Goal: Register for event/course: Sign up to attend an event or enroll in a course

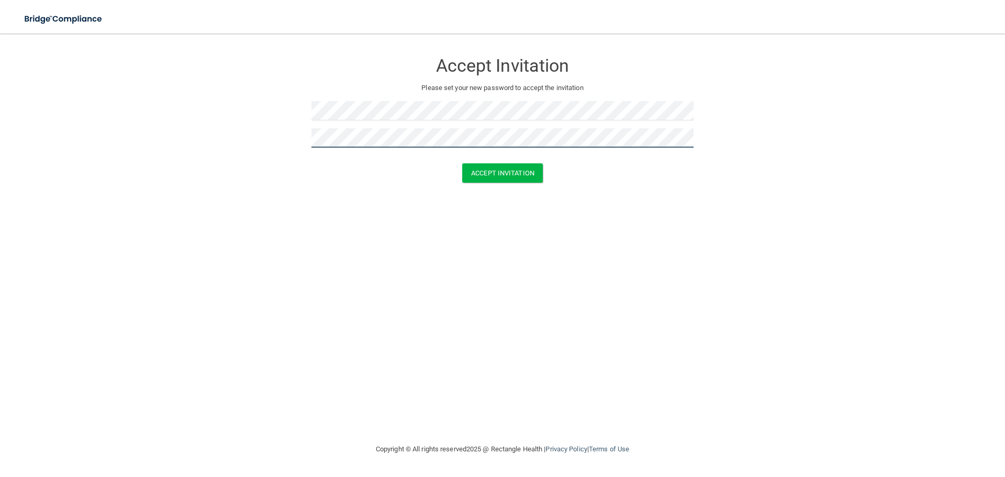
click at [462, 163] on button "Accept Invitation" at bounding box center [502, 172] width 81 height 19
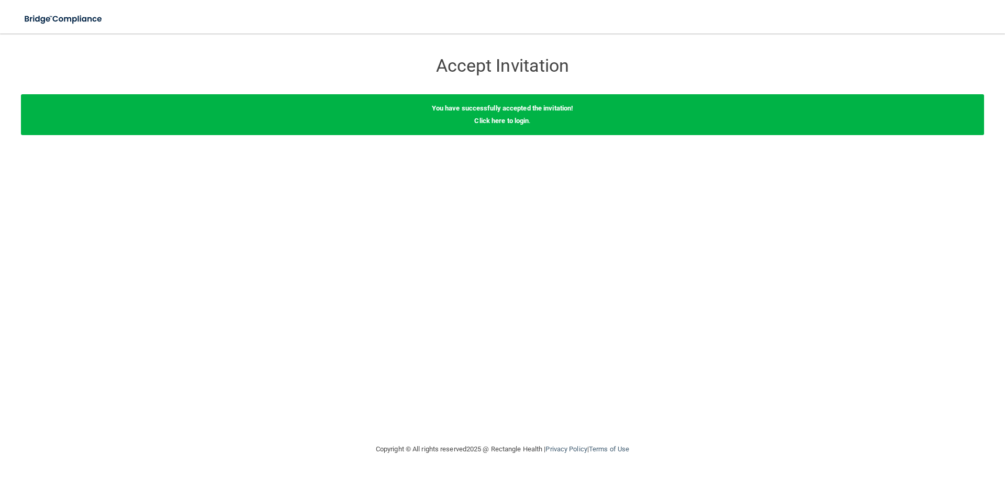
click at [509, 126] on div "You have successfully accepted the invitation! Click here to login ." at bounding box center [502, 114] width 963 height 41
click at [513, 118] on link "Click here to login" at bounding box center [501, 121] width 54 height 8
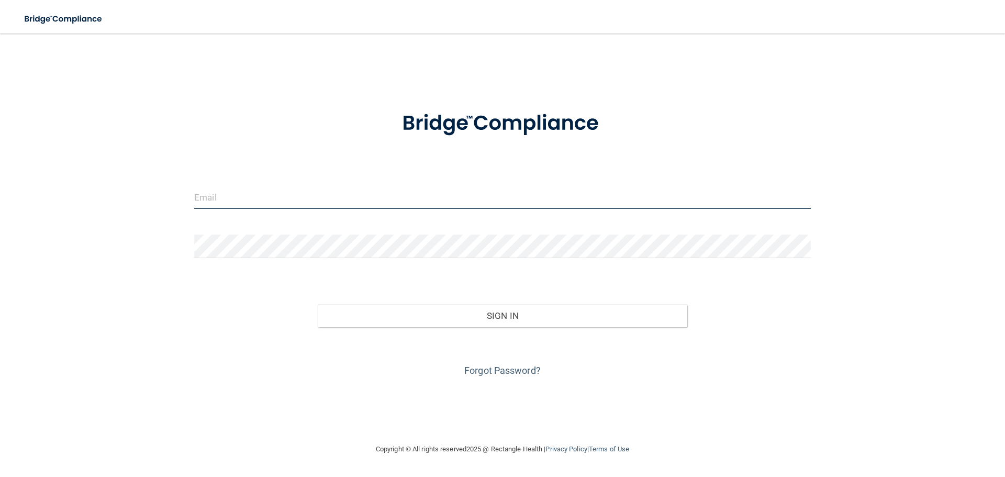
click at [295, 192] on input "email" at bounding box center [502, 197] width 616 height 24
type input "[EMAIL_ADDRESS][DOMAIN_NAME]"
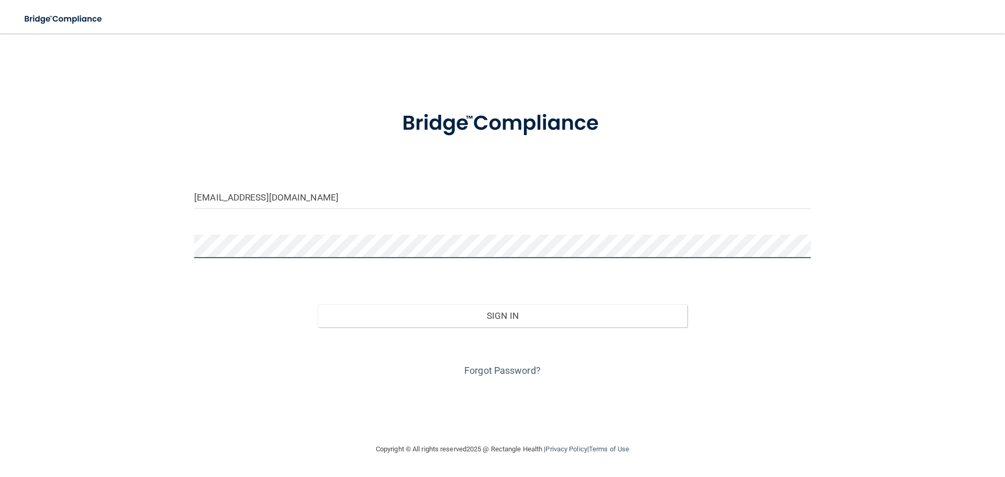
click at [318, 304] on button "Sign In" at bounding box center [503, 315] width 370 height 23
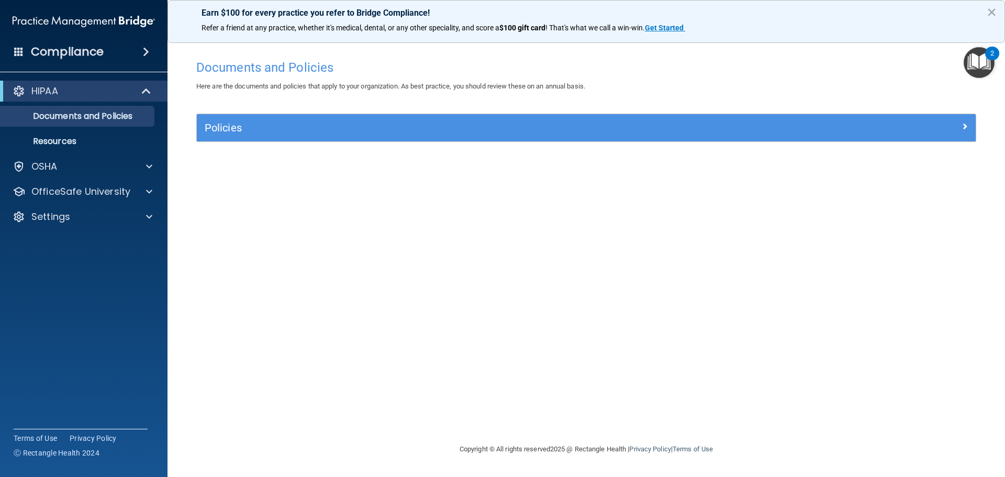
click at [88, 83] on div "HIPAA" at bounding box center [83, 91] width 167 height 21
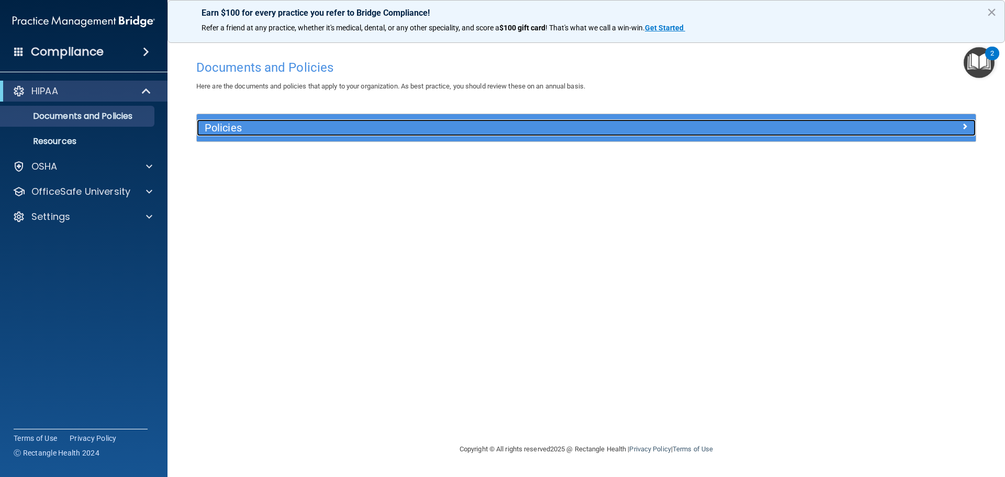
click at [236, 126] on h5 "Policies" at bounding box center [489, 128] width 568 height 12
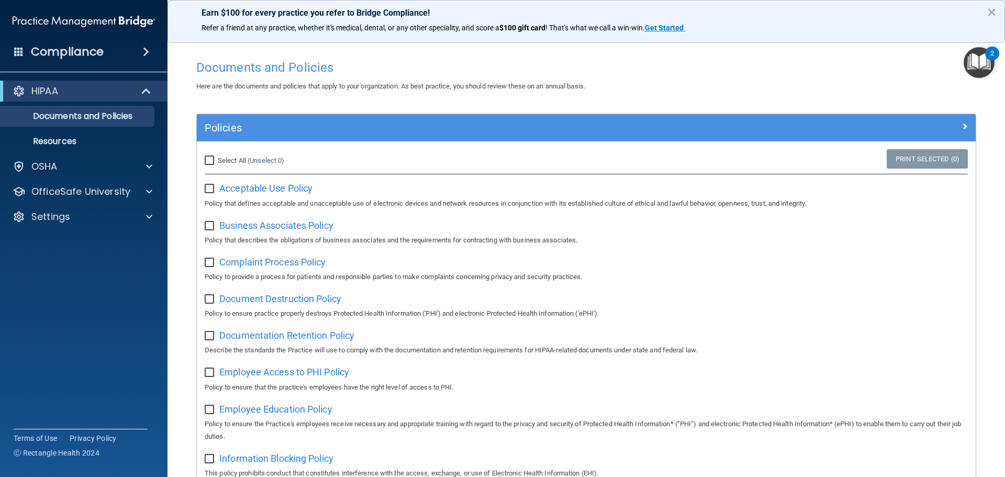
click at [211, 186] on input "checkbox" at bounding box center [211, 189] width 12 height 8
checkbox input "true"
click at [207, 223] on input "checkbox" at bounding box center [211, 226] width 12 height 8
checkbox input "true"
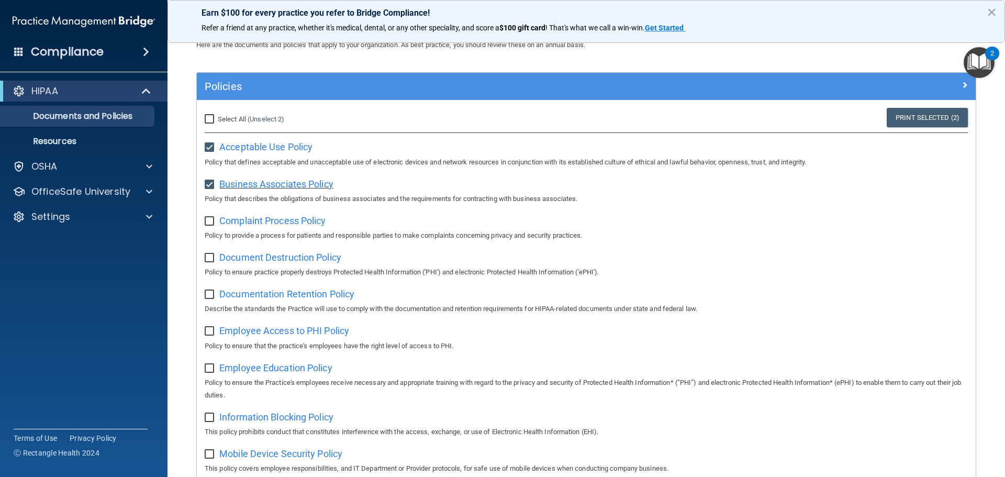
scroll to position [105, 0]
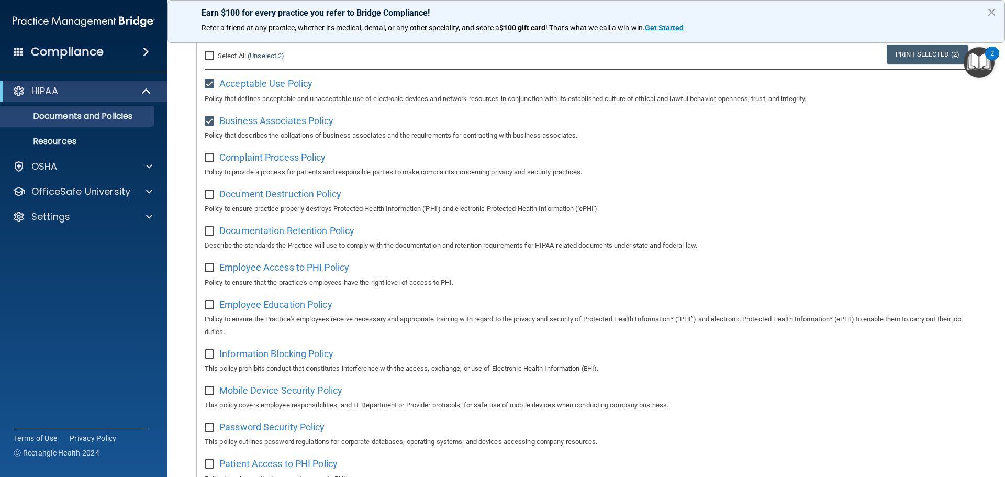
click at [211, 155] on input "checkbox" at bounding box center [211, 158] width 12 height 8
checkbox input "true"
click at [204, 198] on div "Select All (Unselect 3) Unselect All Print Selected (3) Acceptable Use Policy P…" at bounding box center [586, 458] width 779 height 843
click at [86, 180] on div "HIPAA Documents and Policies Report an Incident Business Associates Emergency P…" at bounding box center [84, 155] width 168 height 159
click at [87, 193] on p "OfficeSafe University" at bounding box center [80, 191] width 99 height 13
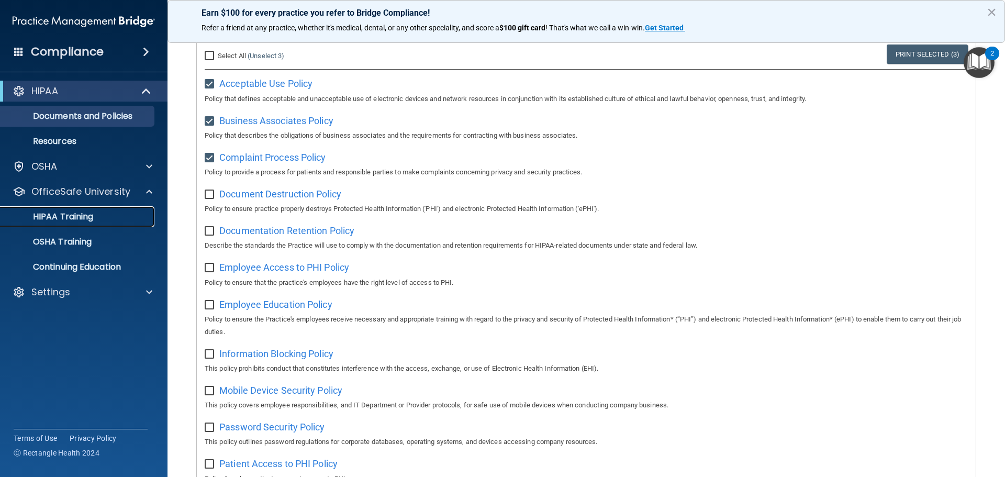
click at [85, 212] on p "HIPAA Training" at bounding box center [50, 216] width 86 height 10
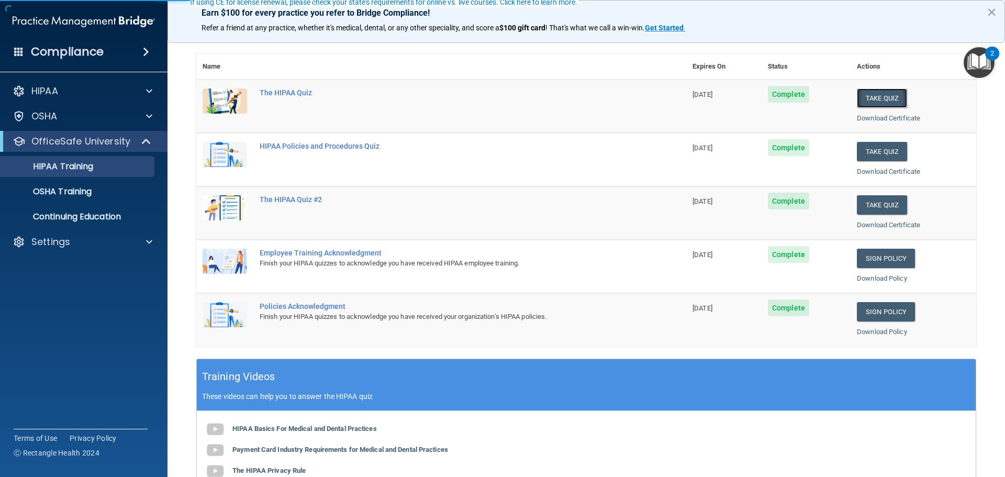
click at [864, 93] on button "Take Quiz" at bounding box center [882, 97] width 50 height 19
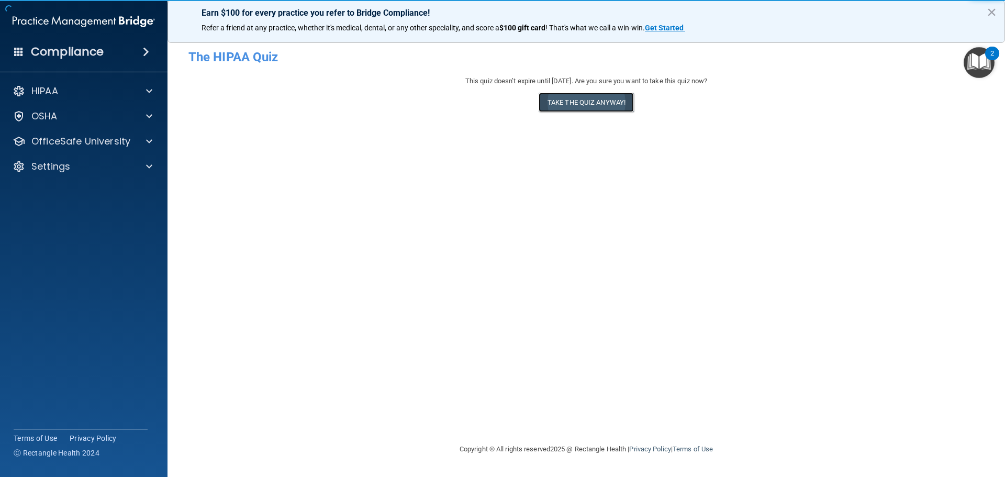
click at [580, 102] on button "Take the quiz anyway!" at bounding box center [586, 102] width 95 height 19
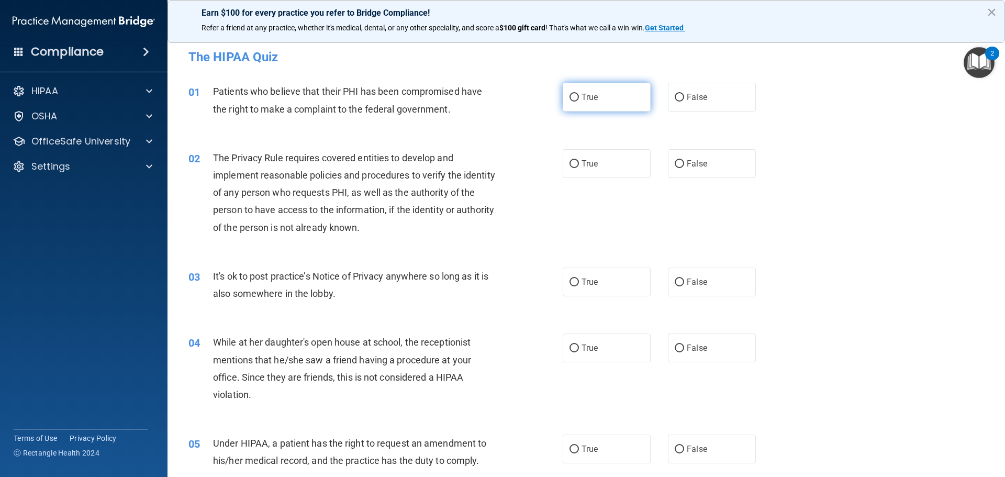
click at [569, 99] on input "True" at bounding box center [573, 98] width 9 height 8
radio input "true"
click at [574, 158] on label "True" at bounding box center [607, 163] width 88 height 29
click at [574, 160] on input "True" at bounding box center [573, 164] width 9 height 8
radio input "true"
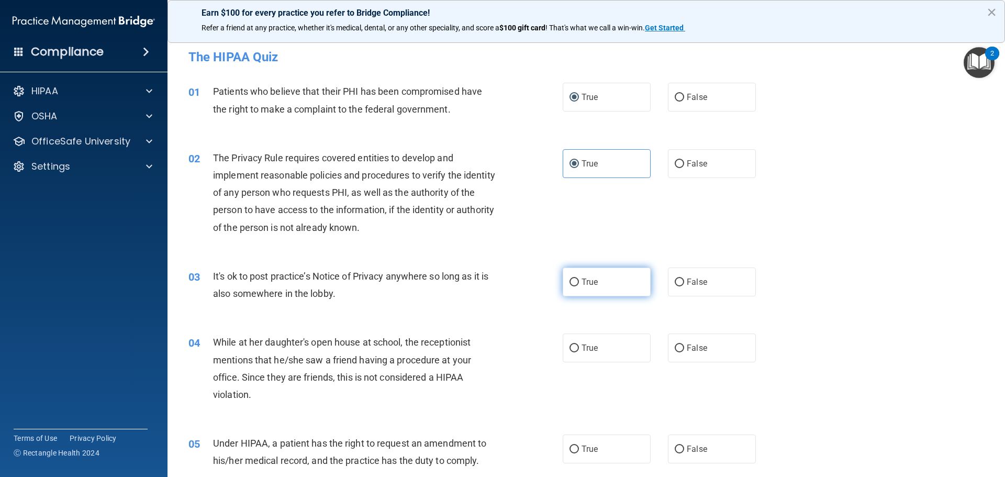
drag, startPoint x: 574, startPoint y: 285, endPoint x: 575, endPoint y: 291, distance: 6.3
click at [575, 286] on label "True" at bounding box center [607, 281] width 88 height 29
click at [575, 286] on input "True" at bounding box center [573, 282] width 9 height 8
radio input "true"
drag, startPoint x: 565, startPoint y: 346, endPoint x: 563, endPoint y: 328, distance: 18.4
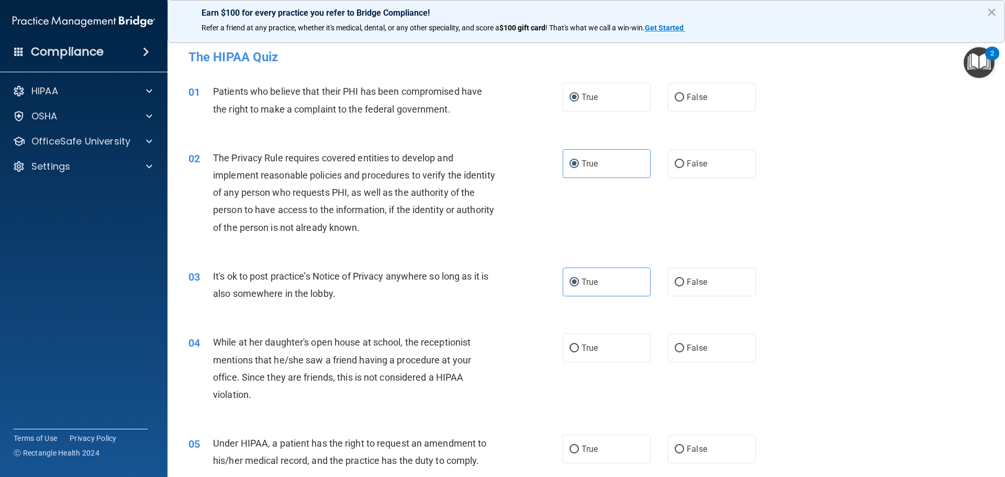
click at [565, 346] on label "True" at bounding box center [607, 347] width 88 height 29
click at [569, 346] on input "True" at bounding box center [573, 348] width 9 height 8
radio input "true"
click at [700, 276] on label "False" at bounding box center [712, 281] width 88 height 29
click at [684, 278] on input "False" at bounding box center [679, 282] width 9 height 8
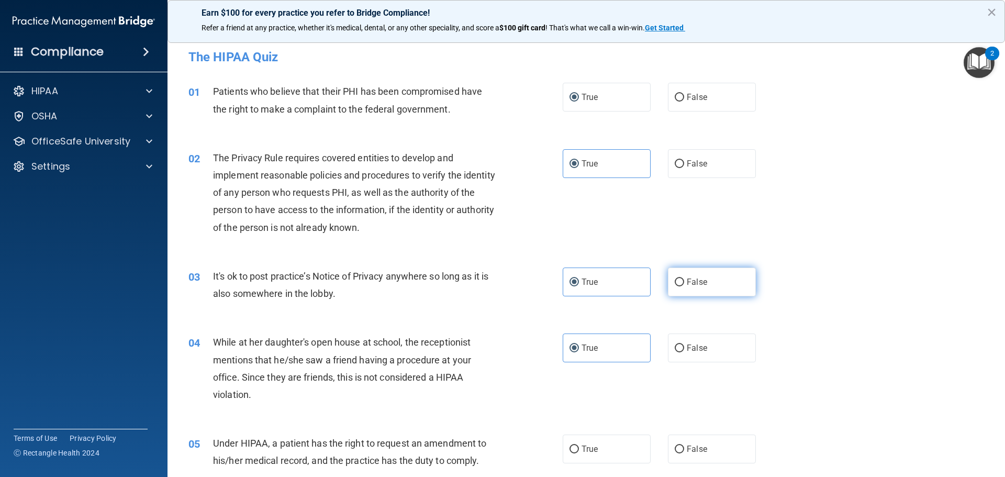
radio input "true"
radio input "false"
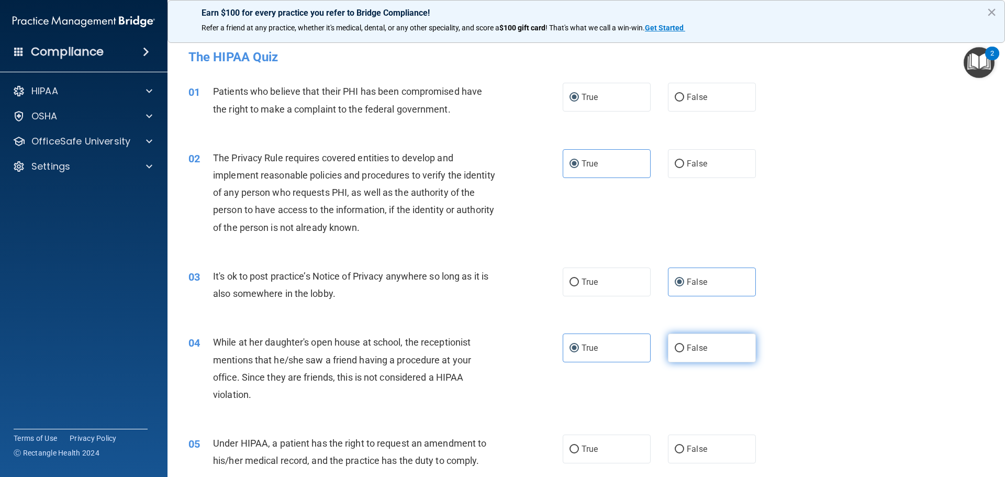
click at [702, 349] on label "False" at bounding box center [712, 347] width 88 height 29
click at [684, 349] on input "False" at bounding box center [679, 348] width 9 height 8
radio input "true"
radio input "false"
click at [698, 443] on label "False" at bounding box center [712, 448] width 88 height 29
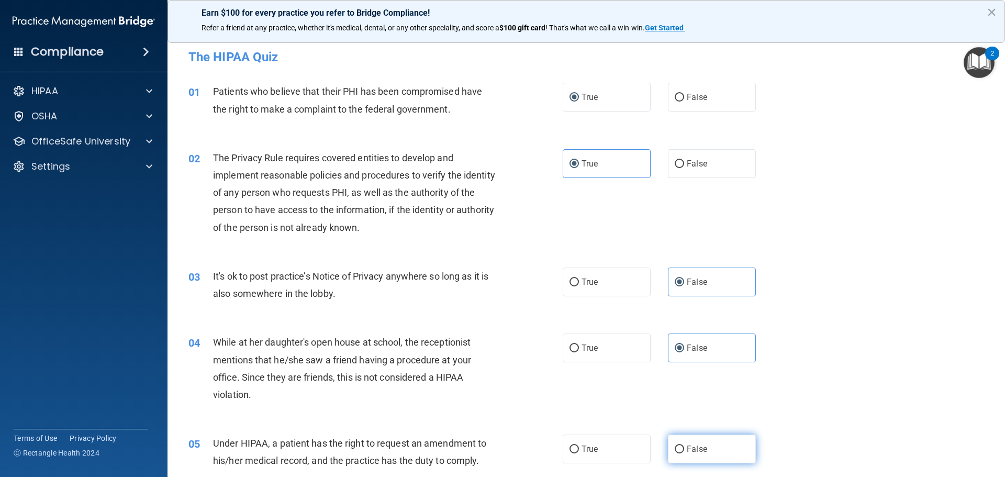
click at [684, 445] on input "False" at bounding box center [679, 449] width 9 height 8
radio input "true"
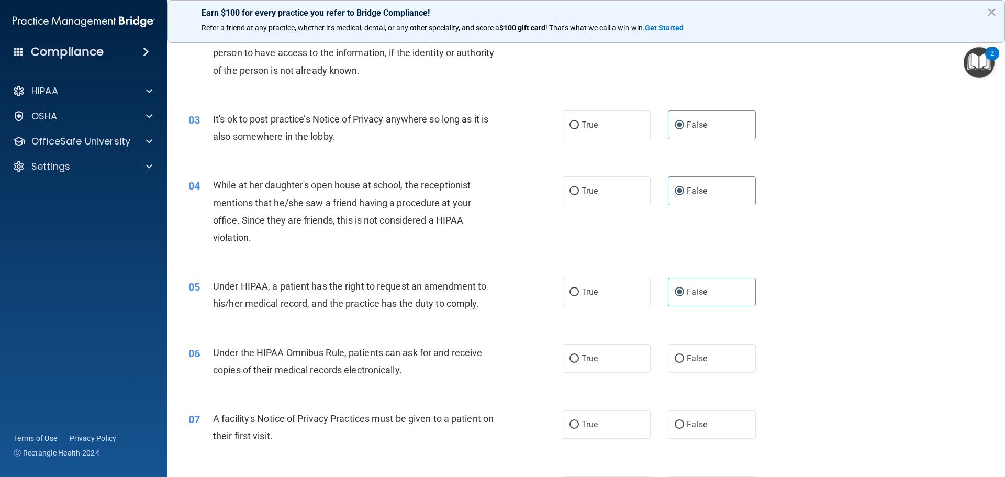
scroll to position [314, 0]
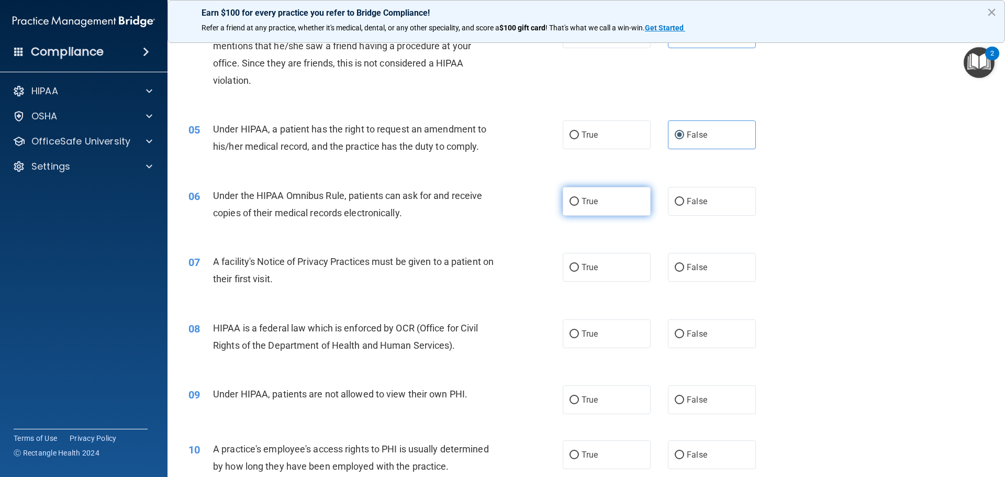
click at [582, 204] on span "True" at bounding box center [589, 201] width 16 height 10
click at [579, 204] on input "True" at bounding box center [573, 202] width 9 height 8
radio input "true"
drag, startPoint x: 596, startPoint y: 271, endPoint x: 577, endPoint y: 336, distance: 67.7
click at [597, 271] on label "True" at bounding box center [607, 267] width 88 height 29
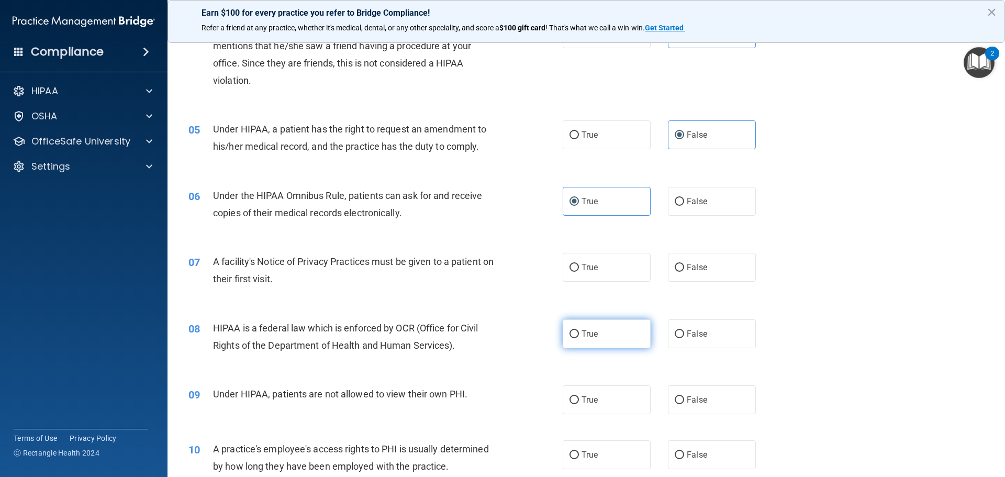
click at [579, 271] on input "True" at bounding box center [573, 268] width 9 height 8
radio input "true"
click at [597, 339] on label "True" at bounding box center [607, 333] width 88 height 29
click at [579, 338] on input "True" at bounding box center [573, 334] width 9 height 8
radio input "true"
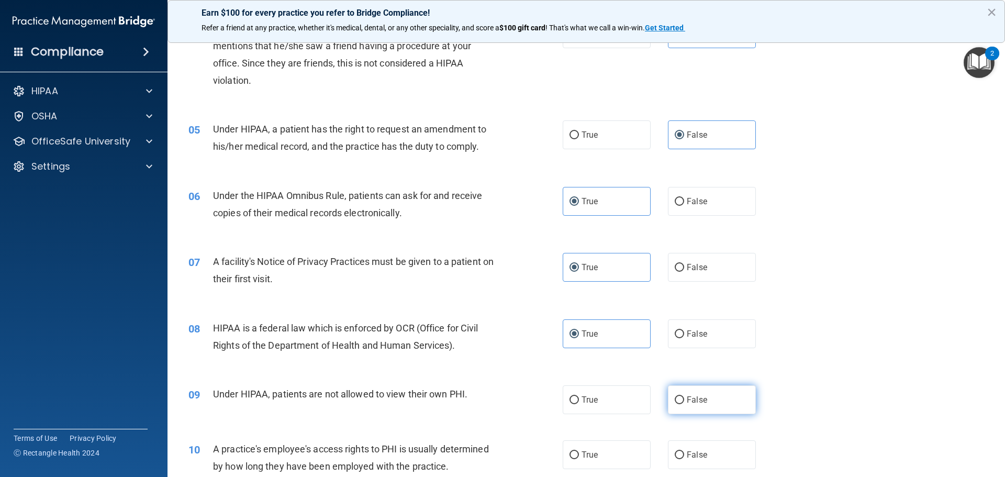
click at [699, 392] on label "False" at bounding box center [712, 399] width 88 height 29
click at [684, 396] on input "False" at bounding box center [679, 400] width 9 height 8
radio input "true"
click at [700, 444] on label "False" at bounding box center [712, 454] width 88 height 29
click at [684, 451] on input "False" at bounding box center [679, 455] width 9 height 8
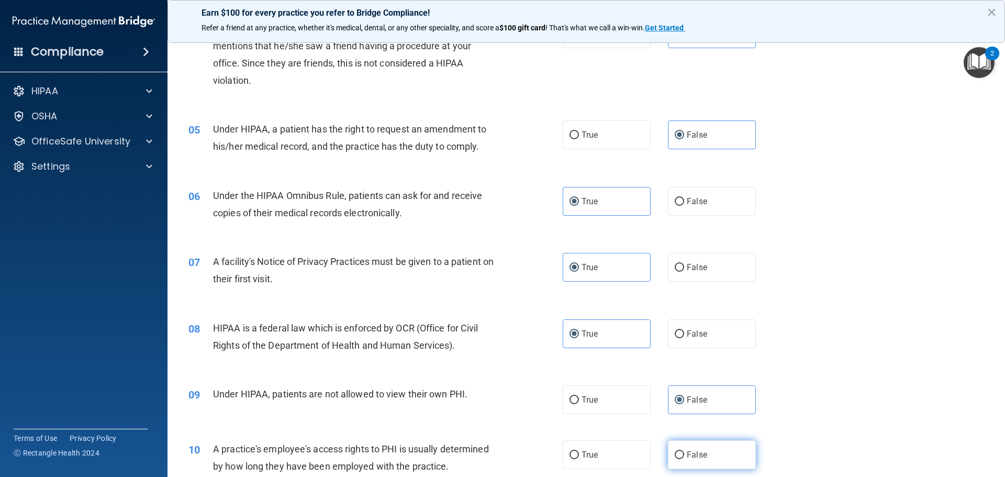
radio input "true"
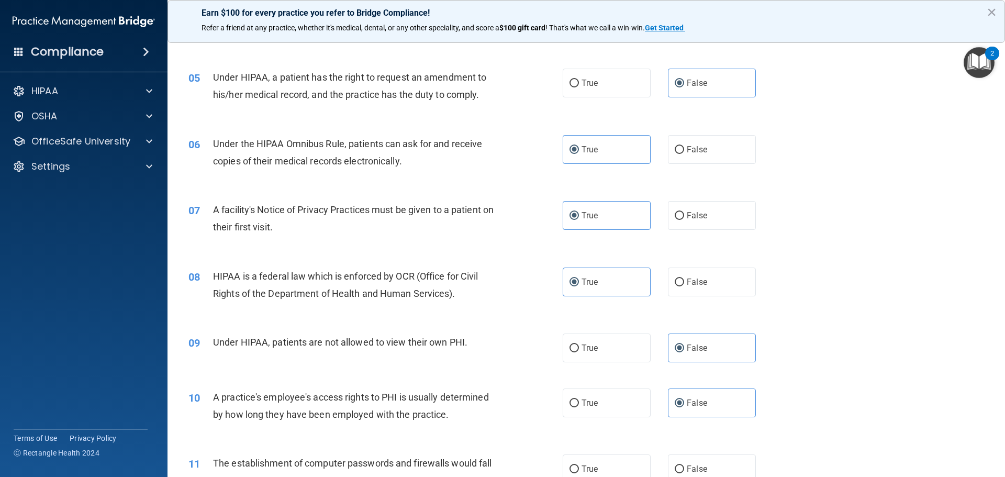
scroll to position [471, 0]
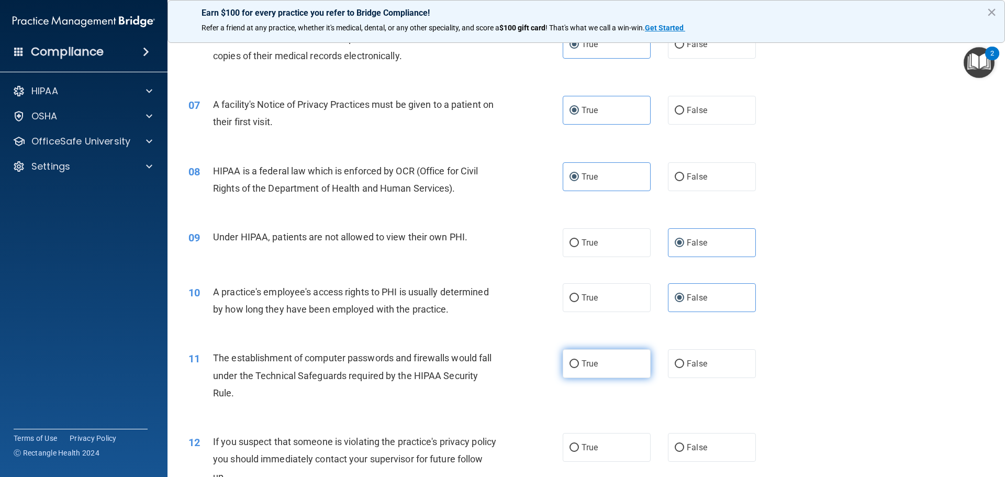
click at [632, 369] on label "True" at bounding box center [607, 363] width 88 height 29
click at [579, 368] on input "True" at bounding box center [573, 364] width 9 height 8
radio input "true"
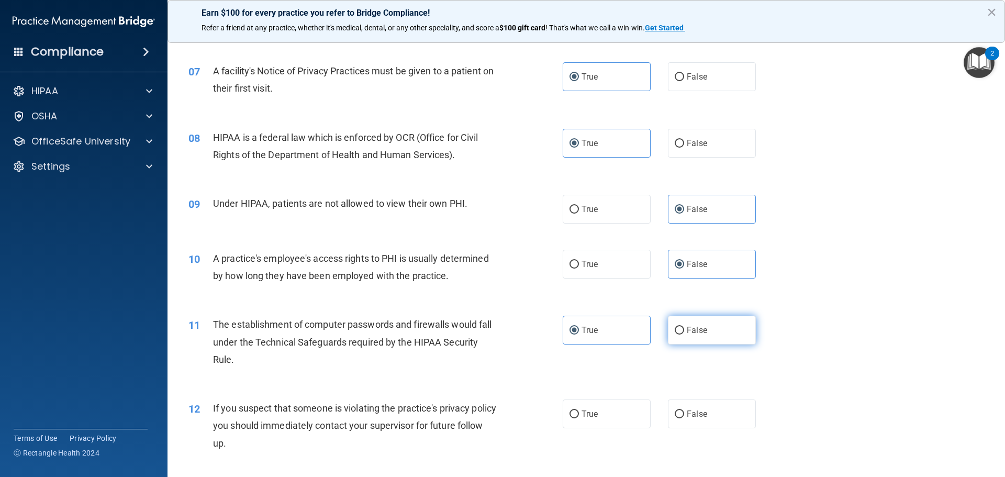
scroll to position [523, 0]
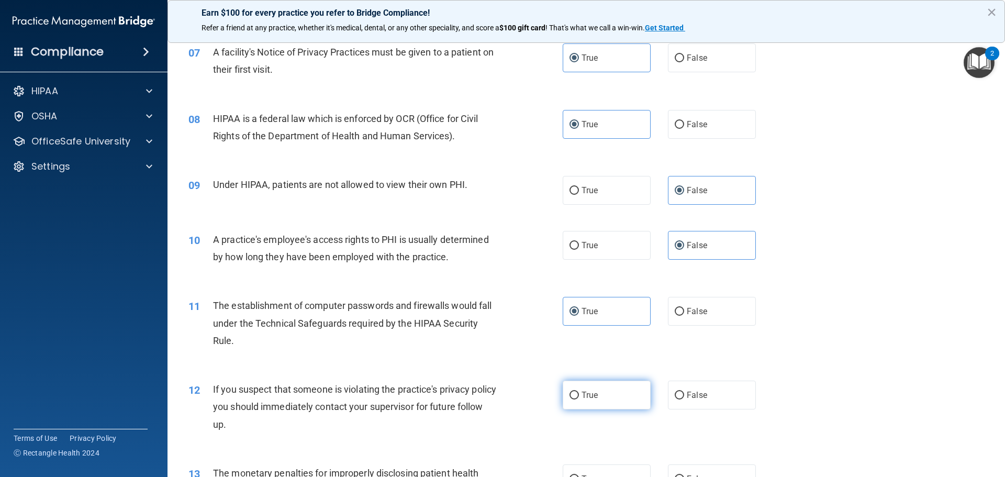
click at [590, 398] on span "True" at bounding box center [589, 395] width 16 height 10
click at [579, 398] on input "True" at bounding box center [573, 395] width 9 height 8
radio input "true"
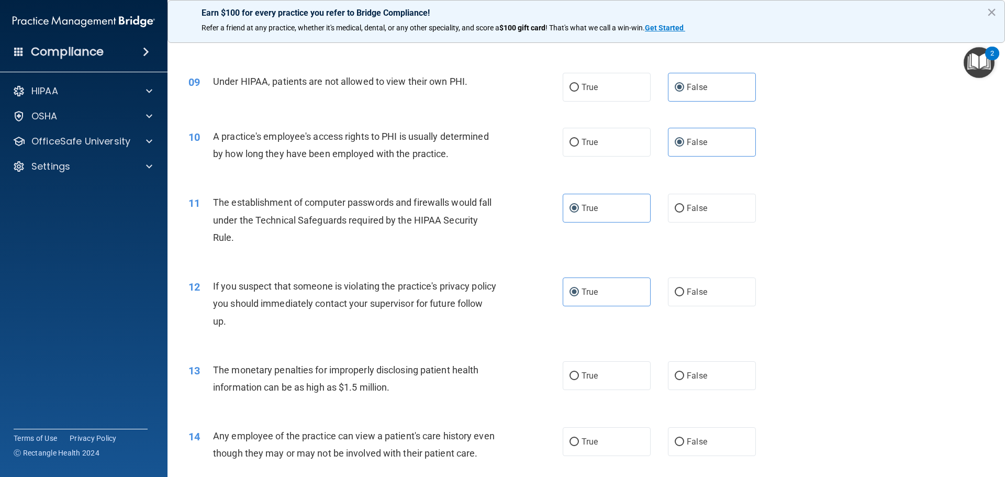
scroll to position [628, 0]
click at [602, 379] on label "True" at bounding box center [607, 374] width 88 height 29
click at [579, 378] on input "True" at bounding box center [573, 375] width 9 height 8
radio input "true"
click at [708, 442] on label "False" at bounding box center [712, 439] width 88 height 29
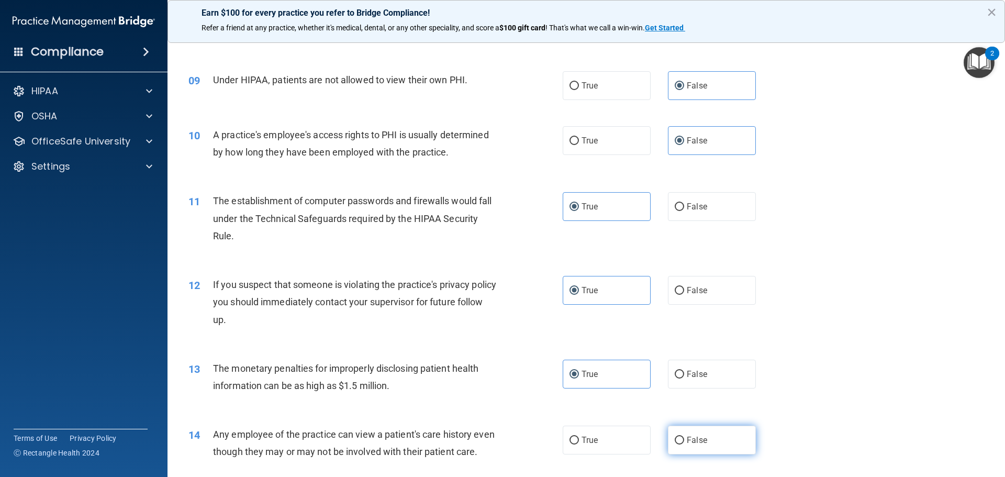
click at [684, 442] on input "False" at bounding box center [679, 440] width 9 height 8
radio input "true"
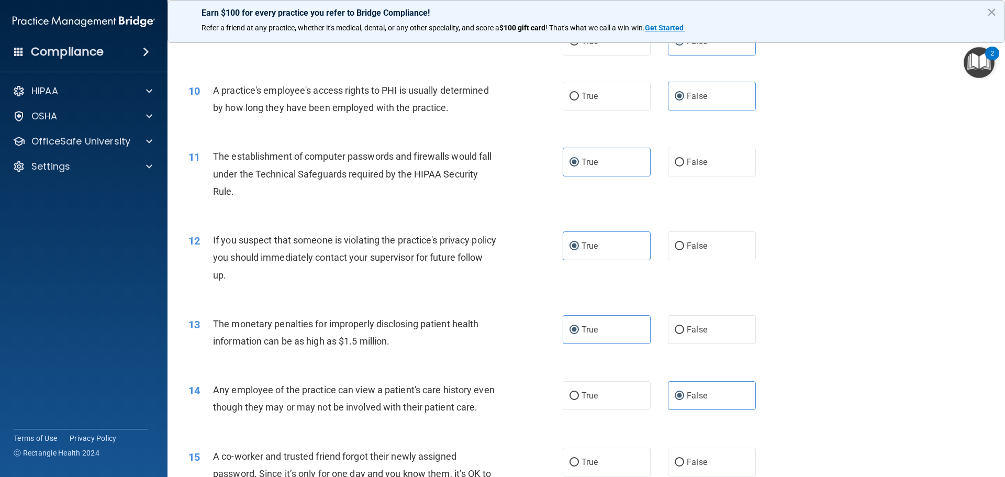
scroll to position [733, 0]
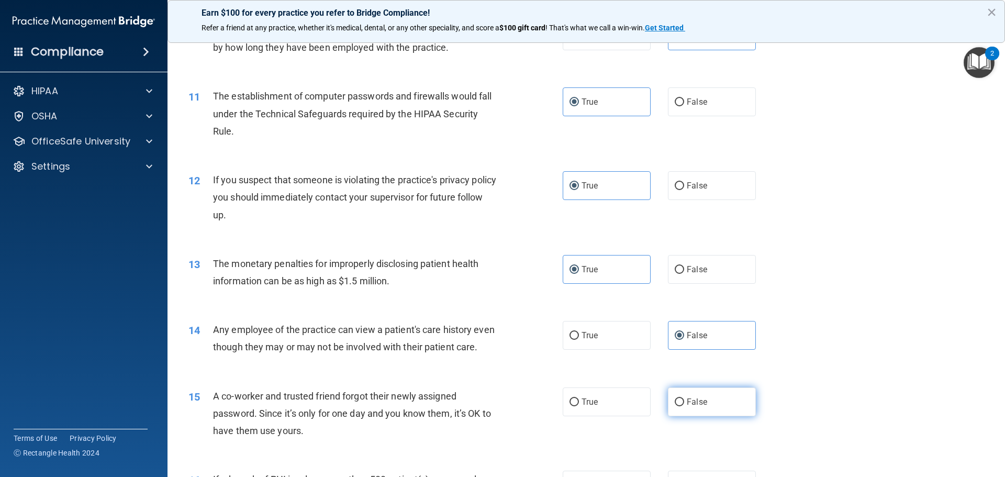
click at [694, 407] on span "False" at bounding box center [697, 402] width 20 height 10
click at [684, 406] on input "False" at bounding box center [679, 402] width 9 height 8
radio input "true"
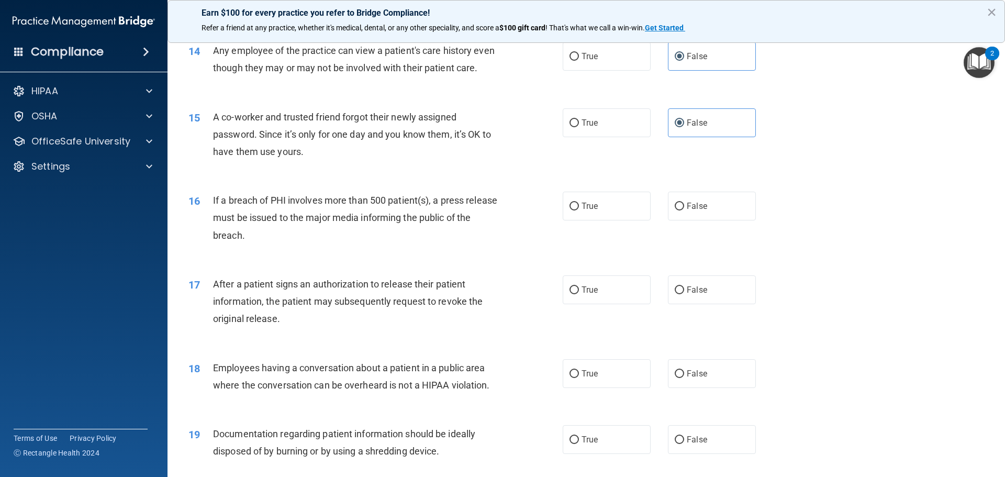
scroll to position [1047, 0]
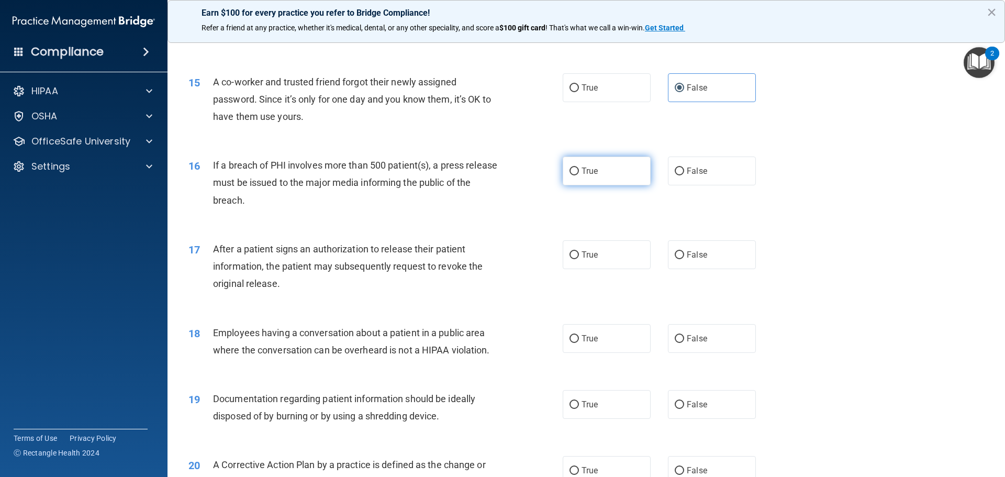
click at [592, 185] on label "True" at bounding box center [607, 170] width 88 height 29
click at [579, 175] on input "True" at bounding box center [573, 171] width 9 height 8
radio input "true"
click at [603, 266] on label "True" at bounding box center [607, 254] width 88 height 29
click at [579, 259] on input "True" at bounding box center [573, 255] width 9 height 8
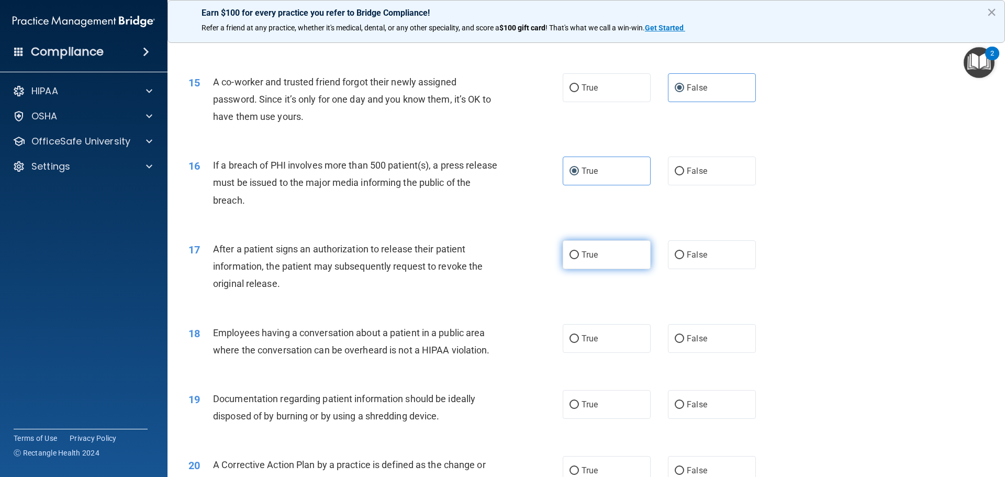
radio input "true"
click at [716, 353] on label "False" at bounding box center [712, 338] width 88 height 29
click at [684, 343] on input "False" at bounding box center [679, 339] width 9 height 8
radio input "true"
drag, startPoint x: 588, startPoint y: 419, endPoint x: 565, endPoint y: 419, distance: 23.6
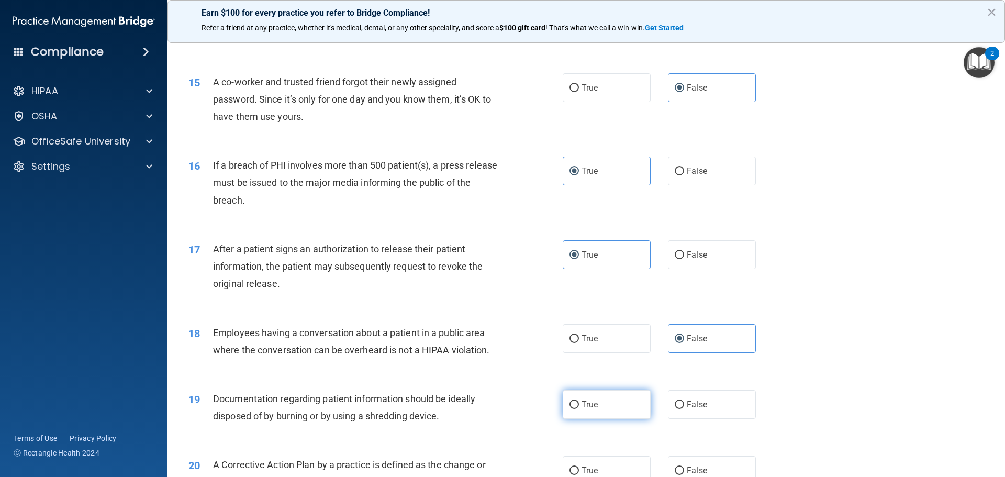
click at [589, 409] on span "True" at bounding box center [589, 404] width 16 height 10
click at [579, 409] on input "True" at bounding box center [573, 405] width 9 height 8
radio input "true"
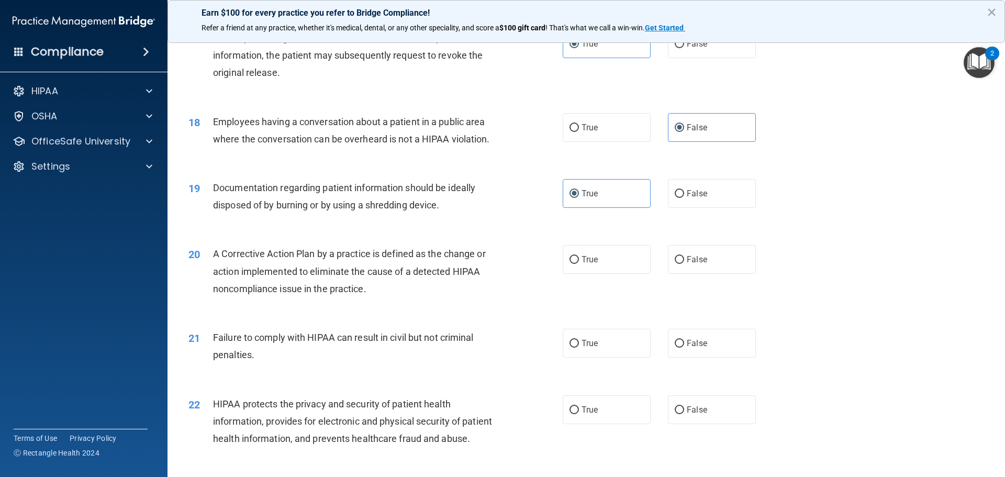
scroll to position [1308, 0]
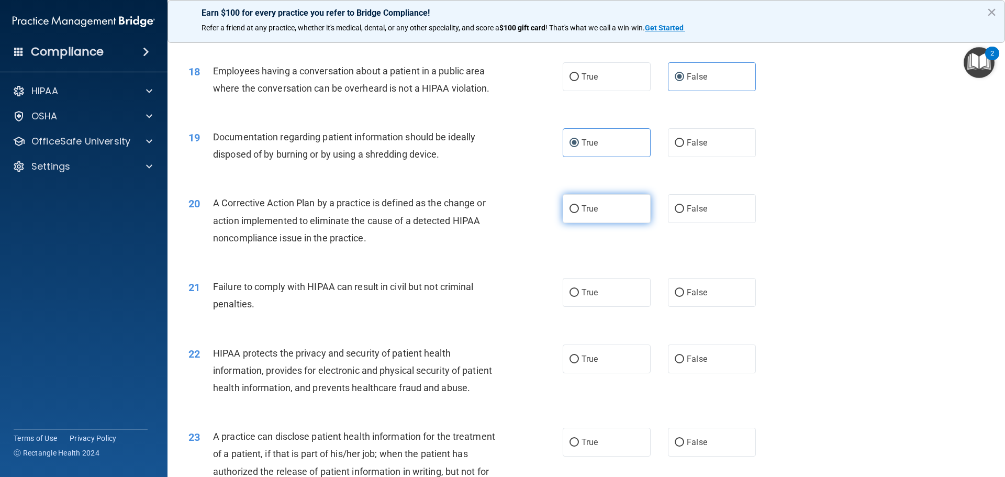
click at [590, 214] on span "True" at bounding box center [589, 209] width 16 height 10
click at [579, 213] on input "True" at bounding box center [573, 209] width 9 height 8
radio input "true"
click at [718, 307] on label "False" at bounding box center [712, 292] width 88 height 29
click at [684, 297] on input "False" at bounding box center [679, 293] width 9 height 8
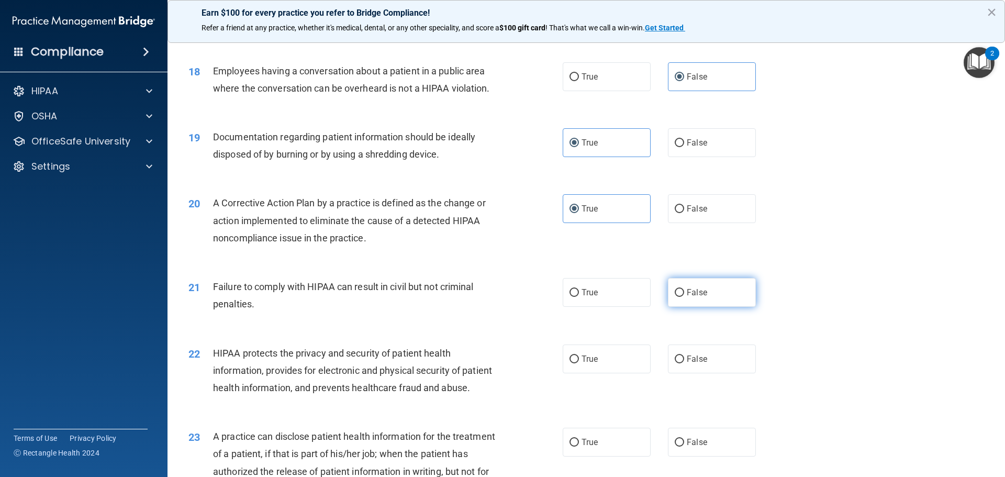
radio input "true"
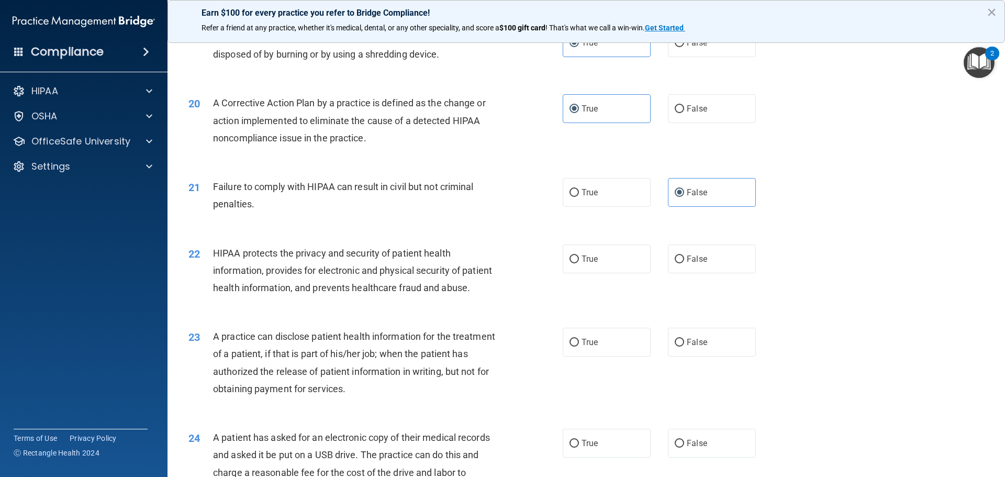
scroll to position [1413, 0]
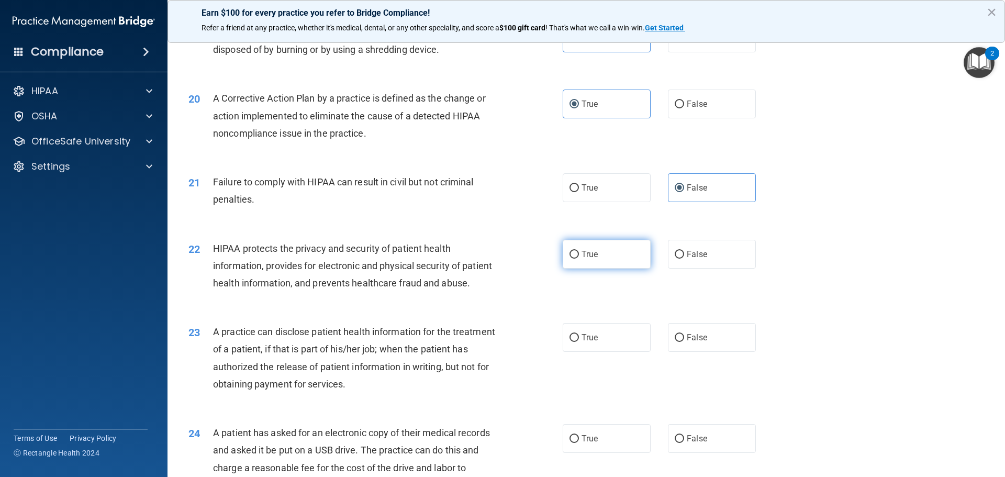
click at [599, 268] on label "True" at bounding box center [607, 254] width 88 height 29
click at [579, 259] on input "True" at bounding box center [573, 255] width 9 height 8
radio input "true"
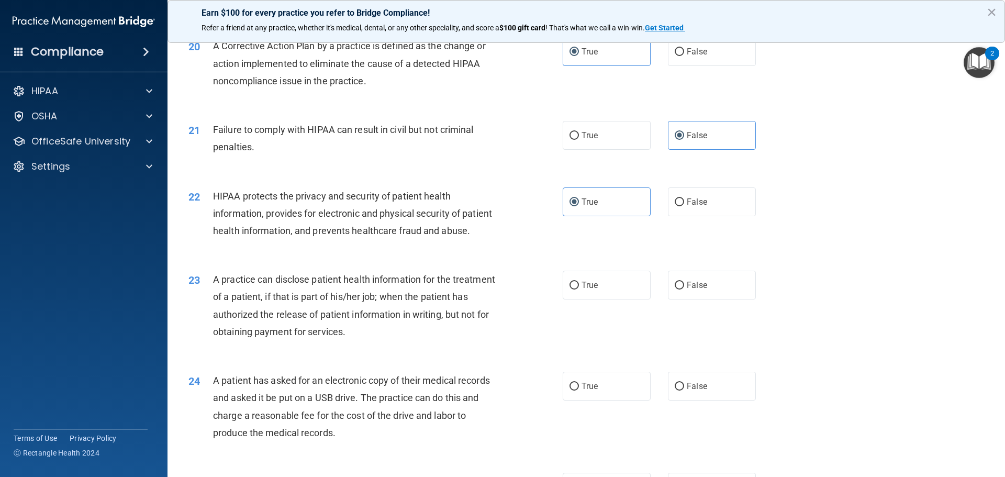
scroll to position [1518, 0]
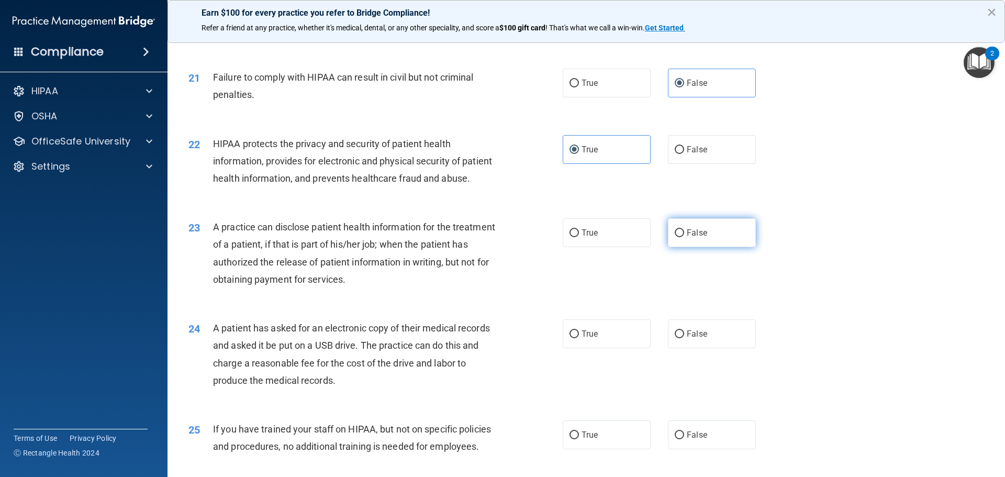
click at [721, 247] on label "False" at bounding box center [712, 232] width 88 height 29
click at [684, 237] on input "False" at bounding box center [679, 233] width 9 height 8
radio input "true"
click at [586, 348] on label "True" at bounding box center [607, 333] width 88 height 29
click at [579, 338] on input "True" at bounding box center [573, 334] width 9 height 8
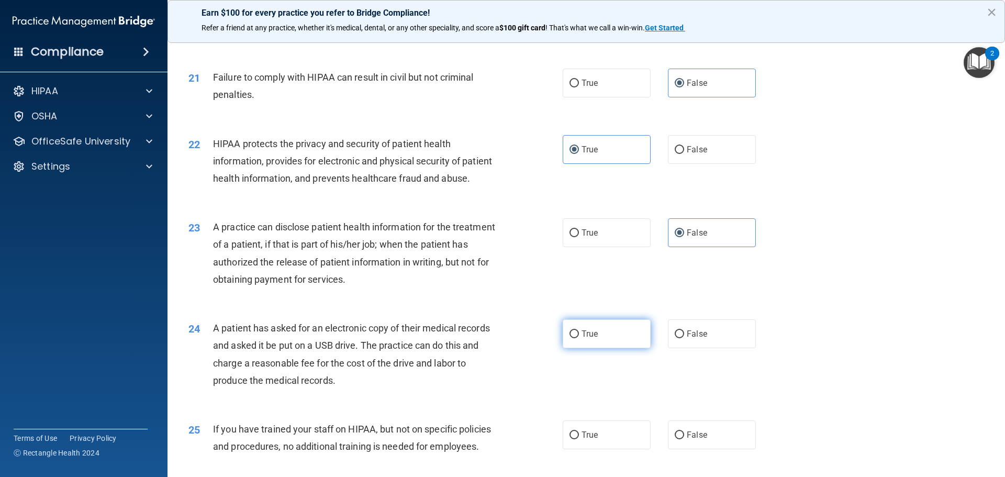
radio input "true"
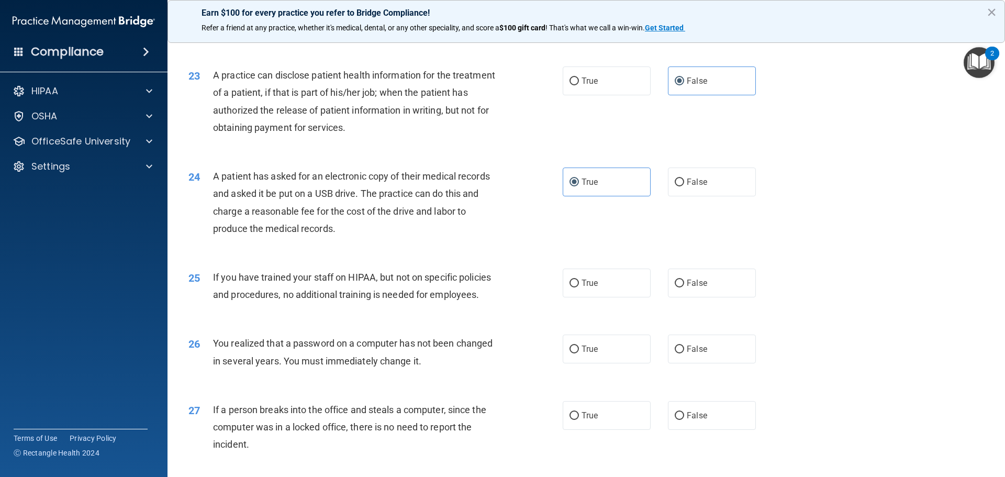
scroll to position [1675, 0]
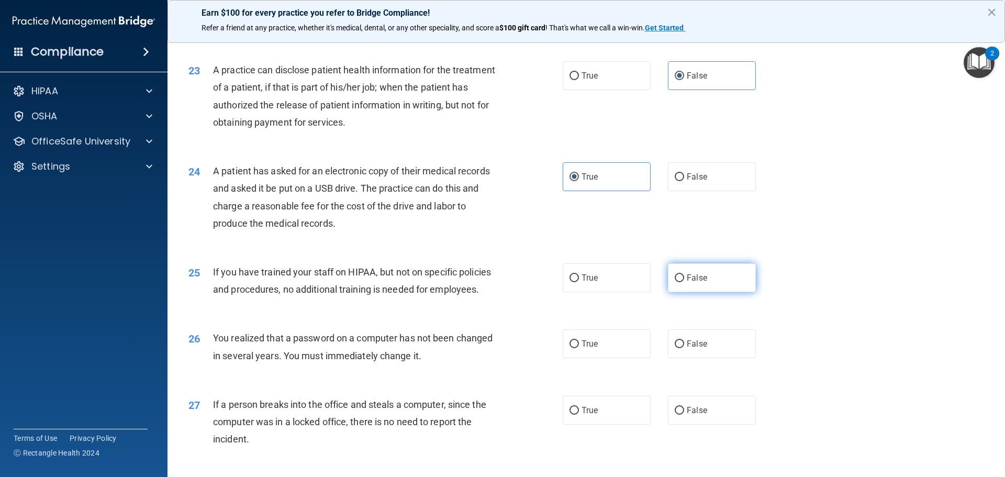
click at [706, 292] on label "False" at bounding box center [712, 277] width 88 height 29
click at [684, 282] on input "False" at bounding box center [679, 278] width 9 height 8
radio input "true"
click at [616, 358] on label "True" at bounding box center [607, 343] width 88 height 29
click at [579, 348] on input "True" at bounding box center [573, 344] width 9 height 8
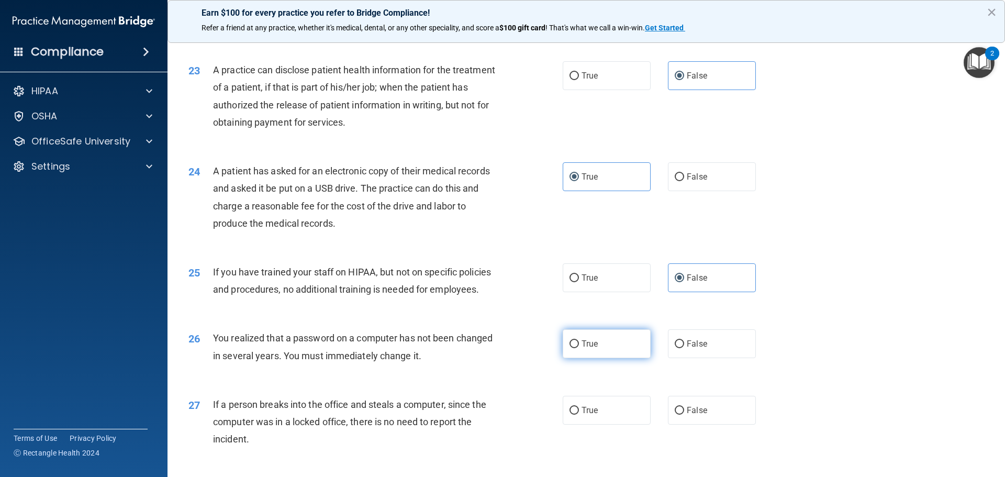
radio input "true"
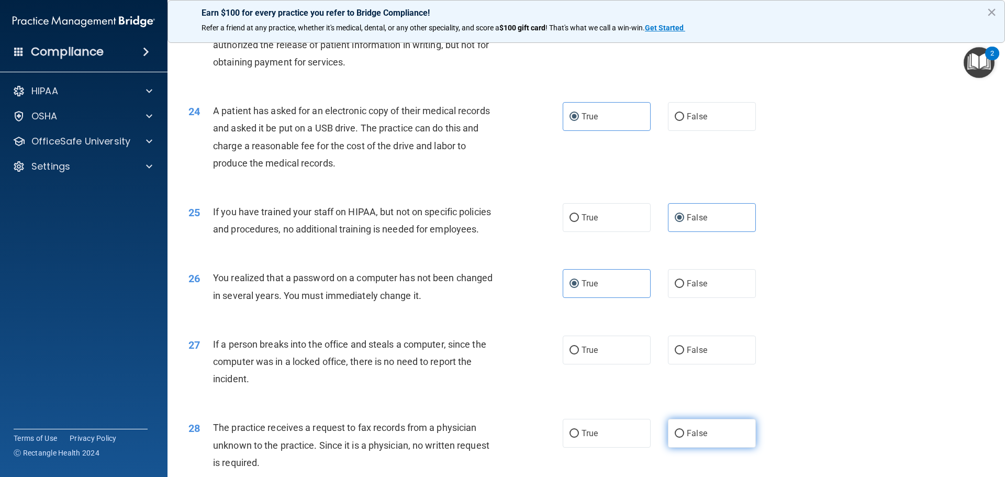
scroll to position [1832, 0]
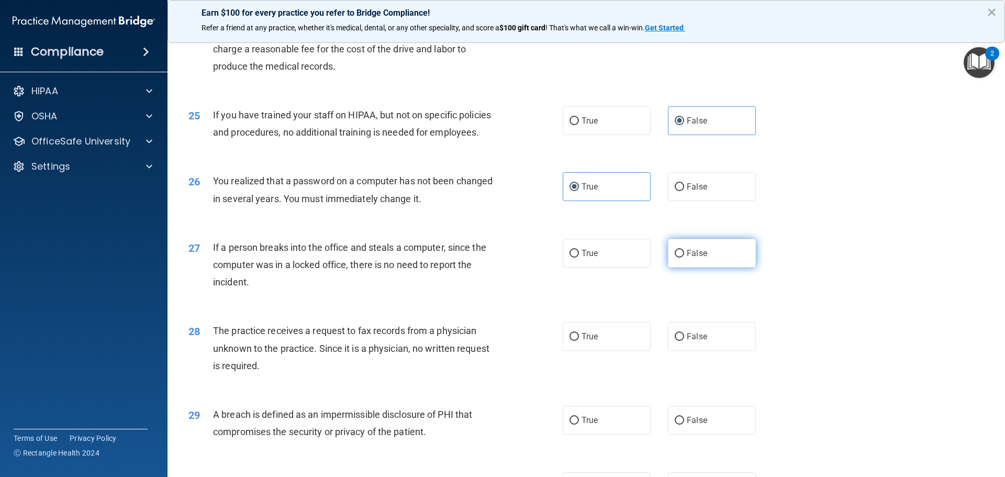
click at [690, 258] on span "False" at bounding box center [697, 253] width 20 height 10
click at [684, 257] on input "False" at bounding box center [679, 254] width 9 height 8
radio input "true"
click at [719, 351] on label "False" at bounding box center [712, 336] width 88 height 29
click at [684, 341] on input "False" at bounding box center [679, 337] width 9 height 8
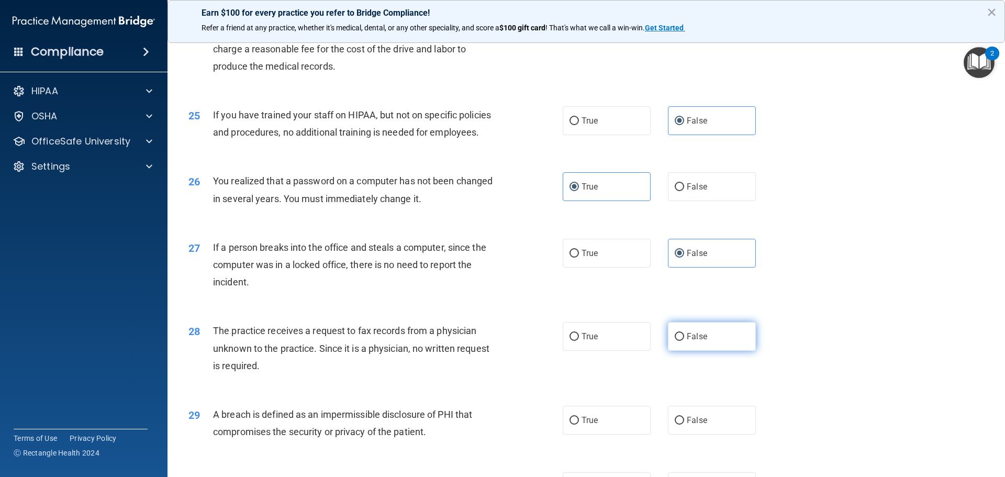
radio input "true"
click at [612, 434] on label "True" at bounding box center [607, 420] width 88 height 29
click at [579, 424] on input "True" at bounding box center [573, 421] width 9 height 8
radio input "true"
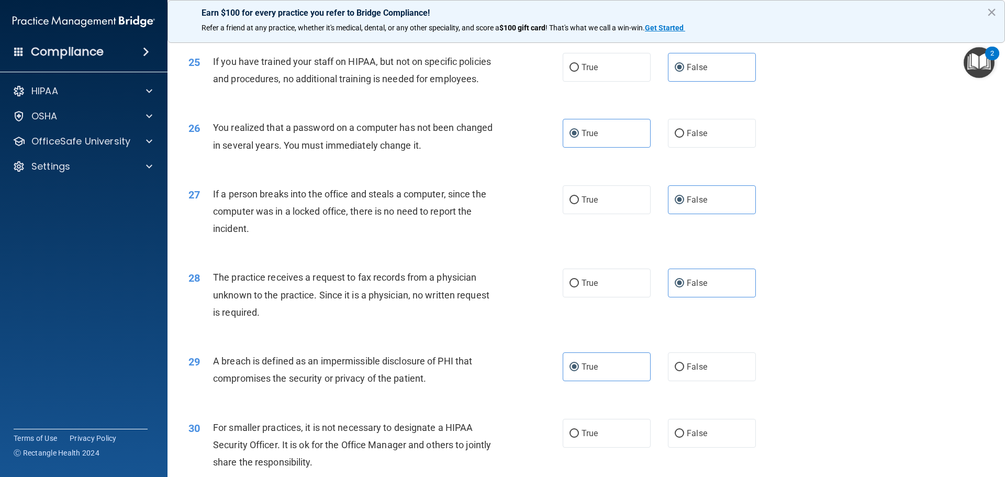
scroll to position [2000, 0]
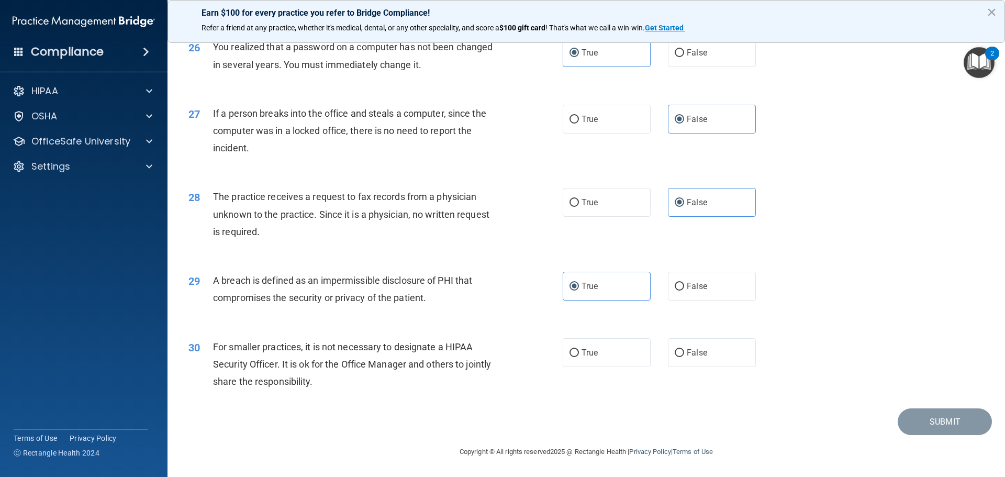
click at [706, 368] on div "30 For smaller practices, it is not necessary to designate a HIPAA Security Off…" at bounding box center [586, 367] width 811 height 84
click at [706, 355] on label "False" at bounding box center [712, 352] width 88 height 29
click at [684, 355] on input "False" at bounding box center [679, 353] width 9 height 8
radio input "true"
click at [954, 412] on button "Submit" at bounding box center [945, 421] width 94 height 27
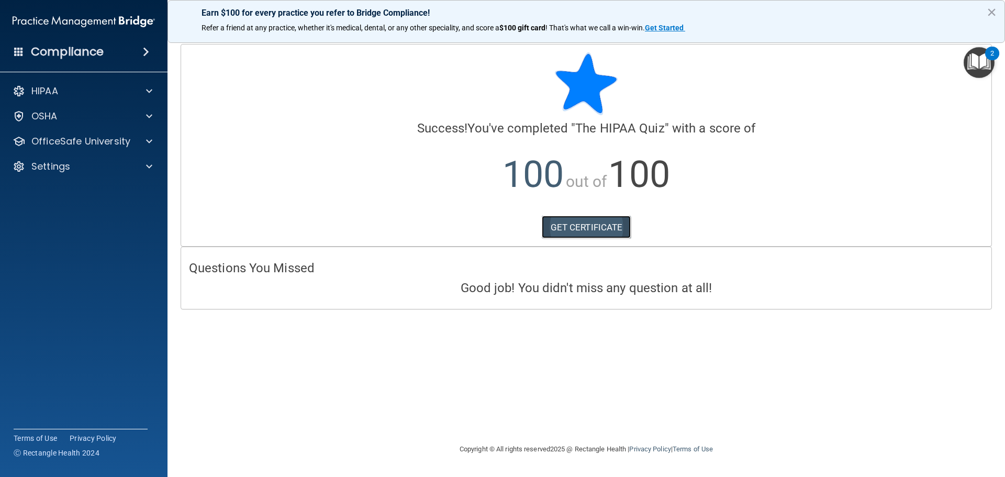
click at [607, 229] on link "GET CERTIFICATE" at bounding box center [586, 227] width 89 height 23
click at [109, 133] on div "OfficeSafe University" at bounding box center [84, 141] width 168 height 21
click at [104, 139] on p "OfficeSafe University" at bounding box center [80, 141] width 99 height 13
click at [79, 178] on ul "HIPAA Training OSHA Training Continuing Education" at bounding box center [84, 189] width 189 height 75
click at [86, 167] on p "HIPAA Training" at bounding box center [50, 166] width 86 height 10
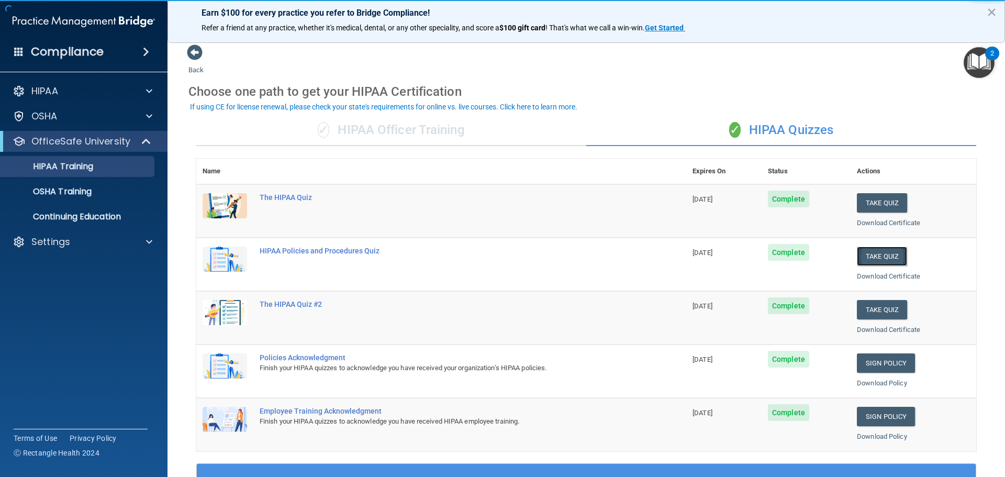
click at [858, 256] on button "Take Quiz" at bounding box center [882, 255] width 50 height 19
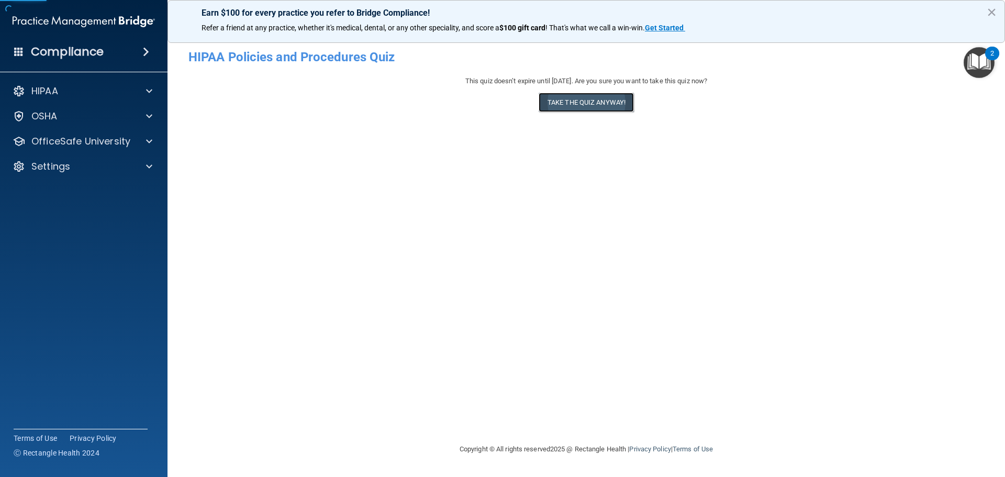
click at [565, 107] on button "Take the quiz anyway!" at bounding box center [586, 102] width 95 height 19
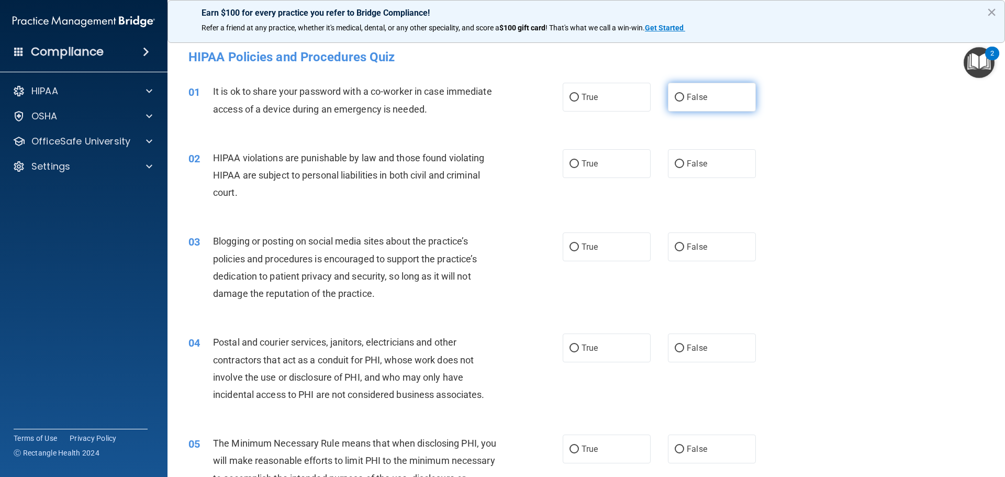
click at [693, 104] on label "False" at bounding box center [712, 97] width 88 height 29
click at [684, 102] on input "False" at bounding box center [679, 98] width 9 height 8
radio input "true"
click at [624, 158] on label "True" at bounding box center [607, 163] width 88 height 29
click at [579, 160] on input "True" at bounding box center [573, 164] width 9 height 8
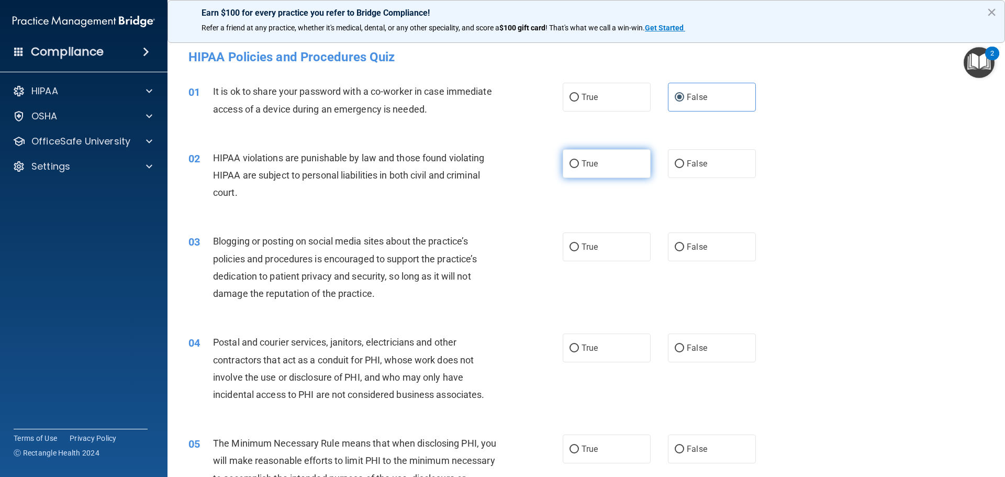
radio input "true"
click at [726, 252] on label "False" at bounding box center [712, 246] width 88 height 29
click at [684, 251] on input "False" at bounding box center [679, 247] width 9 height 8
radio input "true"
click at [600, 357] on label "True" at bounding box center [607, 347] width 88 height 29
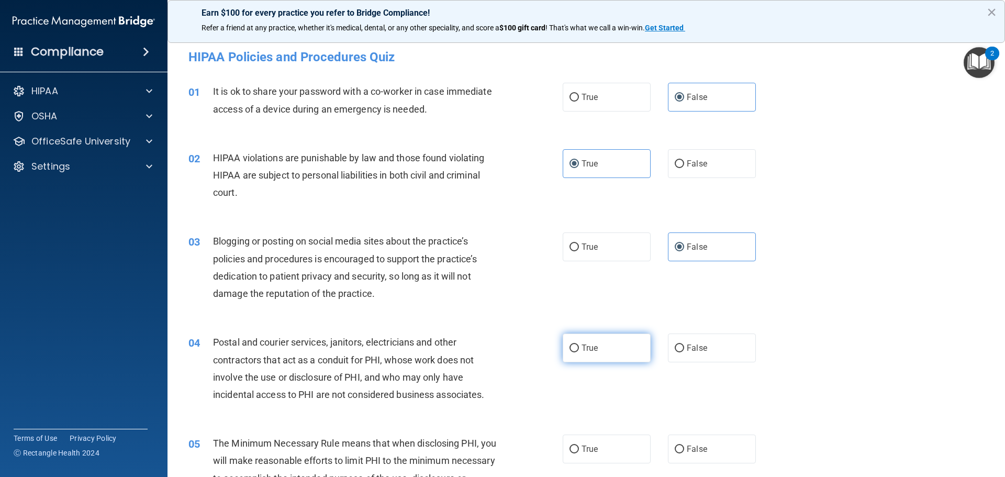
click at [579, 352] on input "True" at bounding box center [573, 348] width 9 height 8
radio input "true"
click at [593, 442] on label "True" at bounding box center [607, 448] width 88 height 29
click at [579, 445] on input "True" at bounding box center [573, 449] width 9 height 8
radio input "true"
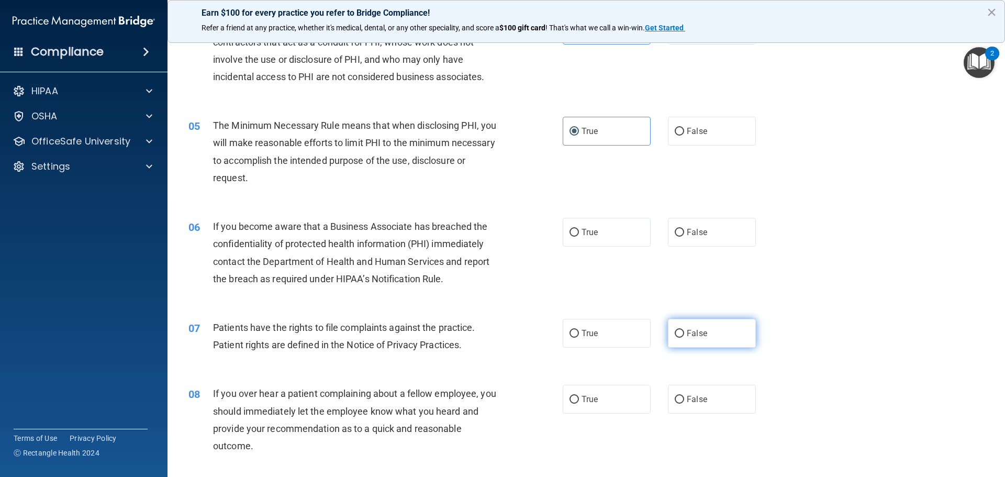
scroll to position [366, 0]
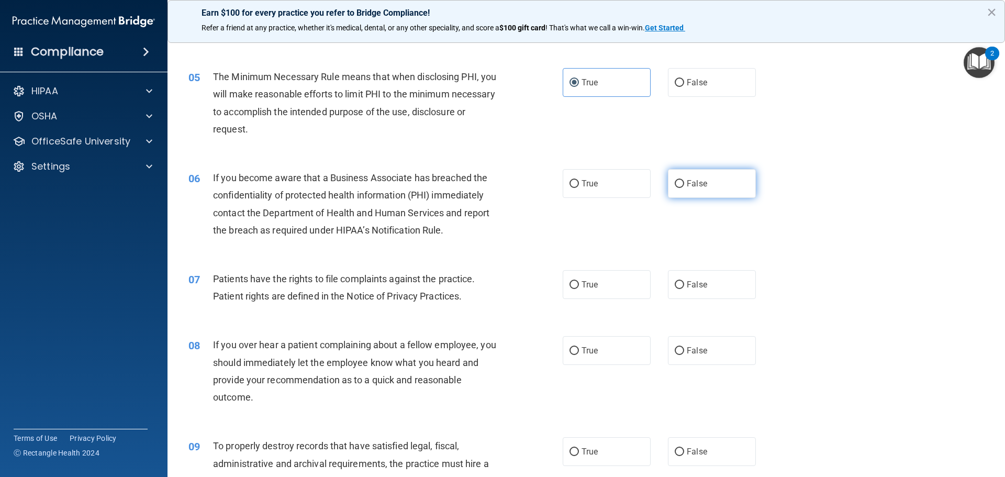
click at [720, 183] on label "False" at bounding box center [712, 183] width 88 height 29
click at [684, 183] on input "False" at bounding box center [679, 184] width 9 height 8
radio input "true"
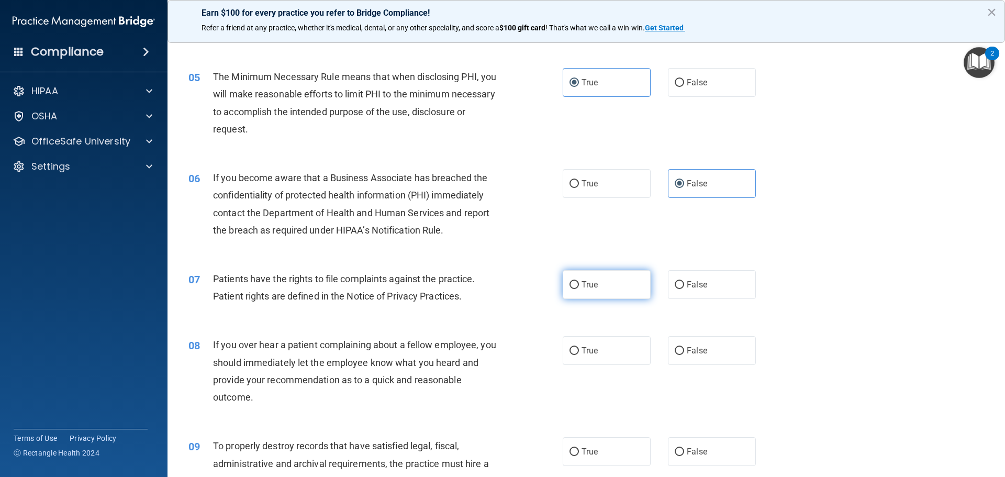
click at [603, 290] on label "True" at bounding box center [607, 284] width 88 height 29
click at [579, 289] on input "True" at bounding box center [573, 285] width 9 height 8
radio input "true"
click at [714, 363] on label "False" at bounding box center [712, 350] width 88 height 29
click at [684, 355] on input "False" at bounding box center [679, 351] width 9 height 8
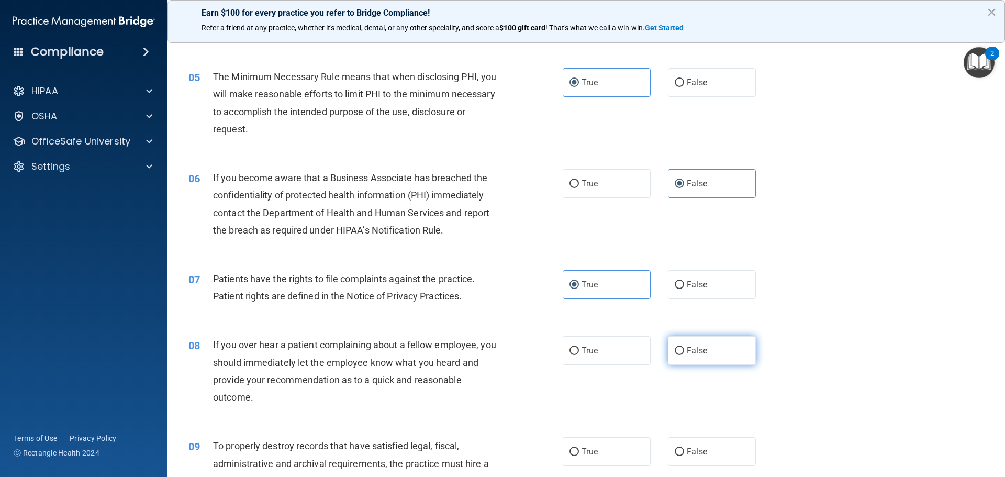
radio input "true"
click at [700, 448] on span "False" at bounding box center [697, 451] width 20 height 10
click at [684, 448] on input "False" at bounding box center [679, 452] width 9 height 8
radio input "true"
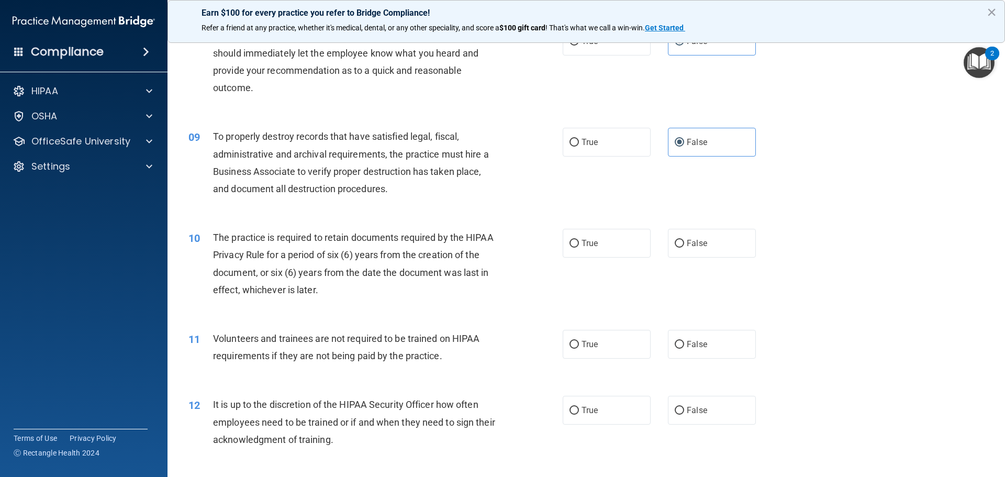
scroll to position [680, 0]
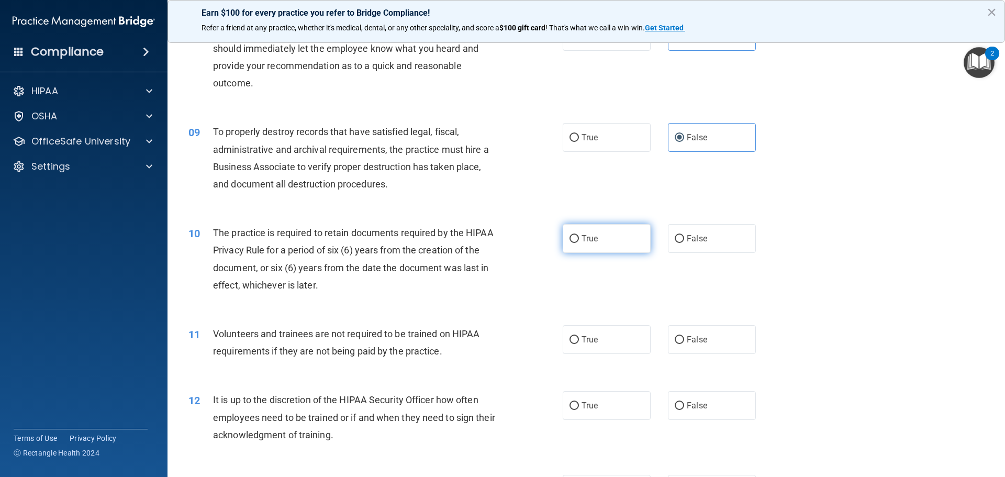
click at [581, 229] on label "True" at bounding box center [607, 238] width 88 height 29
click at [579, 235] on input "True" at bounding box center [573, 239] width 9 height 8
radio input "true"
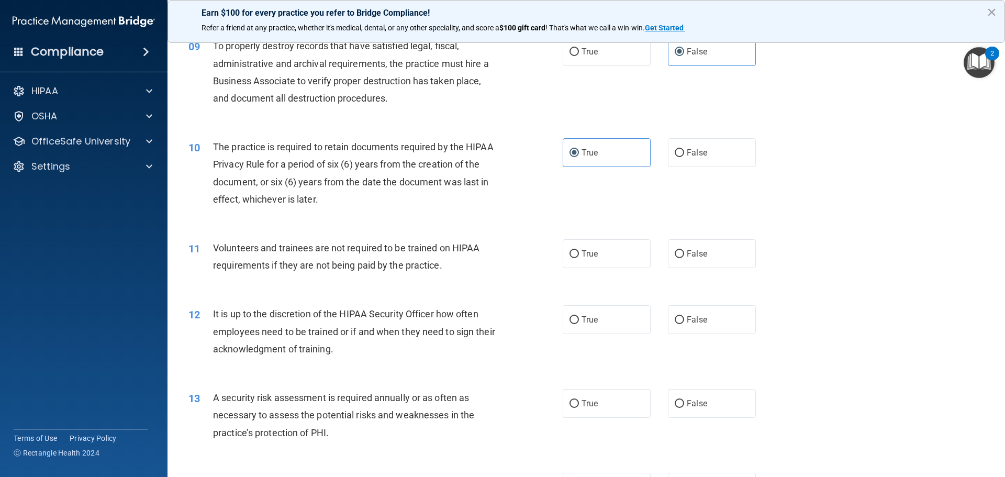
scroll to position [785, 0]
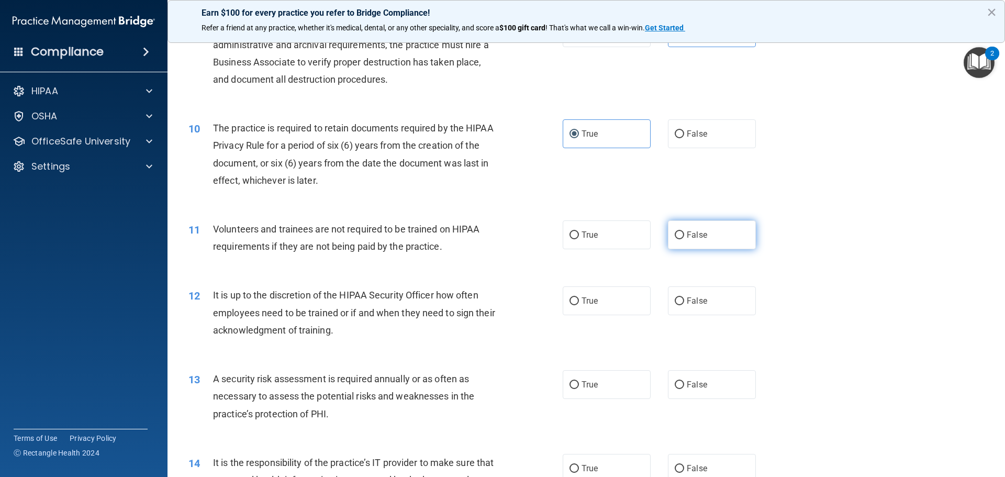
click at [677, 245] on label "False" at bounding box center [712, 234] width 88 height 29
click at [677, 239] on input "False" at bounding box center [679, 235] width 9 height 8
radio input "true"
click at [675, 302] on input "False" at bounding box center [679, 301] width 9 height 8
radio input "true"
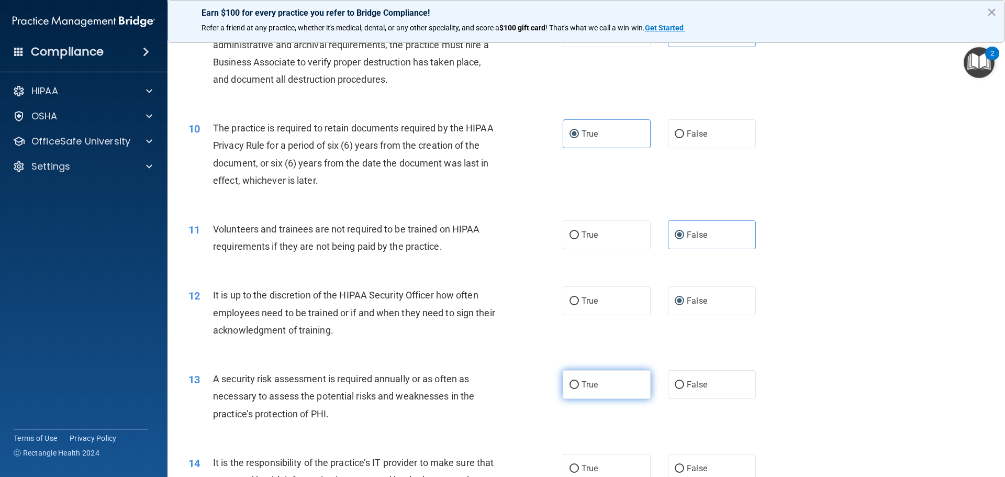
click at [587, 382] on span "True" at bounding box center [589, 384] width 16 height 10
click at [579, 382] on input "True" at bounding box center [573, 385] width 9 height 8
radio input "true"
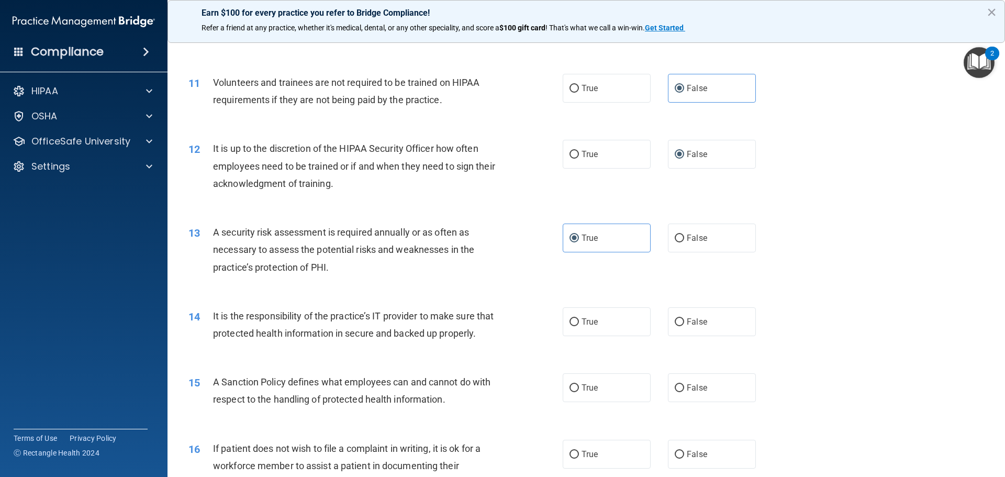
scroll to position [942, 0]
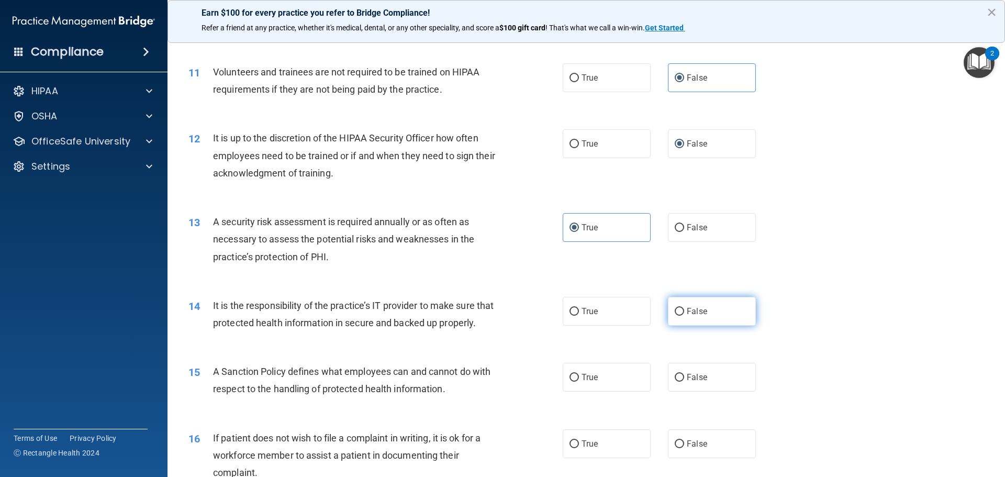
click at [713, 323] on label "False" at bounding box center [712, 311] width 88 height 29
click at [684, 316] on input "False" at bounding box center [679, 312] width 9 height 8
radio input "true"
click at [712, 391] on label "False" at bounding box center [712, 377] width 88 height 29
click at [684, 382] on input "False" at bounding box center [679, 378] width 9 height 8
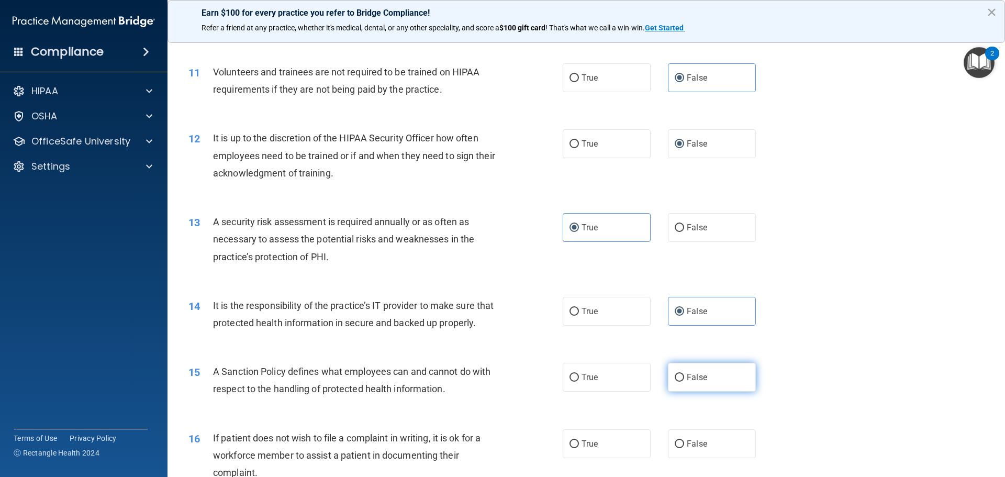
radio input "true"
click at [591, 455] on label "True" at bounding box center [607, 443] width 88 height 29
click at [579, 448] on input "True" at bounding box center [573, 444] width 9 height 8
radio input "true"
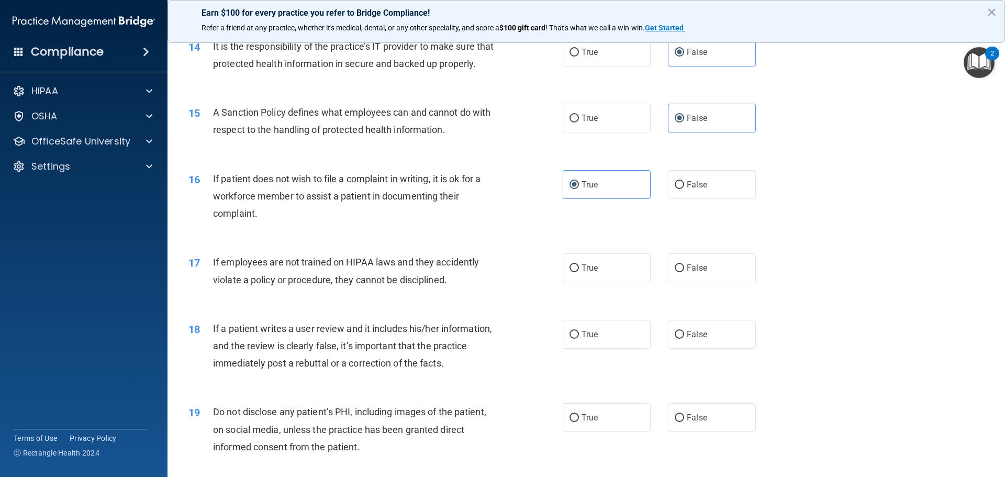
scroll to position [1204, 0]
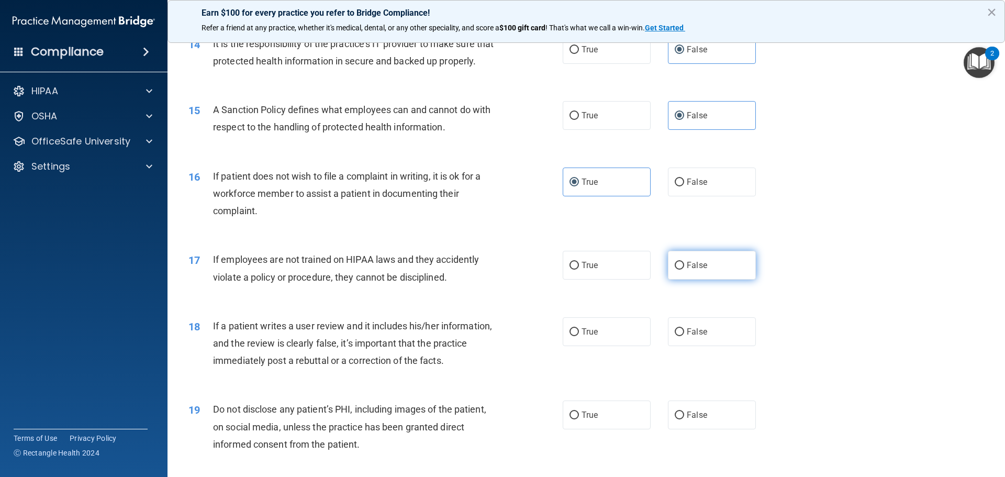
click at [691, 279] on label "False" at bounding box center [712, 265] width 88 height 29
click at [684, 270] on input "False" at bounding box center [679, 266] width 9 height 8
radio input "true"
click at [679, 346] on label "False" at bounding box center [712, 331] width 88 height 29
click at [679, 336] on input "False" at bounding box center [679, 332] width 9 height 8
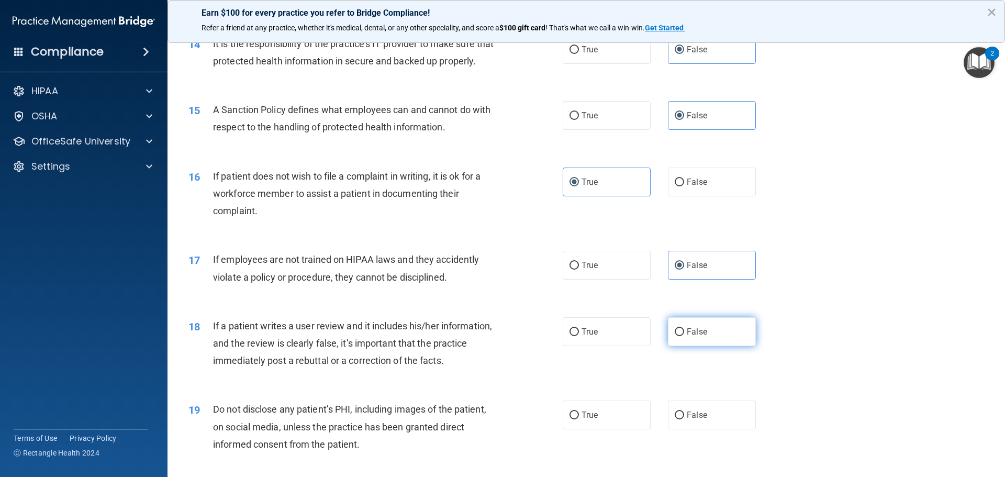
radio input "true"
click at [597, 429] on label "True" at bounding box center [607, 414] width 88 height 29
click at [579, 419] on input "True" at bounding box center [573, 415] width 9 height 8
radio input "true"
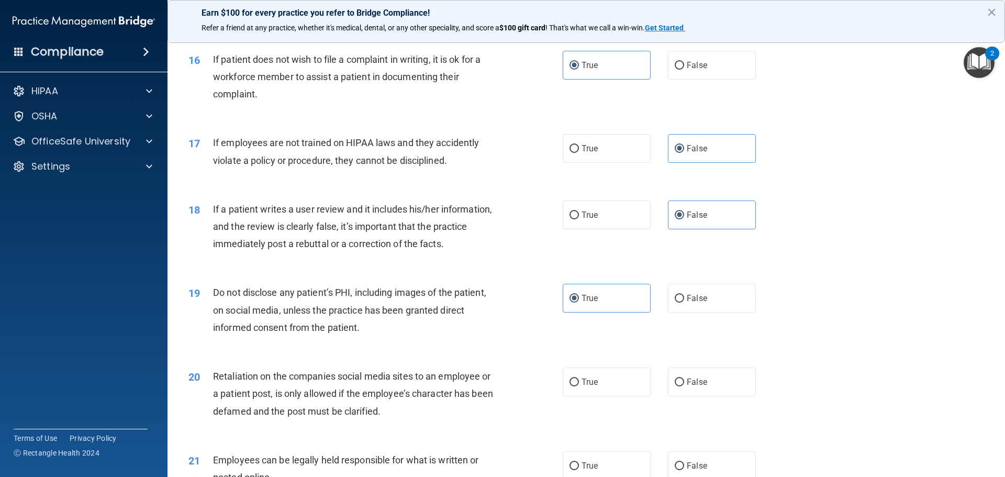
scroll to position [1361, 0]
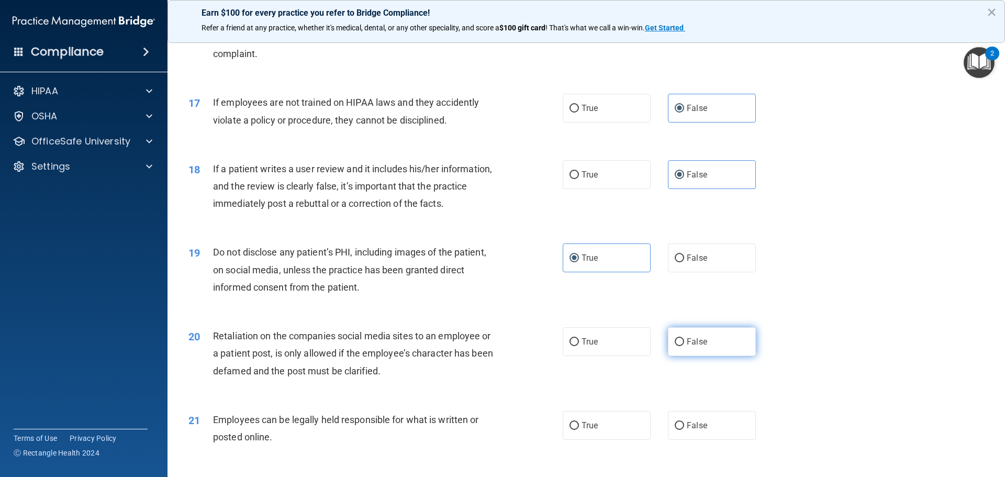
click at [710, 356] on label "False" at bounding box center [712, 341] width 88 height 29
click at [684, 346] on input "False" at bounding box center [679, 342] width 9 height 8
radio input "true"
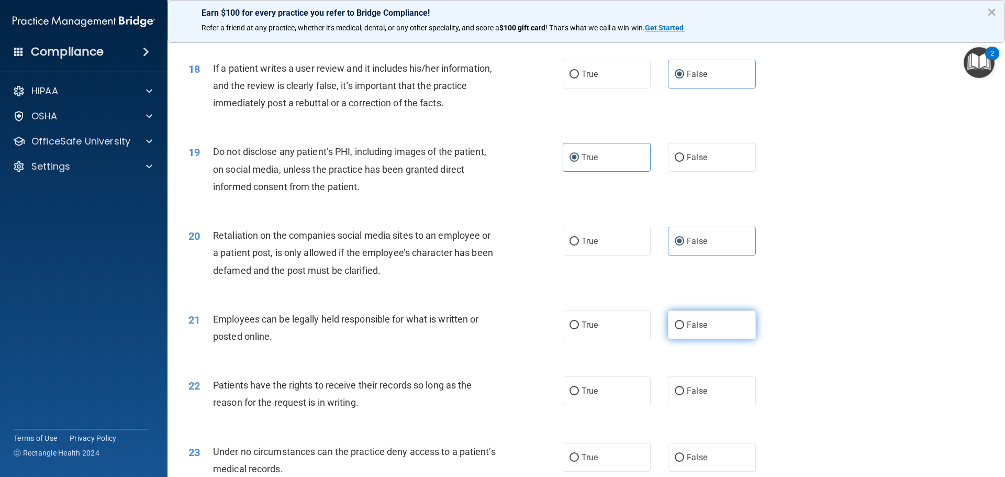
scroll to position [1465, 0]
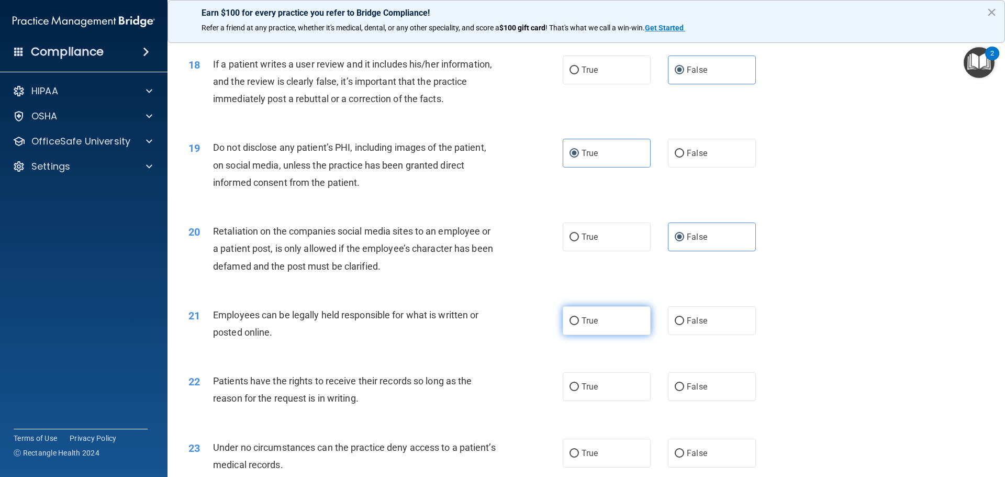
click at [625, 335] on label "True" at bounding box center [607, 320] width 88 height 29
click at [579, 325] on input "True" at bounding box center [573, 321] width 9 height 8
radio input "true"
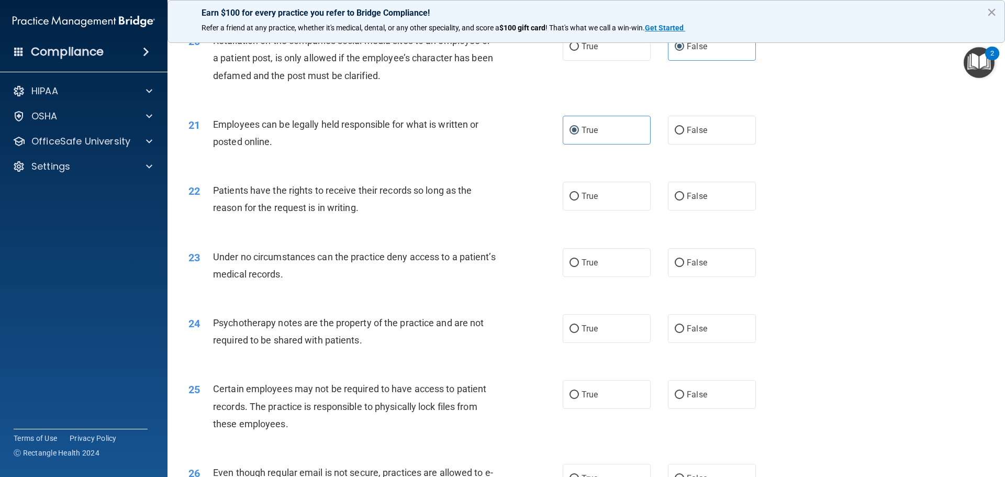
scroll to position [1675, 0]
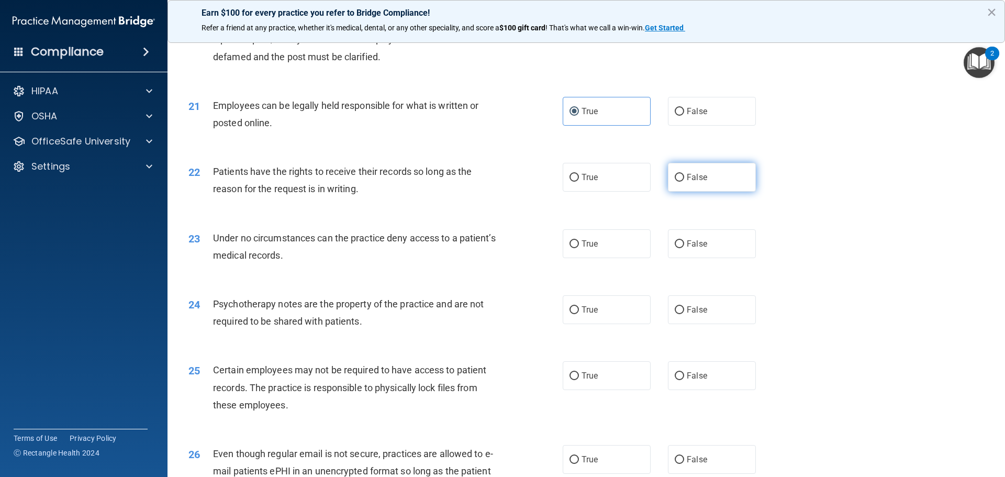
click at [720, 192] on label "False" at bounding box center [712, 177] width 88 height 29
click at [684, 182] on input "False" at bounding box center [679, 178] width 9 height 8
radio input "true"
click at [705, 258] on label "False" at bounding box center [712, 243] width 88 height 29
click at [684, 248] on input "False" at bounding box center [679, 244] width 9 height 8
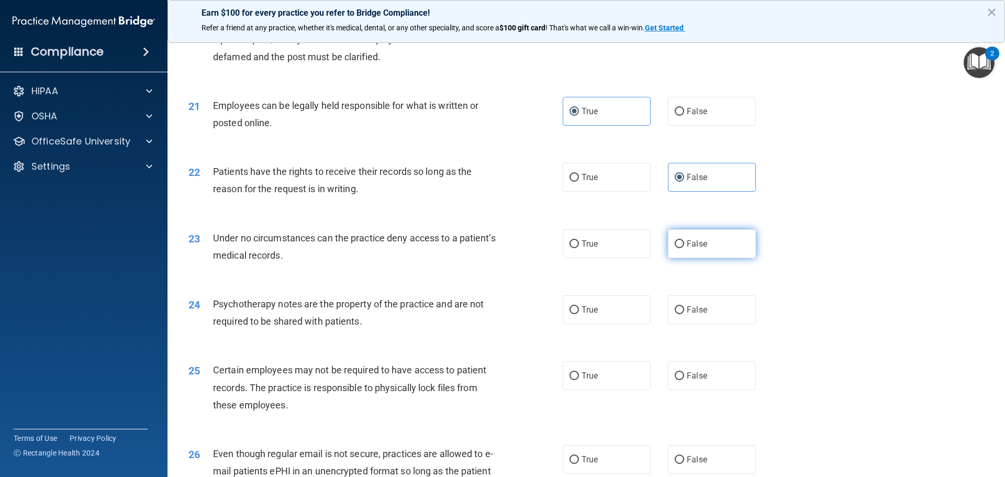
radio input "true"
click at [609, 319] on label "True" at bounding box center [607, 309] width 88 height 29
click at [579, 314] on input "True" at bounding box center [573, 310] width 9 height 8
radio input "true"
click at [582, 388] on label "True" at bounding box center [607, 375] width 88 height 29
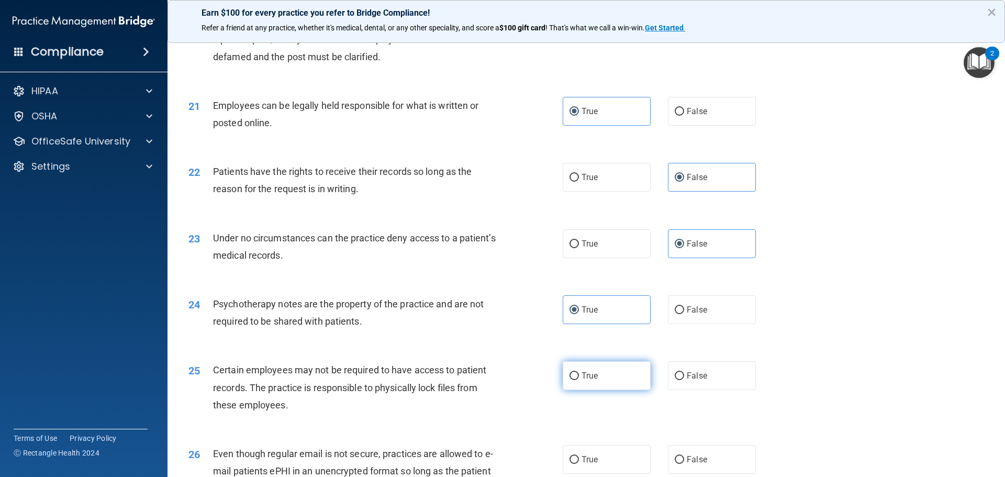
click at [579, 380] on input "True" at bounding box center [573, 376] width 9 height 8
radio input "true"
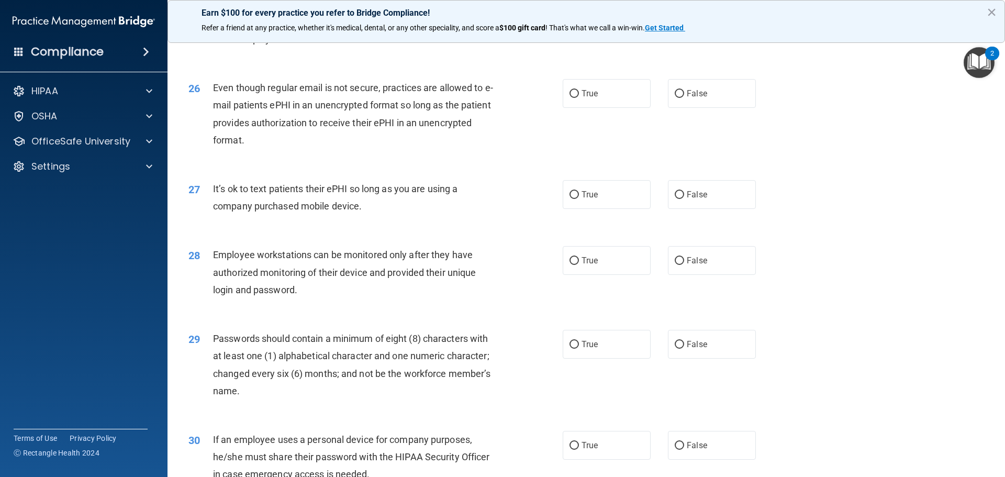
scroll to position [2041, 0]
click at [573, 97] on input "True" at bounding box center [573, 93] width 9 height 8
radio input "true"
click at [675, 205] on label "False" at bounding box center [712, 194] width 88 height 29
click at [675, 198] on input "False" at bounding box center [679, 194] width 9 height 8
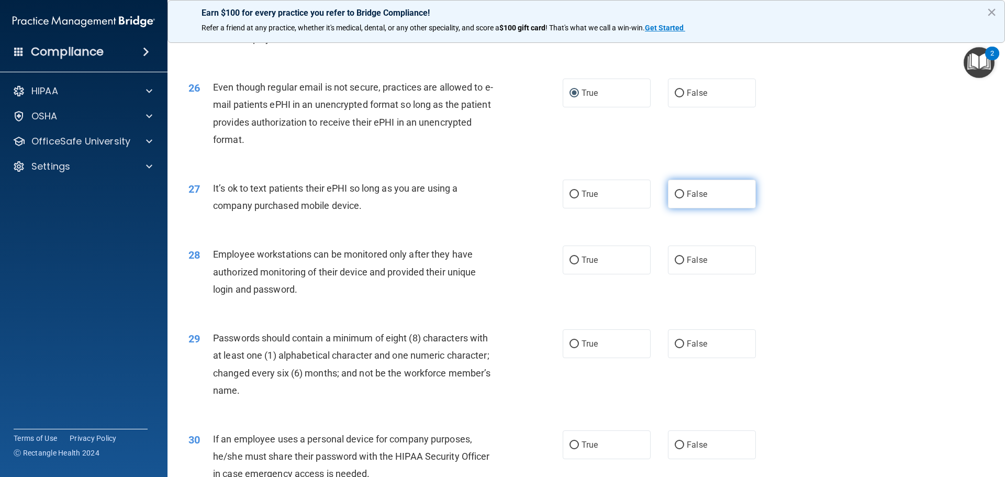
radio input "true"
click at [708, 274] on label "False" at bounding box center [712, 259] width 88 height 29
click at [684, 264] on input "False" at bounding box center [679, 260] width 9 height 8
radio input "true"
click at [567, 358] on label "True" at bounding box center [607, 343] width 88 height 29
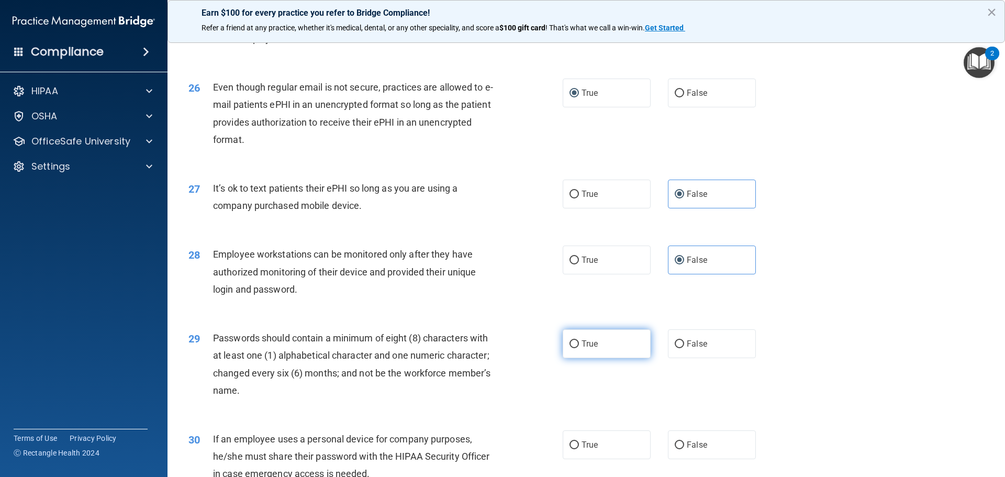
click at [569, 348] on input "True" at bounding box center [573, 344] width 9 height 8
radio input "true"
click at [692, 450] on span "False" at bounding box center [697, 445] width 20 height 10
click at [684, 449] on input "False" at bounding box center [679, 445] width 9 height 8
radio input "true"
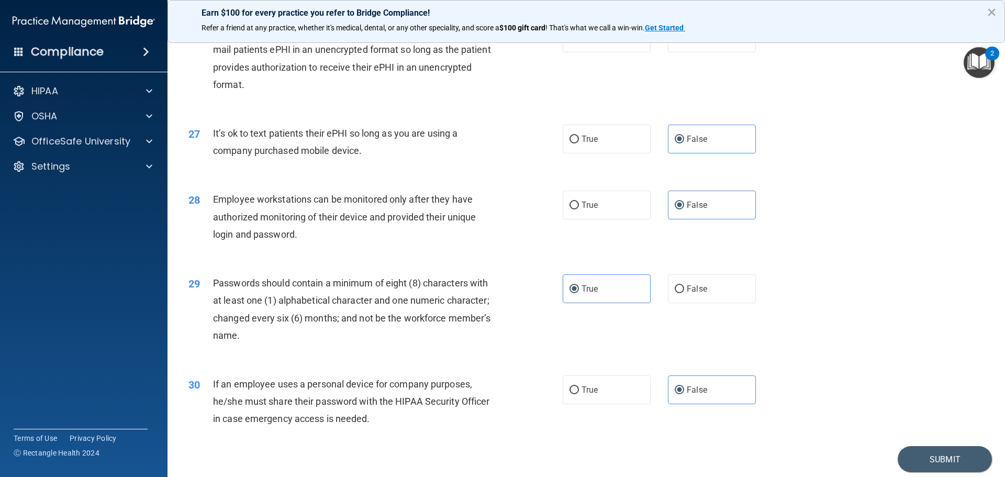
scroll to position [2150, 0]
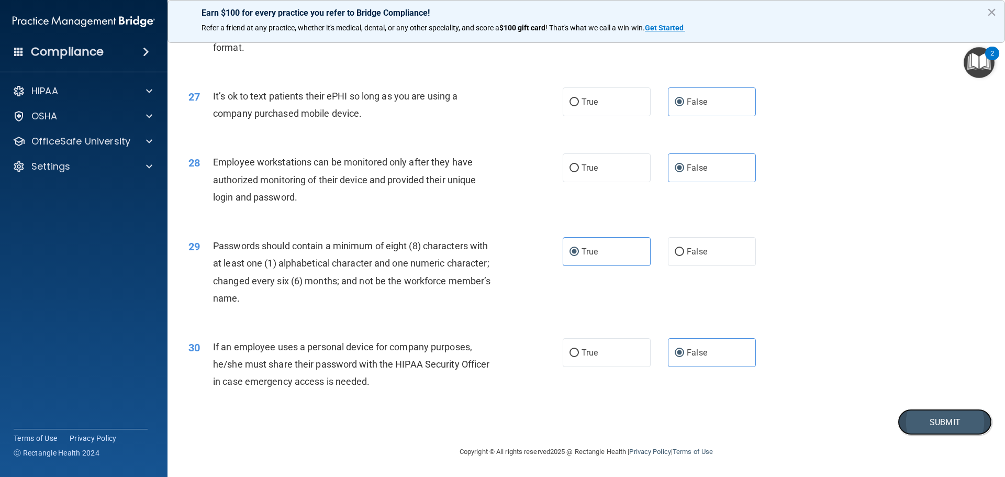
click at [969, 418] on button "Submit" at bounding box center [945, 422] width 94 height 27
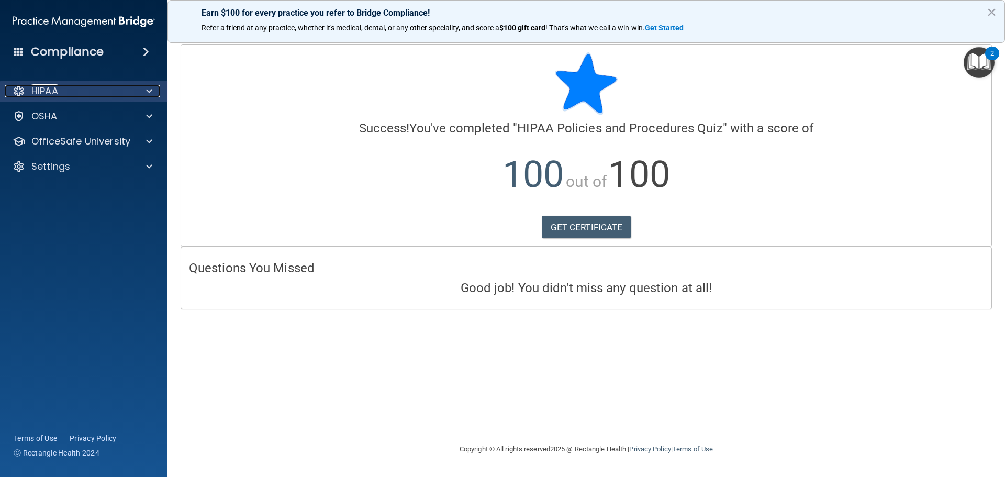
click at [147, 94] on span at bounding box center [149, 91] width 6 height 13
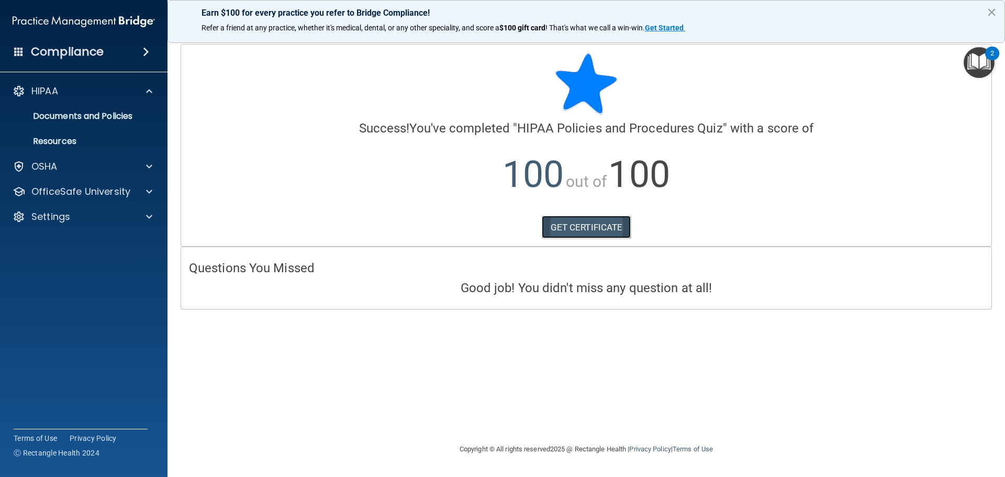
click at [586, 226] on link "GET CERTIFICATE" at bounding box center [586, 227] width 89 height 23
click at [154, 165] on div at bounding box center [147, 166] width 26 height 13
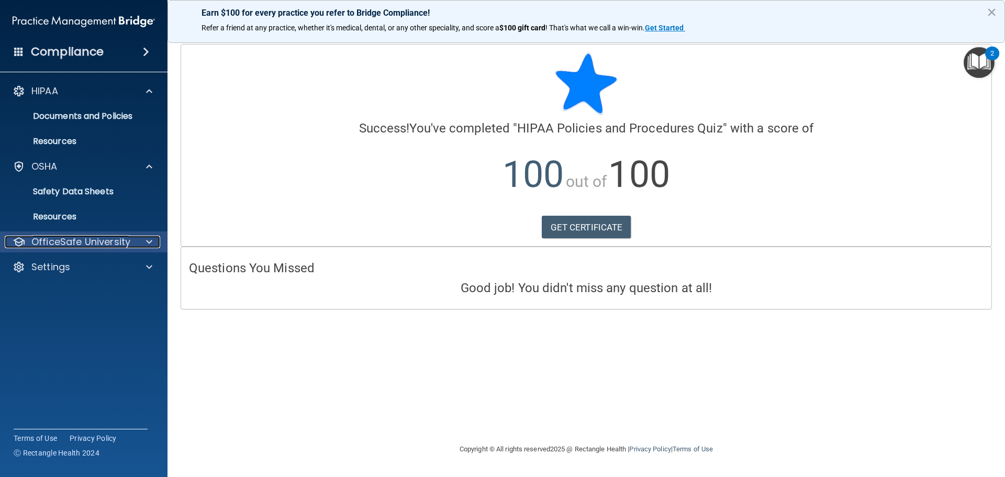
click at [149, 241] on span at bounding box center [149, 242] width 6 height 13
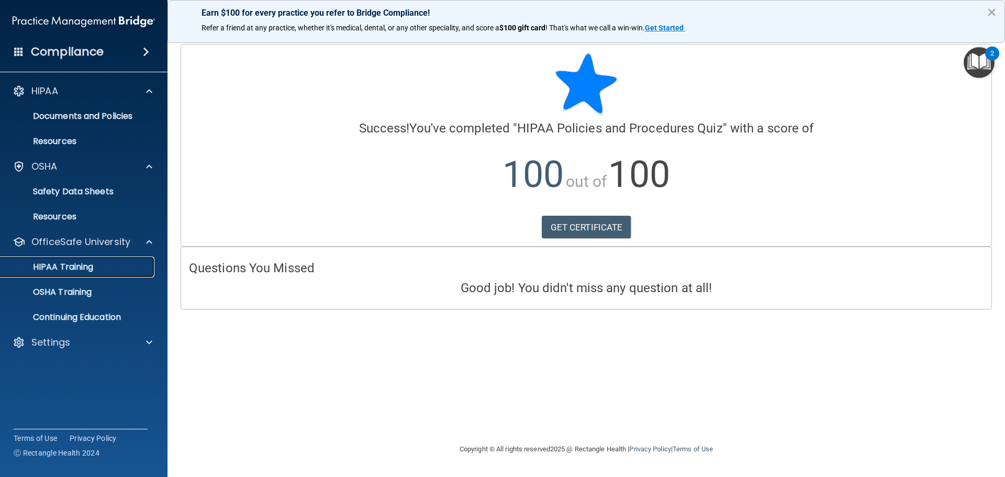
click at [65, 270] on p "HIPAA Training" at bounding box center [50, 267] width 86 height 10
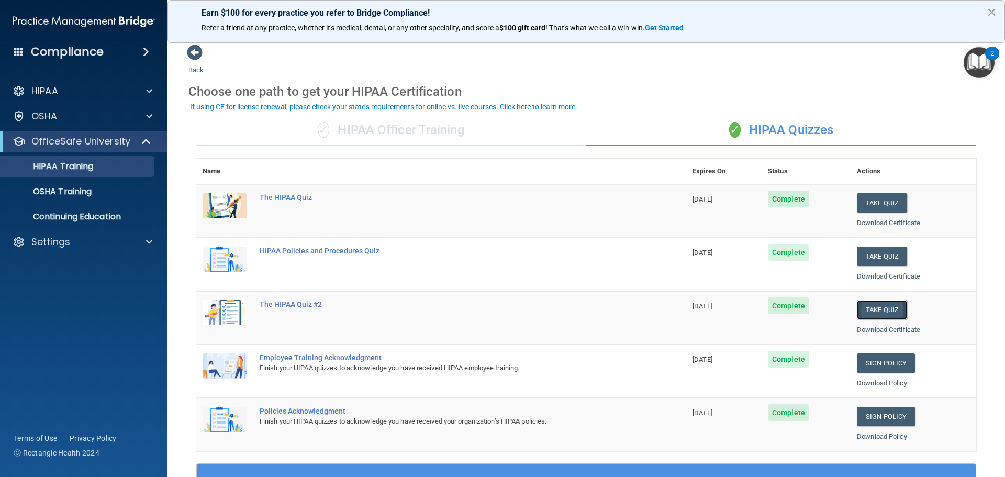
click at [862, 308] on button "Take Quiz" at bounding box center [882, 309] width 50 height 19
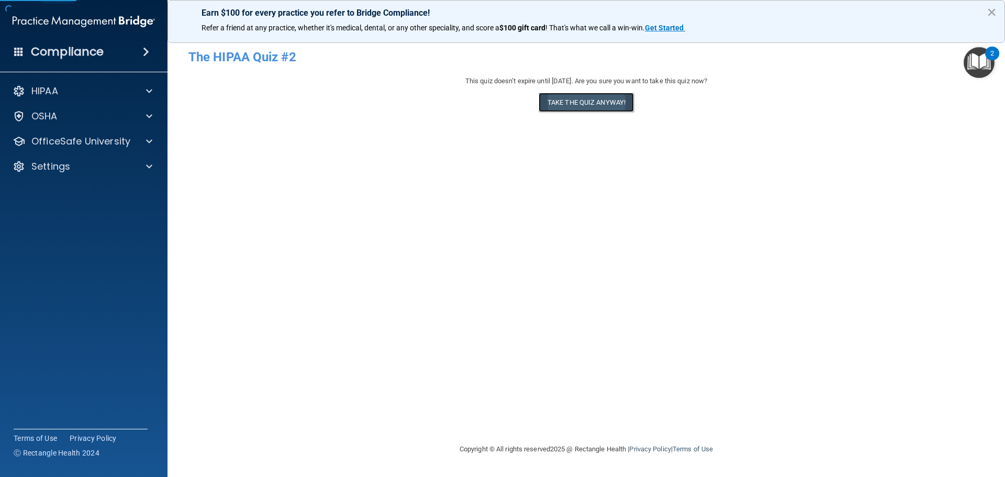
click at [578, 105] on button "Take the quiz anyway!" at bounding box center [586, 102] width 95 height 19
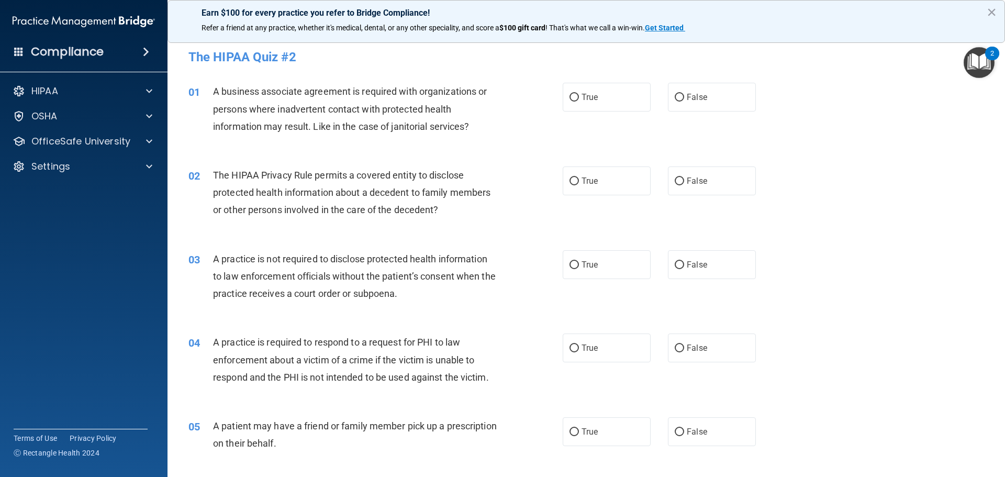
click at [661, 104] on div "True False" at bounding box center [668, 97] width 211 height 29
click at [668, 103] on label "False" at bounding box center [712, 97] width 88 height 29
click at [675, 102] on input "False" at bounding box center [679, 98] width 9 height 8
radio input "true"
click at [607, 185] on label "True" at bounding box center [607, 180] width 88 height 29
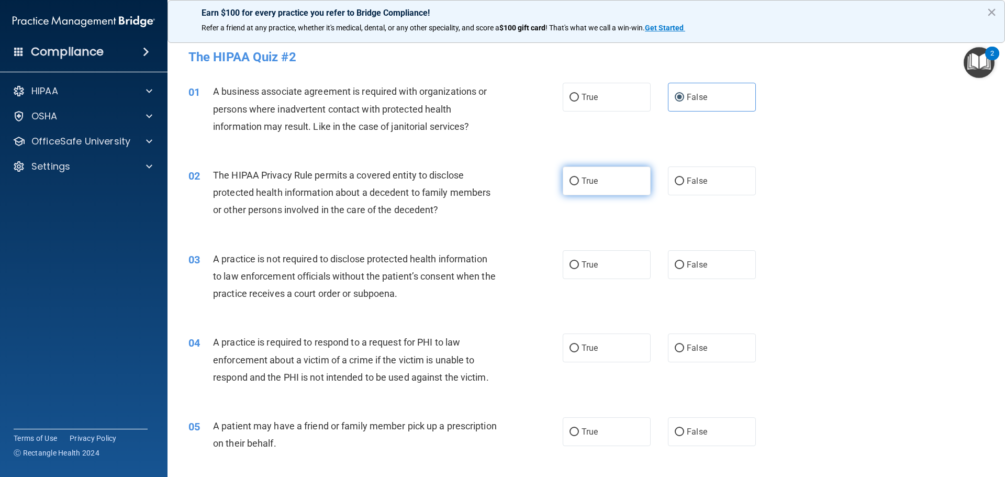
click at [579, 185] on input "True" at bounding box center [573, 181] width 9 height 8
radio input "true"
click at [735, 264] on label "False" at bounding box center [712, 264] width 88 height 29
click at [684, 264] on input "False" at bounding box center [679, 265] width 9 height 8
radio input "true"
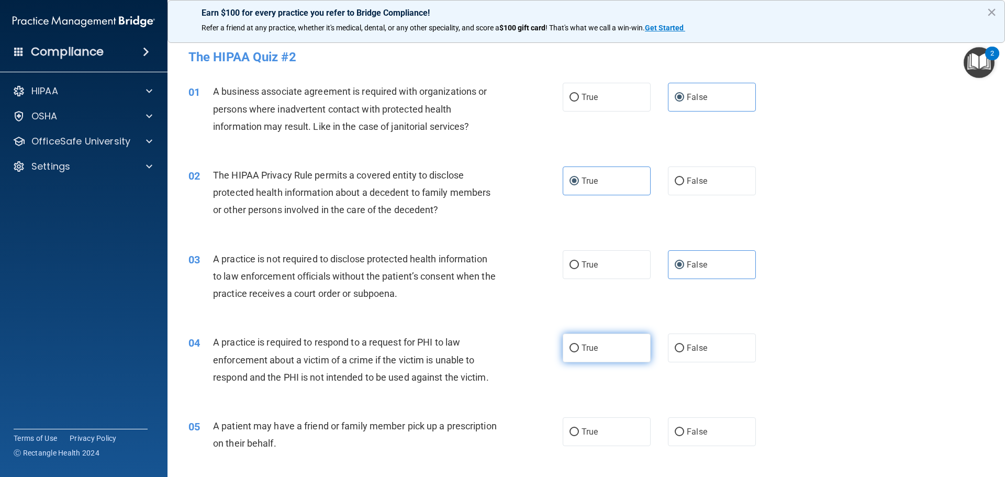
click at [599, 355] on label "True" at bounding box center [607, 347] width 88 height 29
click at [579, 352] on input "True" at bounding box center [573, 348] width 9 height 8
radio input "true"
click at [700, 430] on span "False" at bounding box center [697, 432] width 20 height 10
click at [684, 430] on input "False" at bounding box center [679, 432] width 9 height 8
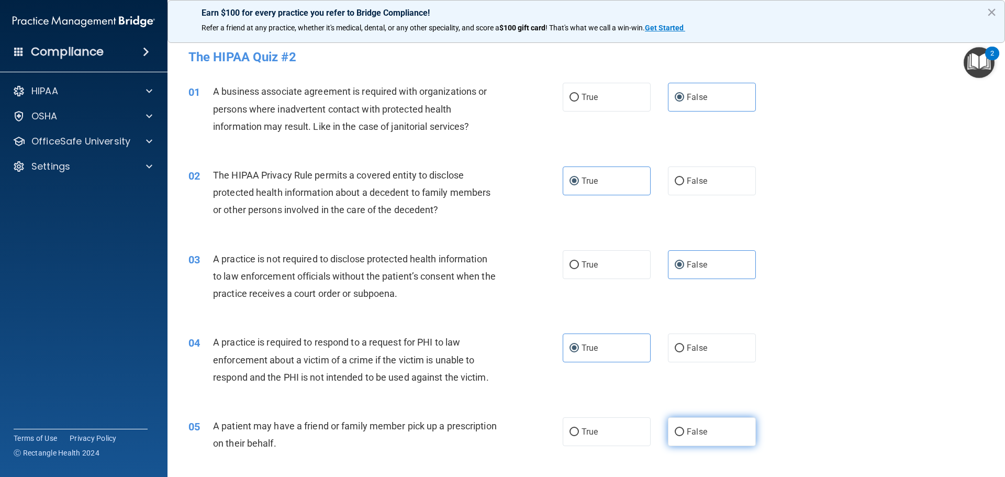
radio input "true"
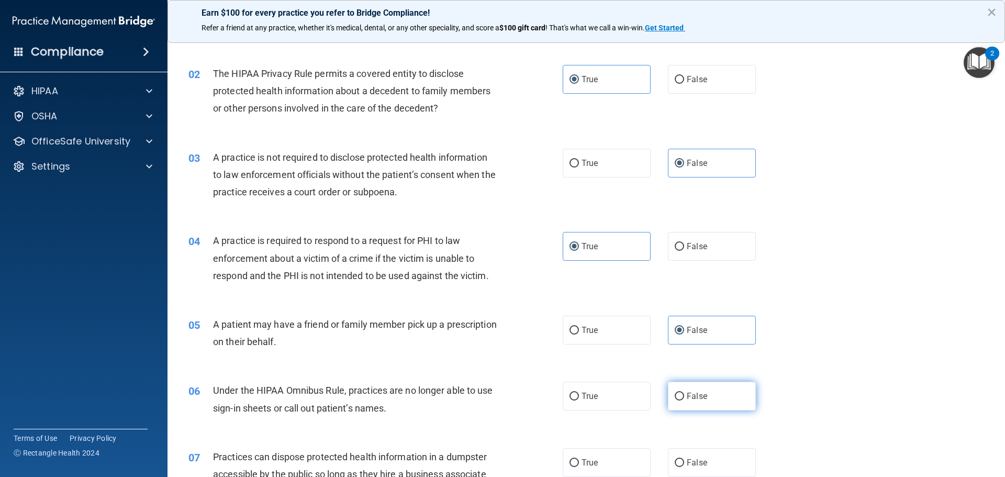
scroll to position [105, 0]
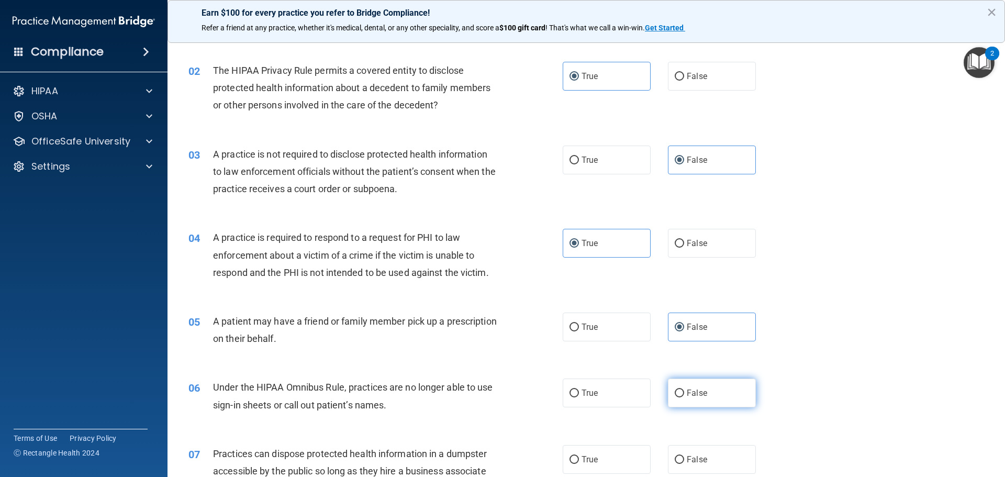
click at [697, 401] on label "False" at bounding box center [712, 392] width 88 height 29
click at [684, 397] on input "False" at bounding box center [679, 393] width 9 height 8
radio input "true"
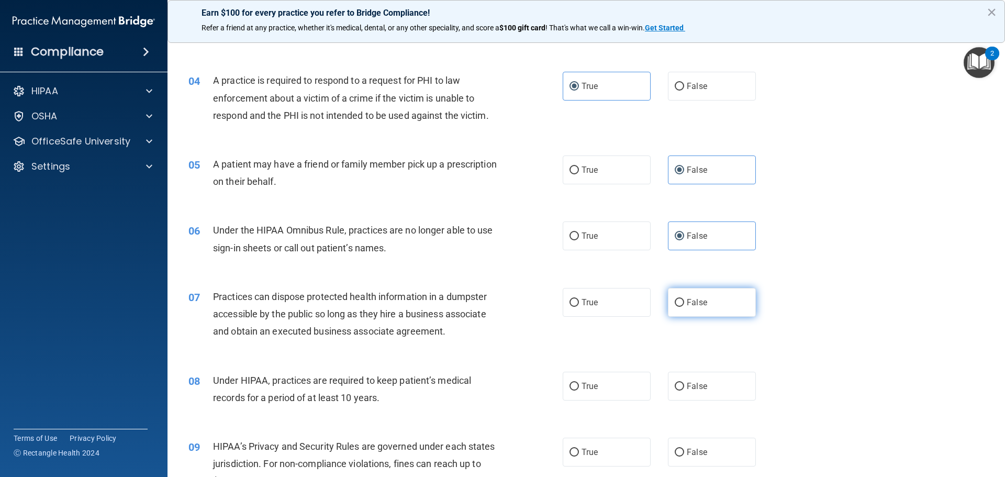
click at [699, 300] on span "False" at bounding box center [697, 302] width 20 height 10
click at [684, 300] on input "False" at bounding box center [679, 303] width 9 height 8
radio input "true"
click at [705, 390] on label "False" at bounding box center [712, 386] width 88 height 29
click at [684, 390] on input "False" at bounding box center [679, 387] width 9 height 8
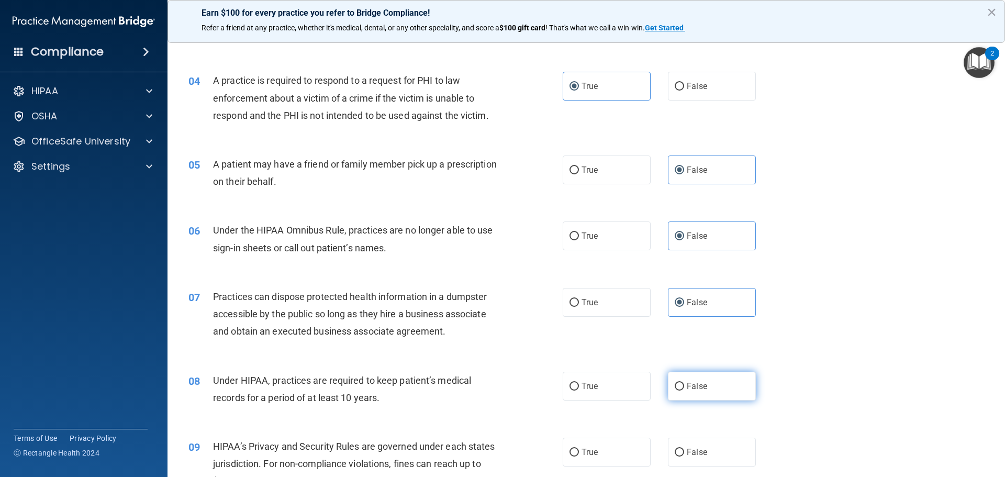
radio input "true"
click at [611, 168] on label "True" at bounding box center [607, 169] width 88 height 29
click at [579, 168] on input "True" at bounding box center [573, 170] width 9 height 8
radio input "true"
radio input "false"
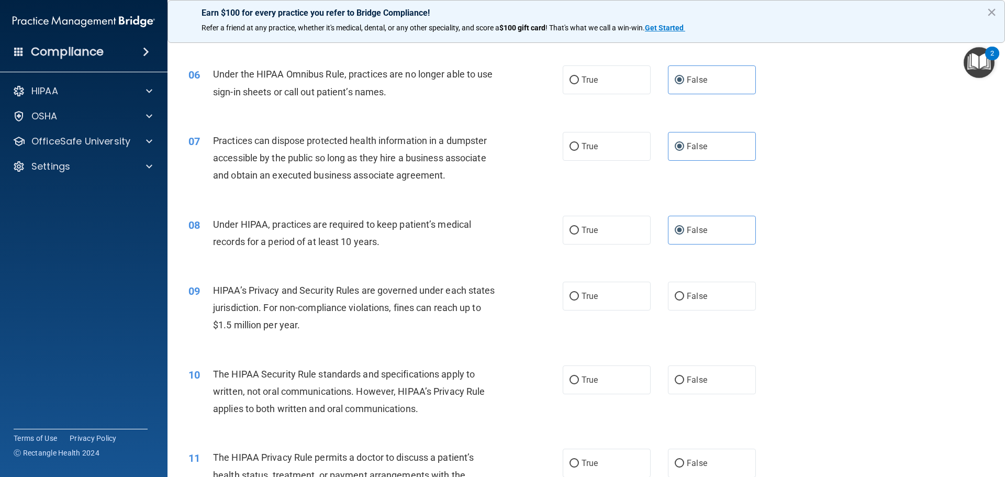
scroll to position [419, 0]
click at [690, 297] on span "False" at bounding box center [697, 295] width 20 height 10
click at [684, 297] on input "False" at bounding box center [679, 295] width 9 height 8
radio input "true"
click at [612, 374] on label "True" at bounding box center [607, 378] width 88 height 29
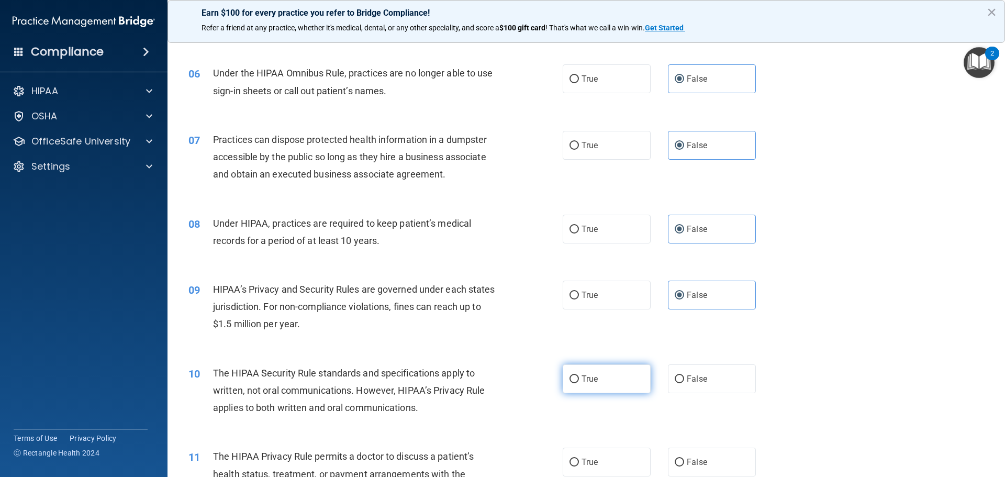
click at [579, 375] on input "True" at bounding box center [573, 379] width 9 height 8
radio input "true"
click at [581, 463] on span "True" at bounding box center [589, 462] width 16 height 10
click at [578, 463] on input "True" at bounding box center [573, 462] width 9 height 8
radio input "true"
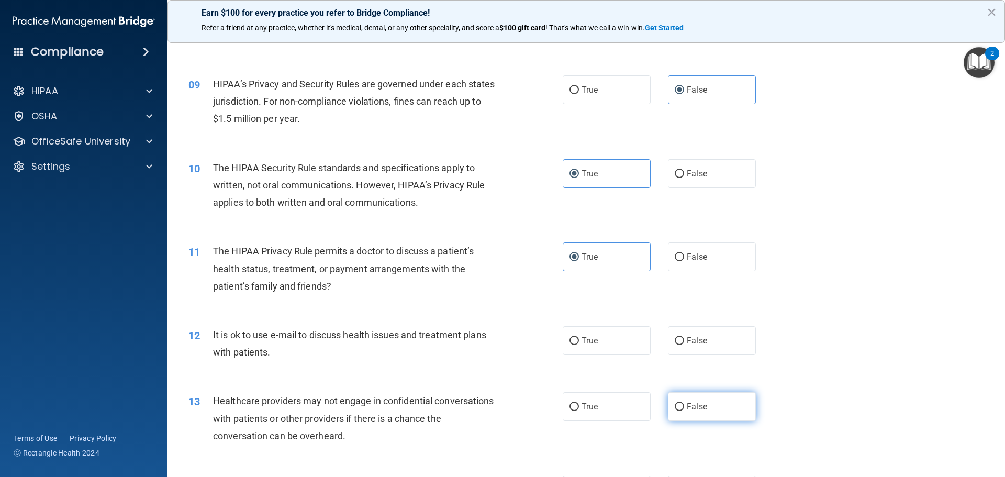
scroll to position [628, 0]
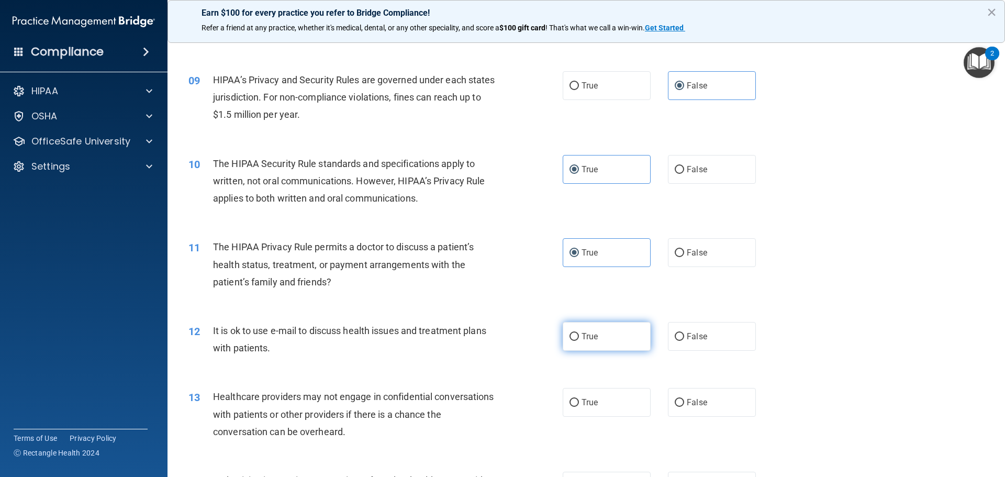
click at [607, 342] on label "True" at bounding box center [607, 336] width 88 height 29
click at [579, 341] on input "True" at bounding box center [573, 337] width 9 height 8
radio input "true"
click at [678, 404] on input "False" at bounding box center [679, 403] width 9 height 8
radio input "true"
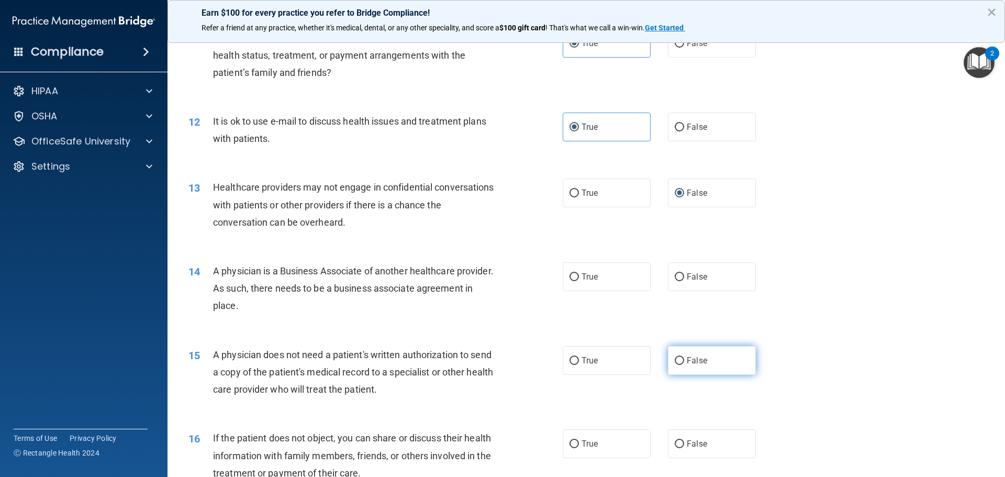
scroll to position [942, 0]
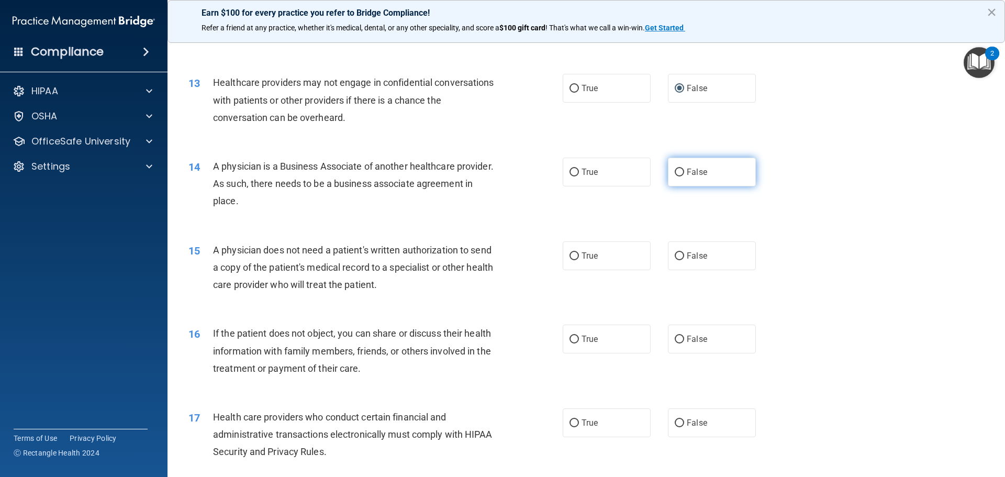
click at [702, 182] on label "False" at bounding box center [712, 172] width 88 height 29
click at [684, 176] on input "False" at bounding box center [679, 173] width 9 height 8
radio input "true"
click at [601, 265] on label "True" at bounding box center [607, 255] width 88 height 29
click at [579, 260] on input "True" at bounding box center [573, 256] width 9 height 8
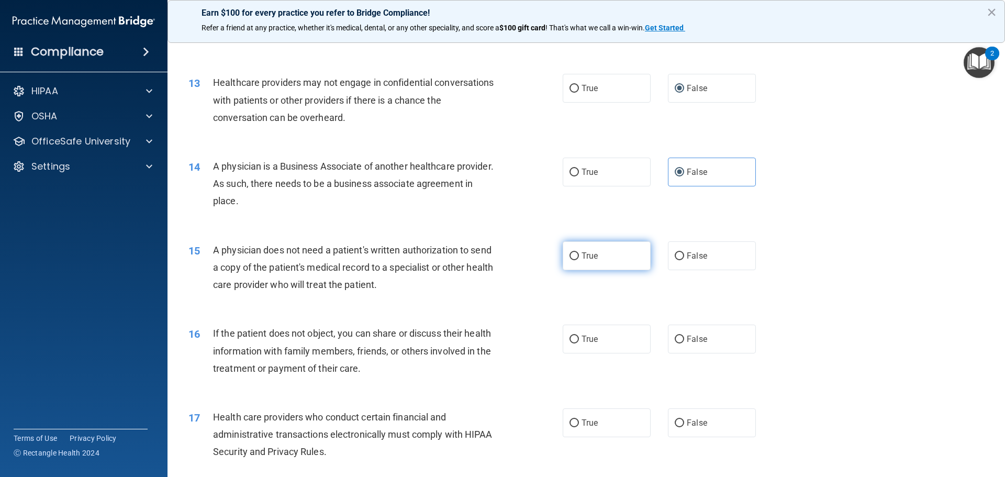
radio input "true"
click at [582, 343] on span "True" at bounding box center [589, 339] width 16 height 10
click at [579, 343] on input "True" at bounding box center [573, 339] width 9 height 8
radio input "true"
click at [584, 416] on label "True" at bounding box center [607, 422] width 88 height 29
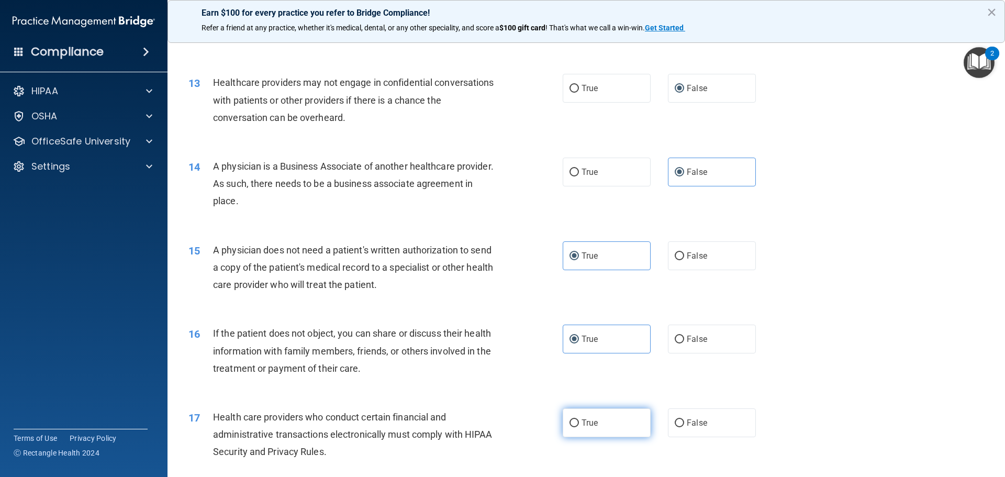
click at [579, 419] on input "True" at bounding box center [573, 423] width 9 height 8
radio input "true"
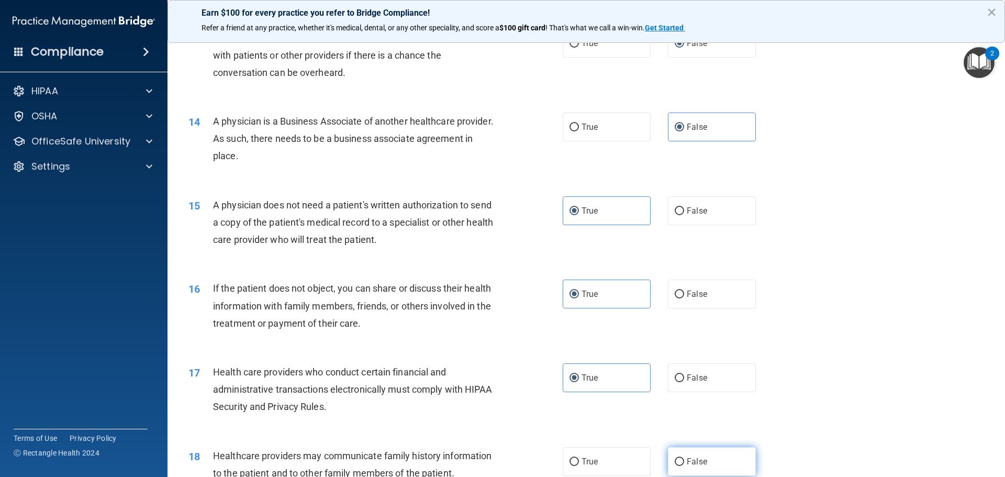
scroll to position [1047, 0]
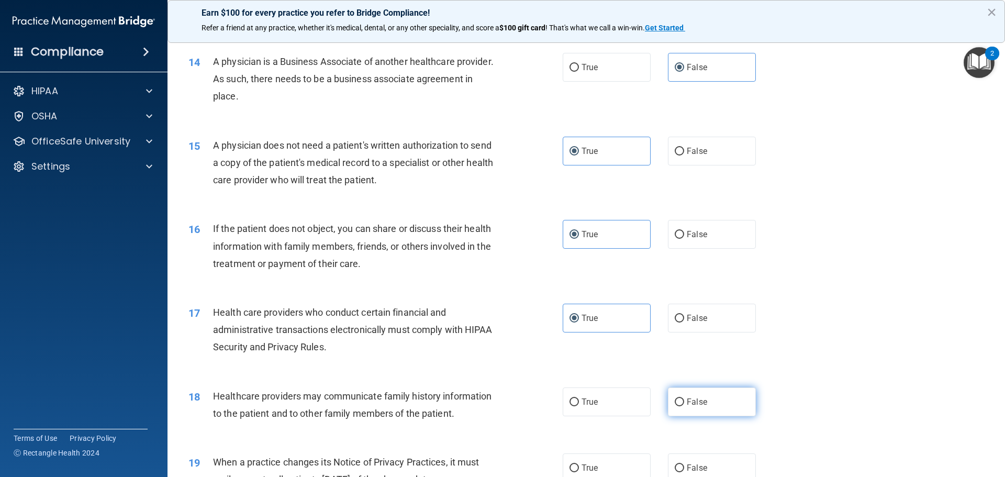
click at [690, 392] on label "False" at bounding box center [712, 401] width 88 height 29
click at [684, 398] on input "False" at bounding box center [679, 402] width 9 height 8
radio input "true"
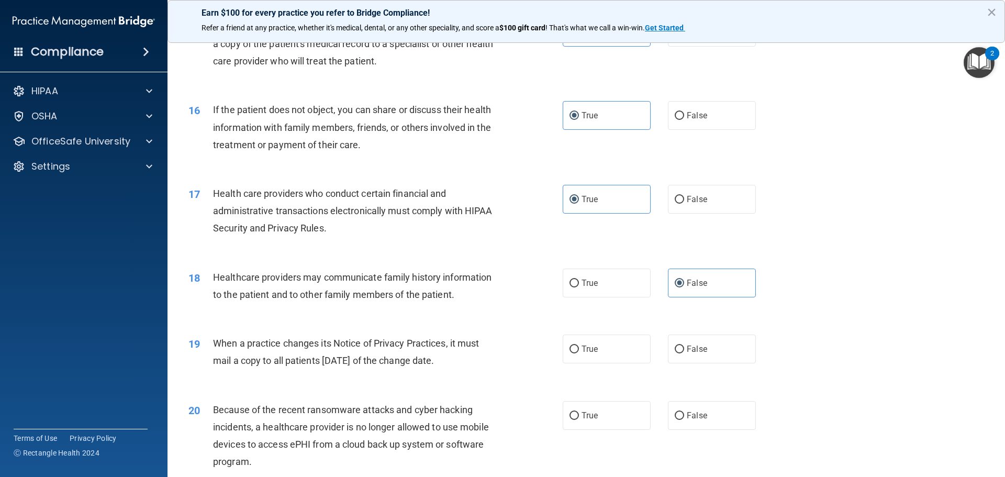
scroll to position [1204, 0]
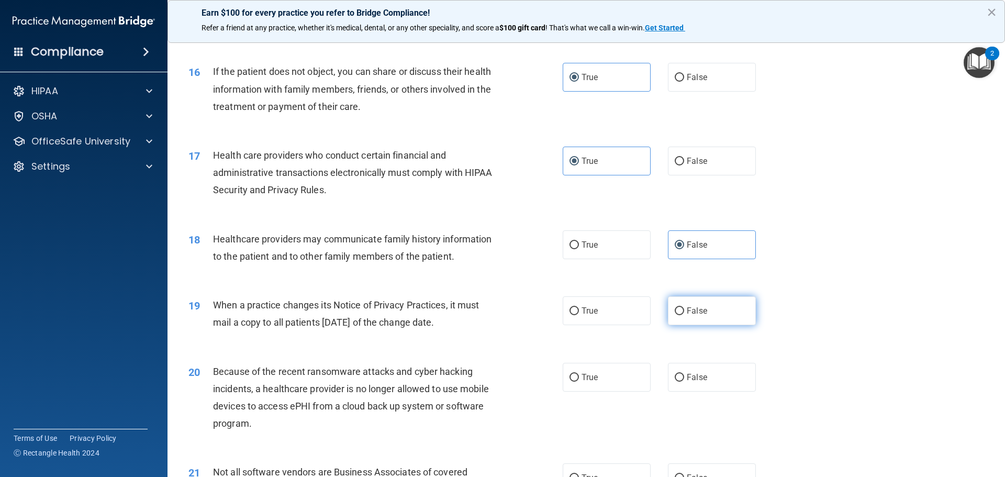
click at [678, 316] on label "False" at bounding box center [712, 310] width 88 height 29
click at [678, 315] on input "False" at bounding box center [679, 311] width 9 height 8
radio input "true"
click at [696, 393] on div "20 Because of the recent ransomware attacks and cyber hacking incidents, a heal…" at bounding box center [586, 400] width 811 height 101
click at [696, 384] on label "False" at bounding box center [712, 377] width 88 height 29
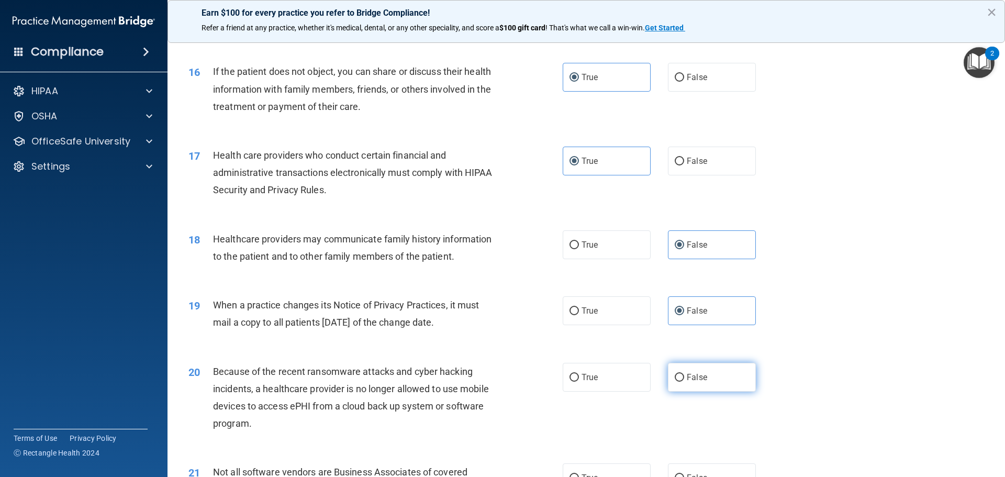
click at [684, 382] on input "False" at bounding box center [679, 378] width 9 height 8
radio input "true"
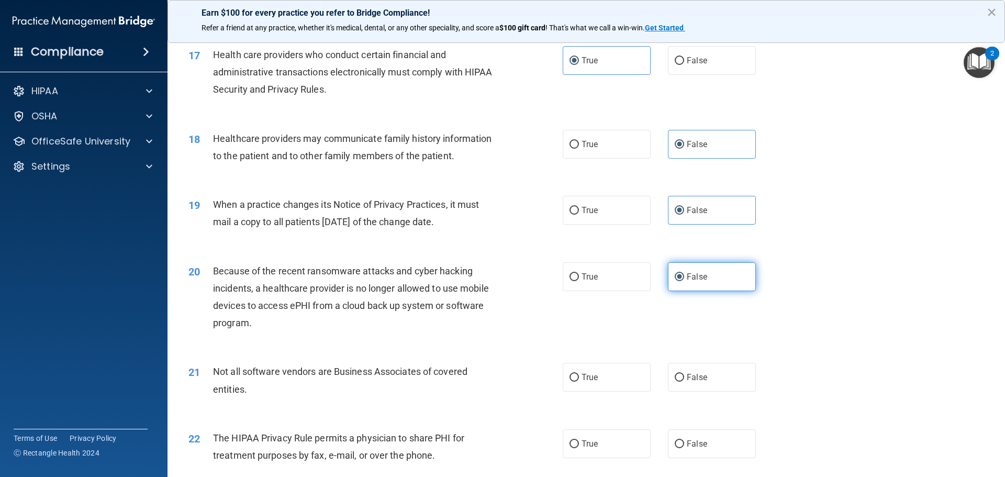
scroll to position [1308, 0]
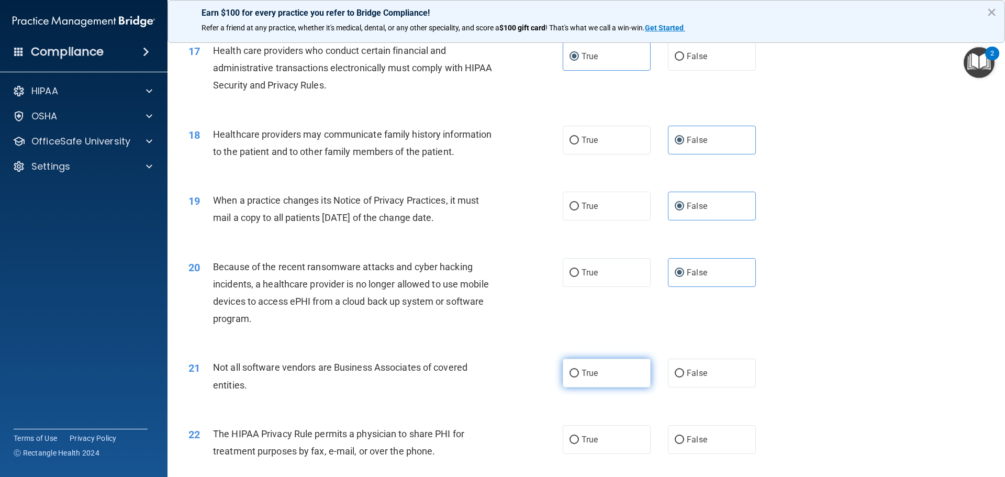
click at [598, 373] on label "True" at bounding box center [607, 372] width 88 height 29
click at [579, 373] on input "True" at bounding box center [573, 373] width 9 height 8
radio input "true"
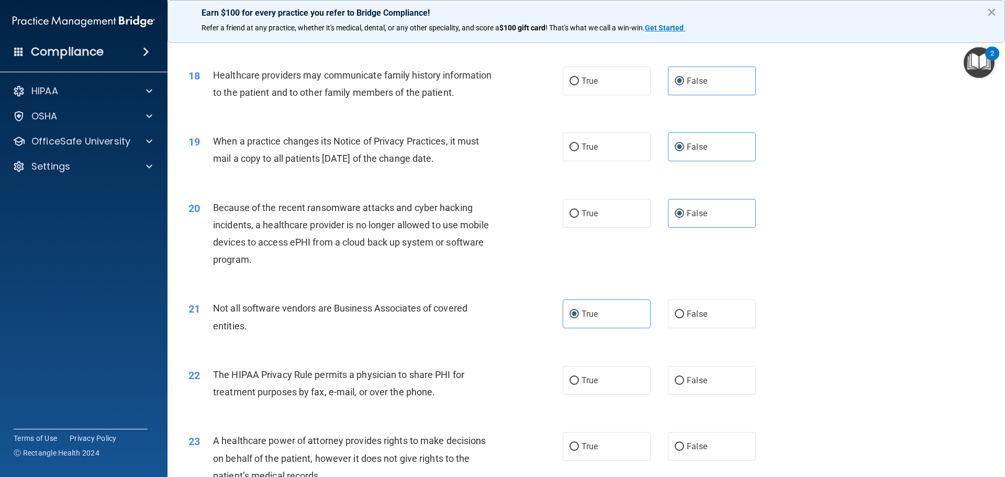
scroll to position [1413, 0]
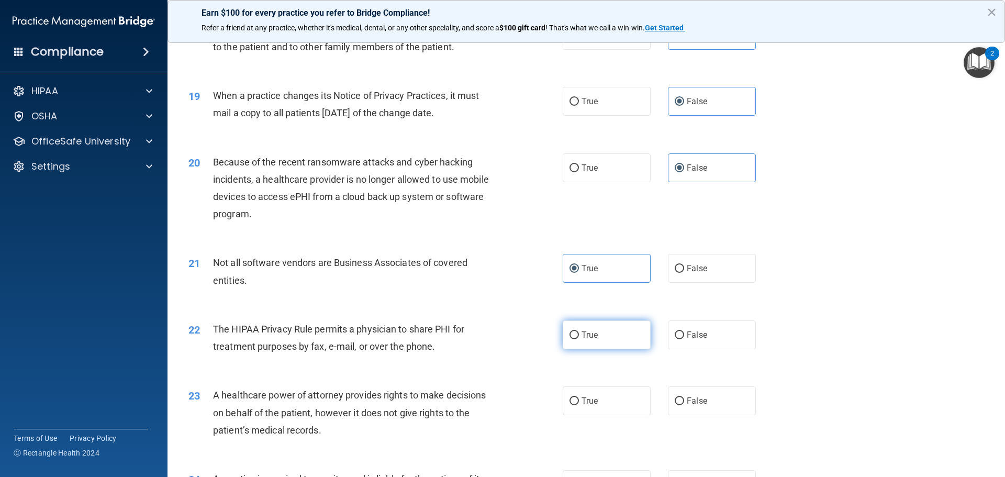
click at [610, 343] on label "True" at bounding box center [607, 334] width 88 height 29
click at [579, 339] on input "True" at bounding box center [573, 335] width 9 height 8
radio input "true"
click at [691, 401] on span "False" at bounding box center [697, 401] width 20 height 10
click at [684, 401] on input "False" at bounding box center [679, 401] width 9 height 8
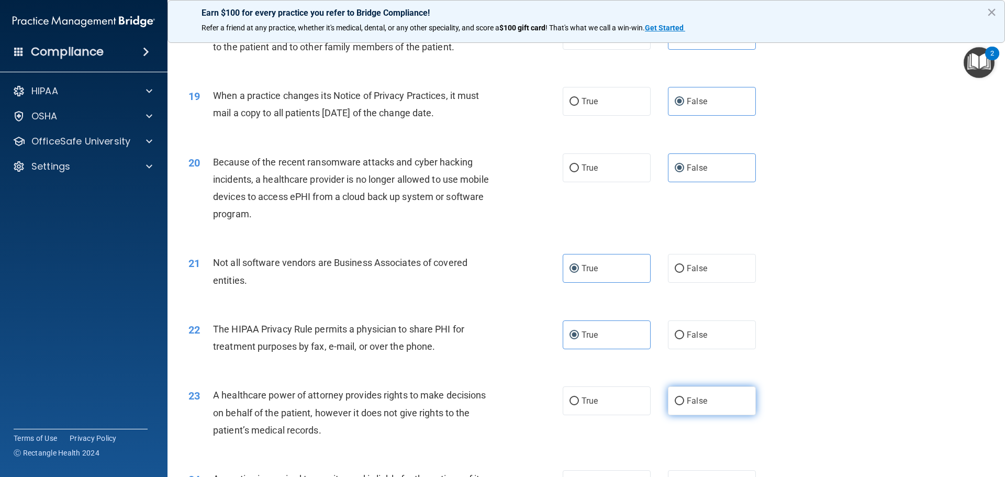
radio input "true"
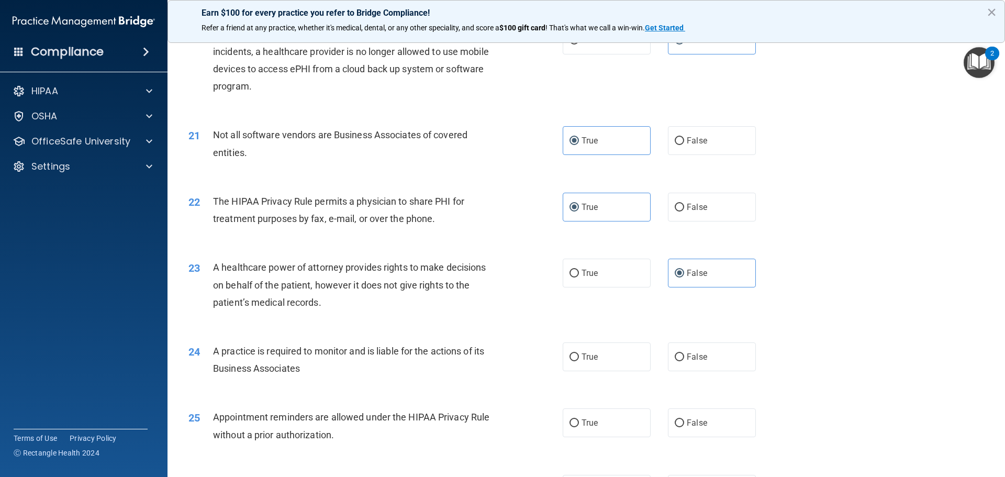
scroll to position [1570, 0]
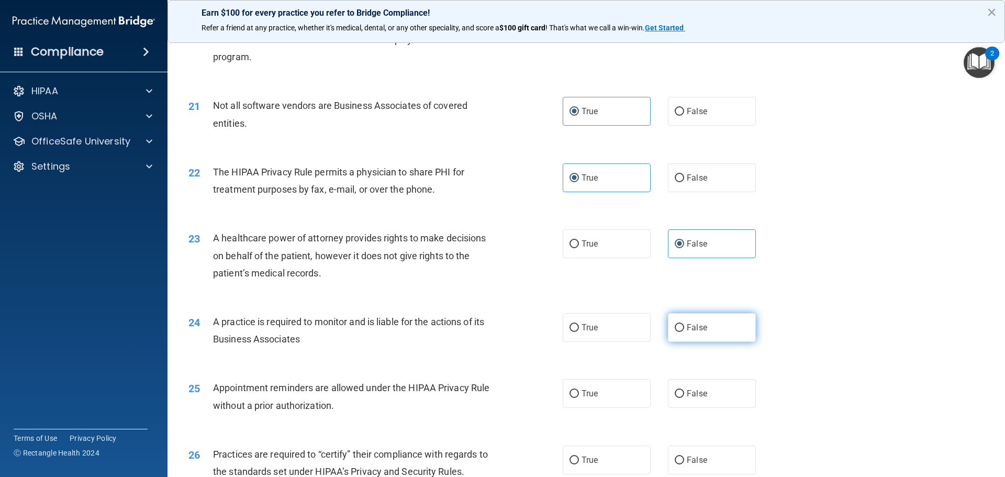
click at [699, 332] on label "False" at bounding box center [712, 327] width 88 height 29
click at [684, 332] on input "False" at bounding box center [679, 328] width 9 height 8
radio input "true"
click at [577, 407] on label "True" at bounding box center [607, 393] width 88 height 29
click at [577, 398] on input "True" at bounding box center [573, 394] width 9 height 8
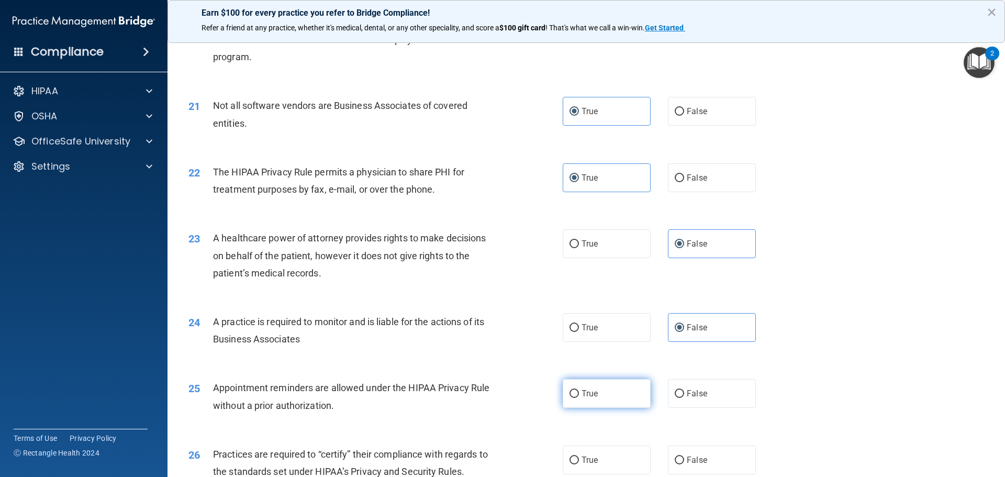
radio input "true"
click at [596, 456] on label "True" at bounding box center [607, 459] width 88 height 29
click at [579, 456] on input "True" at bounding box center [573, 460] width 9 height 8
radio input "true"
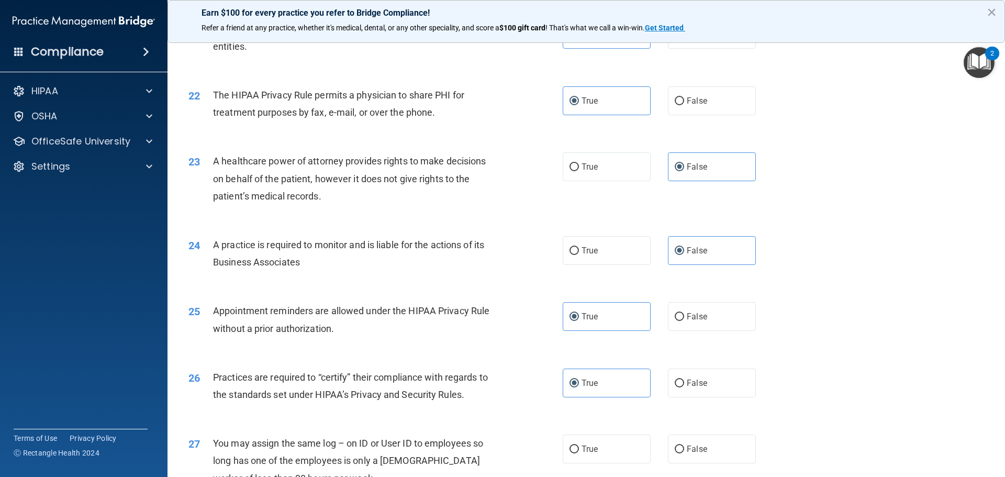
scroll to position [1675, 0]
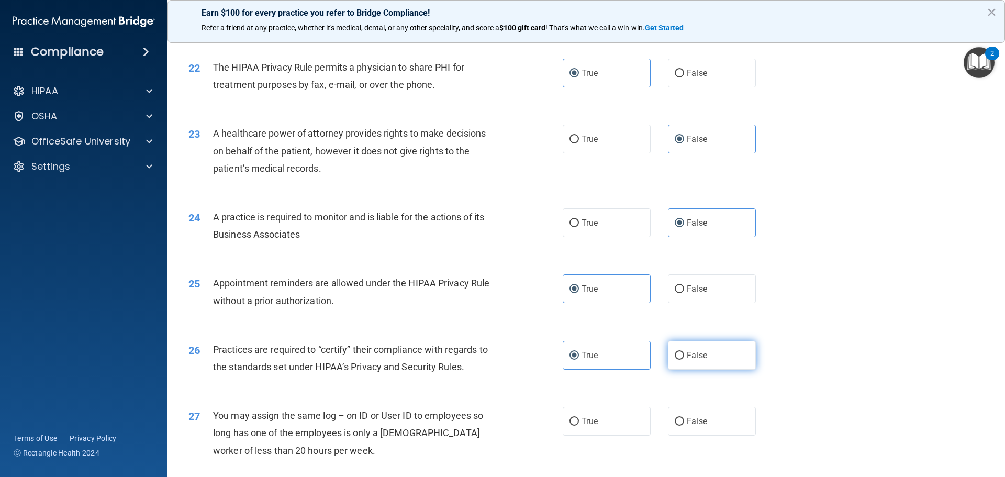
click at [694, 360] on label "False" at bounding box center [712, 355] width 88 height 29
click at [684, 360] on input "False" at bounding box center [679, 356] width 9 height 8
radio input "true"
radio input "false"
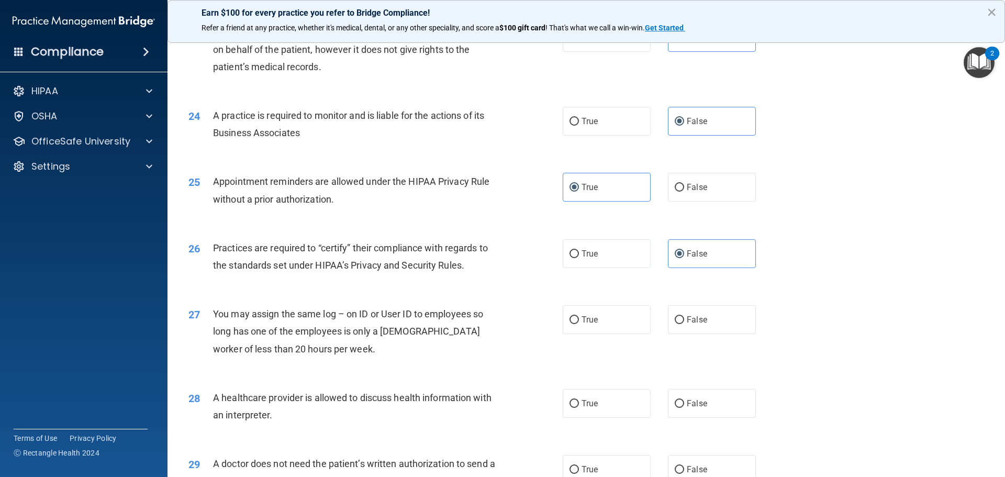
scroll to position [1779, 0]
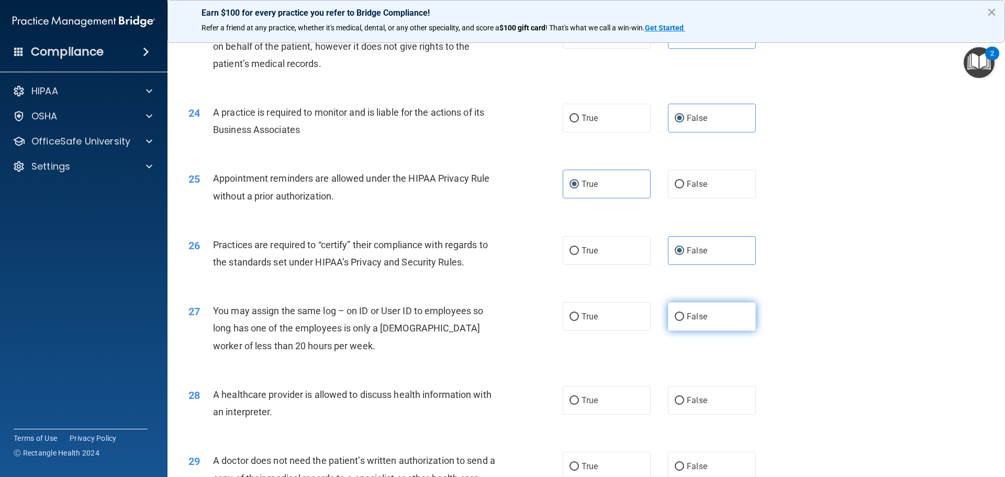
click at [699, 329] on label "False" at bounding box center [712, 316] width 88 height 29
click at [684, 321] on input "False" at bounding box center [679, 317] width 9 height 8
radio input "true"
click at [607, 396] on label "True" at bounding box center [607, 400] width 88 height 29
click at [579, 397] on input "True" at bounding box center [573, 401] width 9 height 8
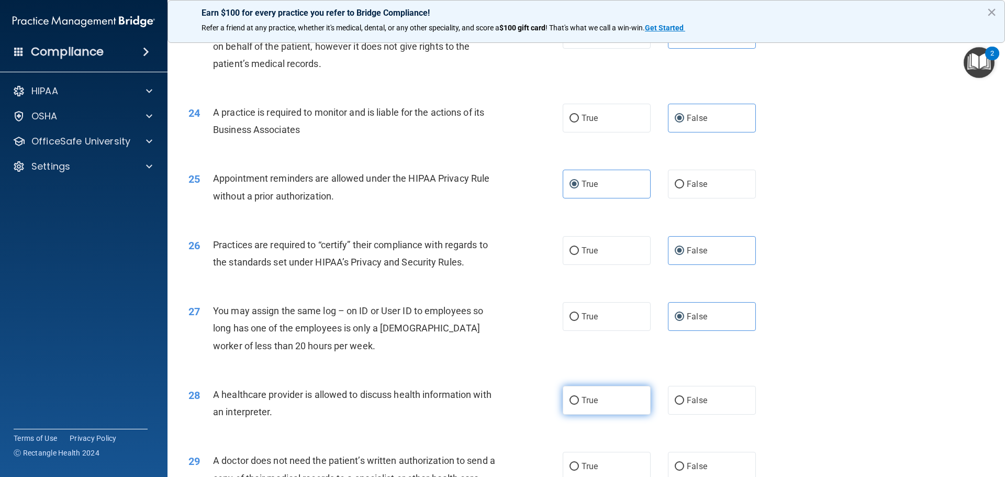
radio input "true"
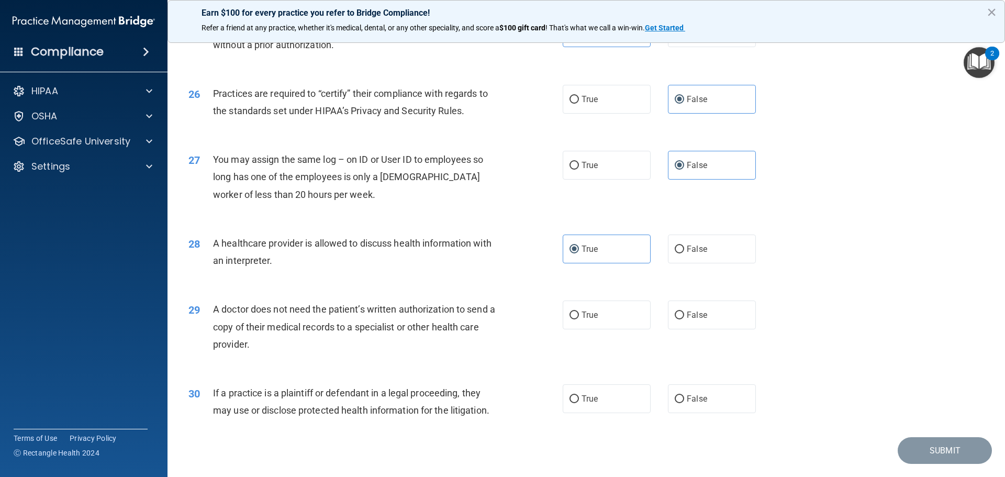
scroll to position [1936, 0]
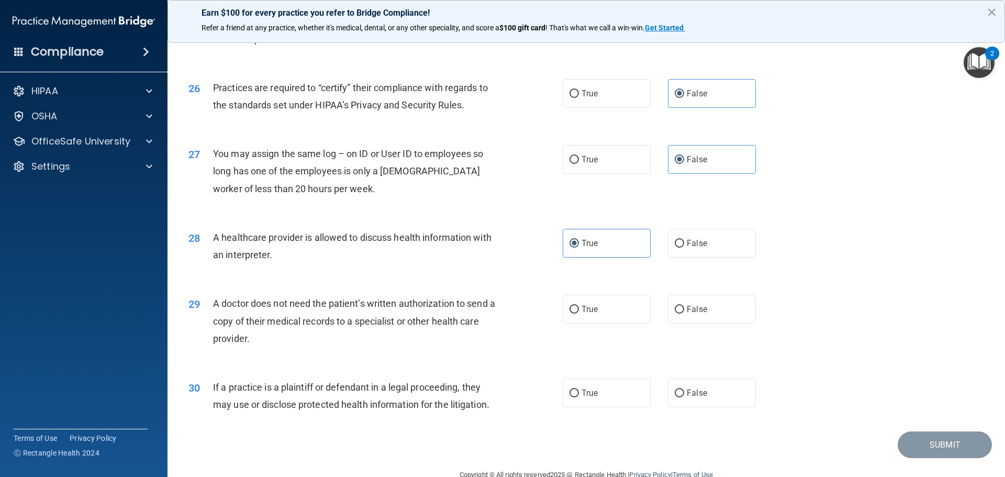
drag, startPoint x: 619, startPoint y: 308, endPoint x: 616, endPoint y: 331, distance: 23.2
click at [621, 315] on label "True" at bounding box center [607, 309] width 88 height 29
click at [579, 313] on input "True" at bounding box center [573, 310] width 9 height 8
radio input "true"
click at [590, 404] on label "True" at bounding box center [607, 392] width 88 height 29
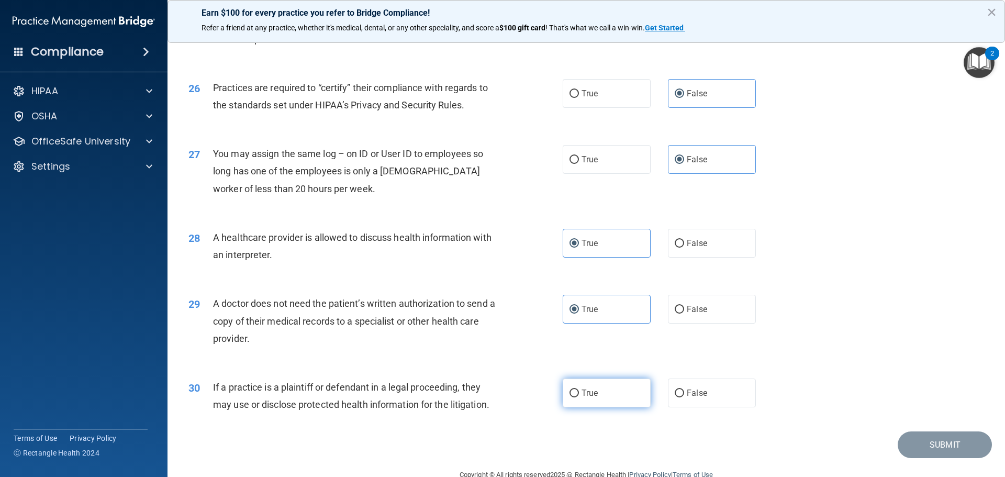
click at [579, 397] on input "True" at bounding box center [573, 393] width 9 height 8
radio input "true"
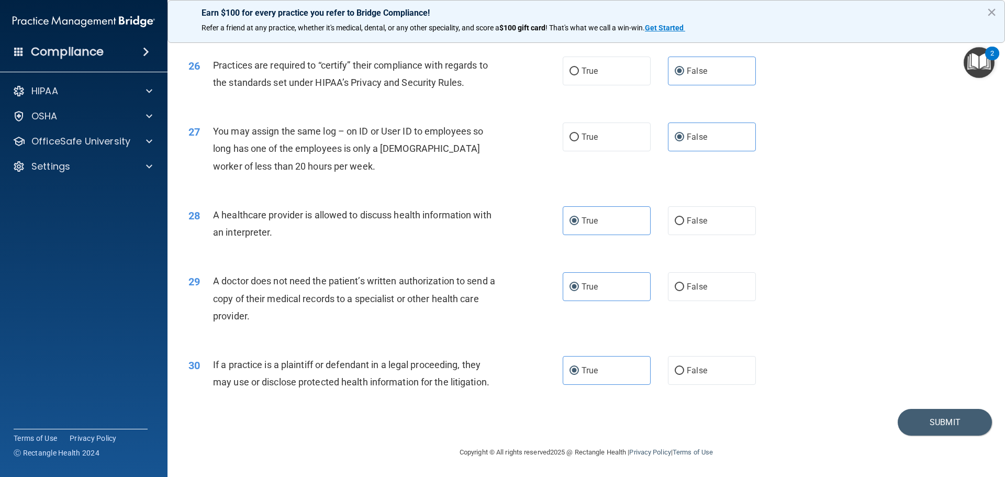
scroll to position [1959, 0]
click at [940, 435] on footer "Copyright © All rights reserved 2025 @ Rectangle Health | Privacy Policy | Term…" at bounding box center [585, 450] width 795 height 31
click at [940, 427] on button "Submit" at bounding box center [945, 421] width 94 height 27
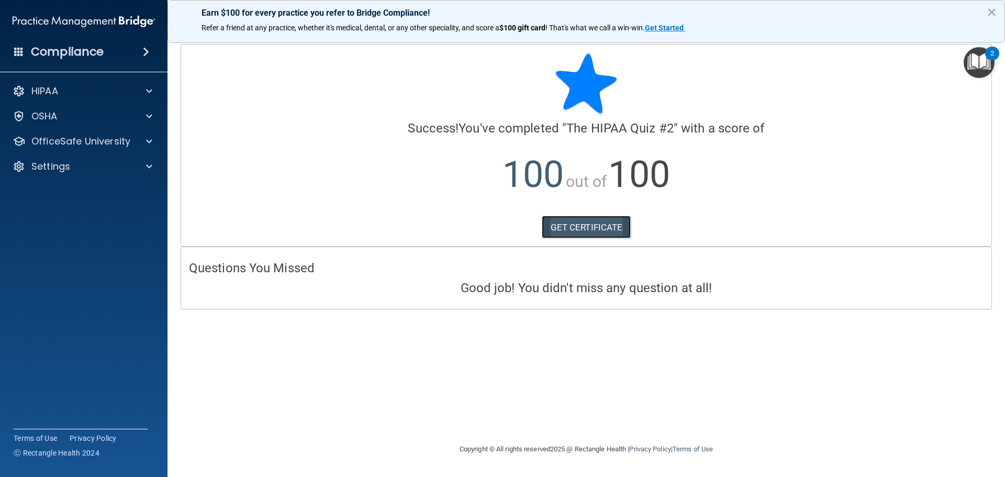
click at [614, 223] on link "GET CERTIFICATE" at bounding box center [586, 227] width 89 height 23
click at [151, 145] on span at bounding box center [149, 141] width 6 height 13
click at [76, 172] on link "HIPAA Training" at bounding box center [72, 166] width 165 height 21
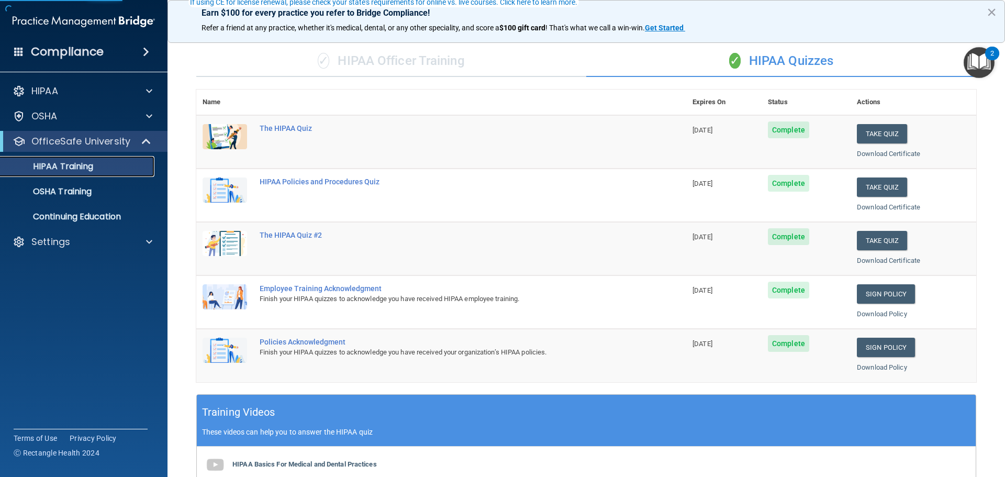
scroll to position [105, 0]
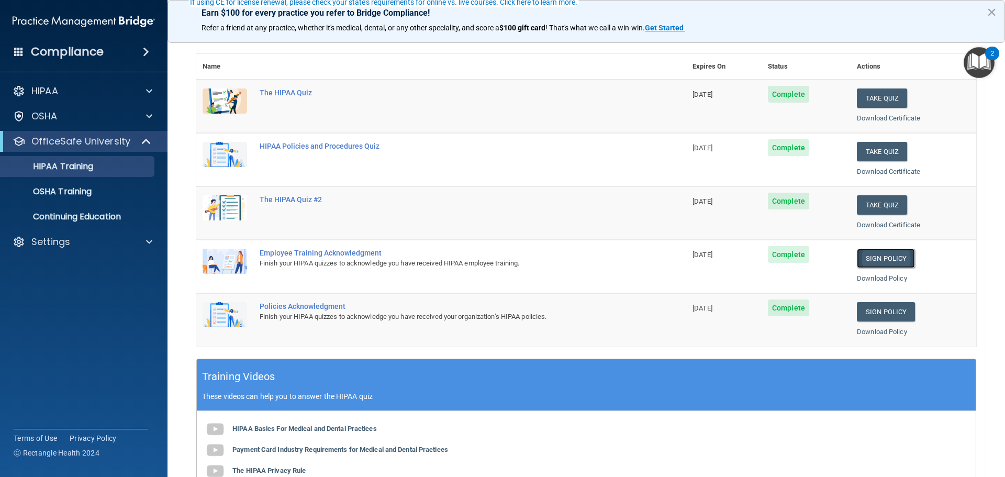
click at [872, 261] on link "Sign Policy" at bounding box center [886, 258] width 58 height 19
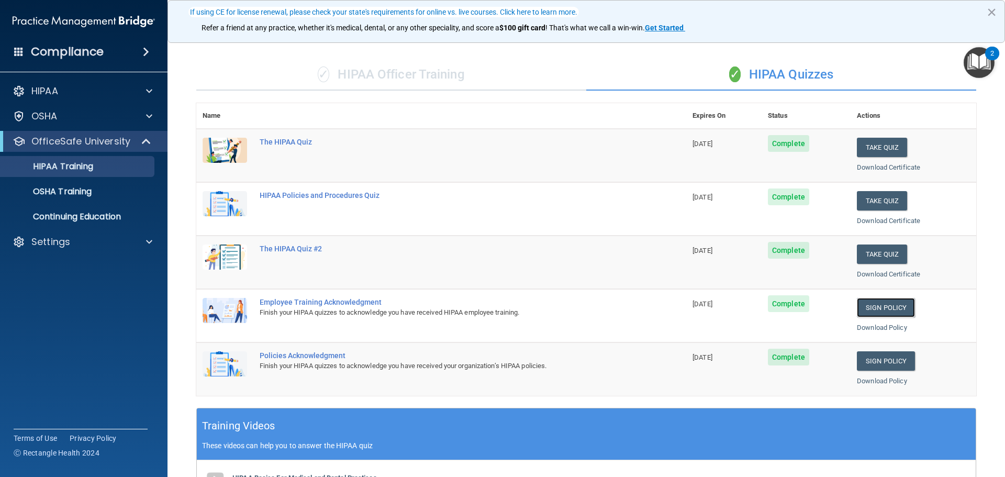
scroll to position [0, 0]
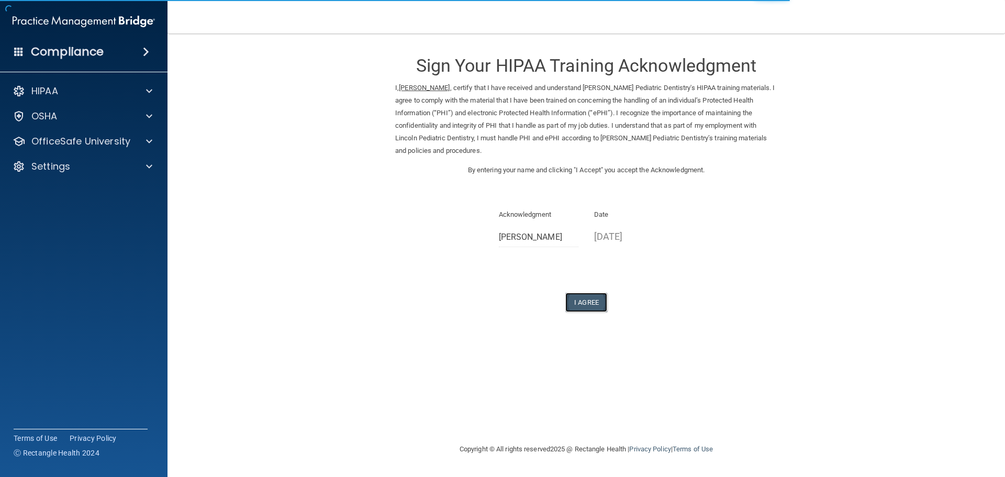
click at [599, 307] on button "I Agree" at bounding box center [586, 302] width 42 height 19
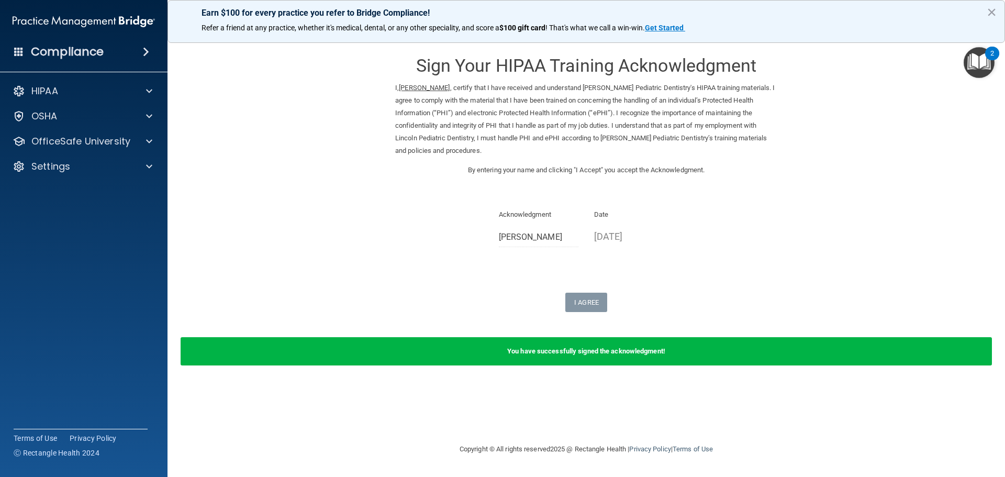
click at [590, 319] on form "Sign Your HIPAA Training Acknowledgment I, Kaymbree Smith , certify that I have…" at bounding box center [585, 211] width 795 height 334
drag, startPoint x: 571, startPoint y: 345, endPoint x: 552, endPoint y: 360, distance: 25.0
click at [568, 355] on div "You have successfully signed the acknowledgment!" at bounding box center [586, 351] width 811 height 28
click at [594, 285] on div "Sign Your HIPAA Training Acknowledgment I, Kaymbree Smith , certify that I have…" at bounding box center [586, 178] width 382 height 268
click at [153, 137] on div at bounding box center [147, 141] width 26 height 13
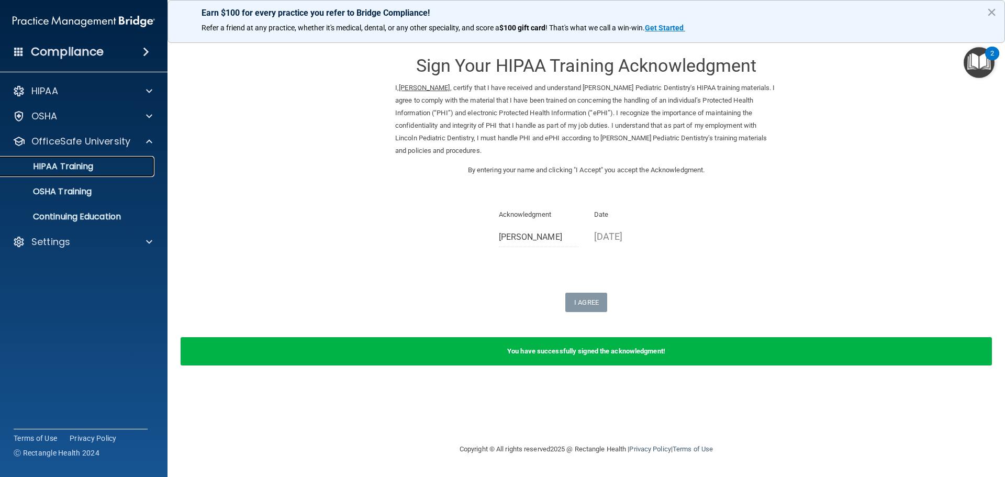
click at [103, 166] on div "HIPAA Training" at bounding box center [78, 166] width 143 height 10
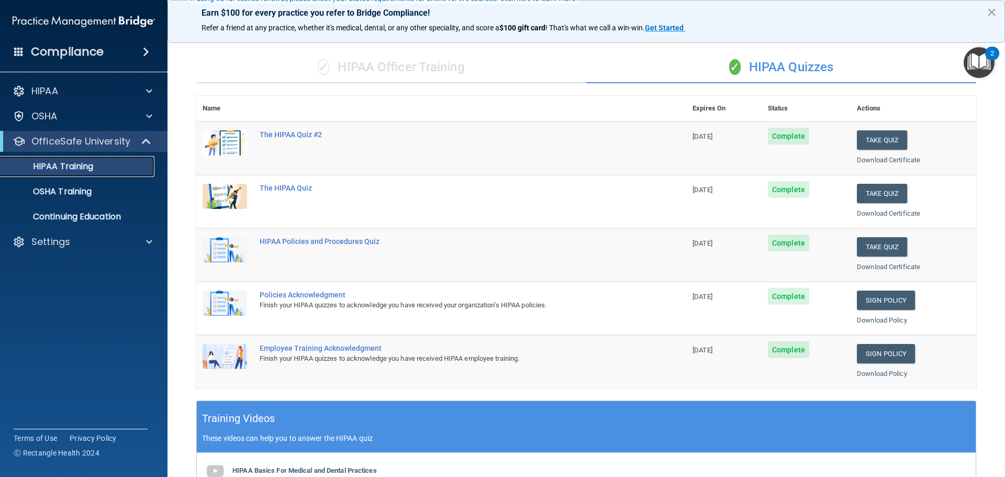
scroll to position [157, 0]
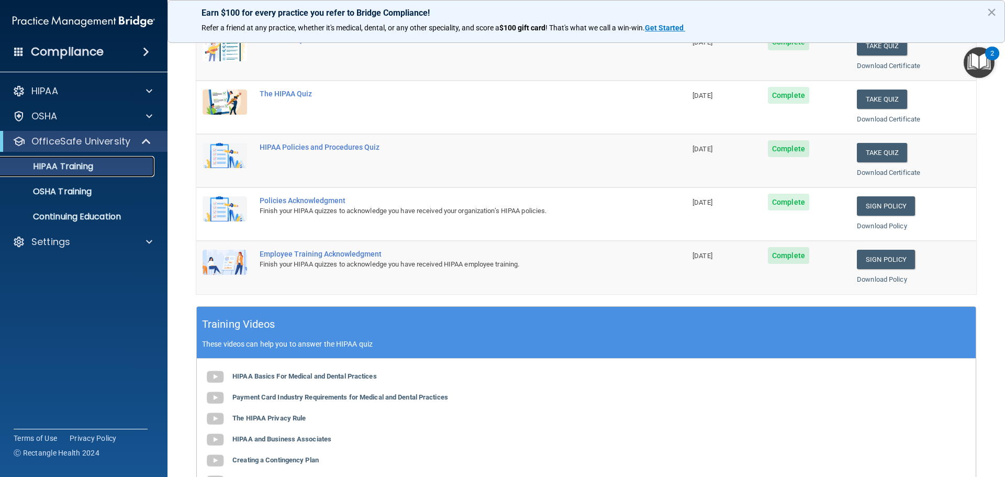
click at [80, 166] on p "HIPAA Training" at bounding box center [50, 166] width 86 height 10
click at [100, 192] on div "OSHA Training" at bounding box center [78, 191] width 143 height 10
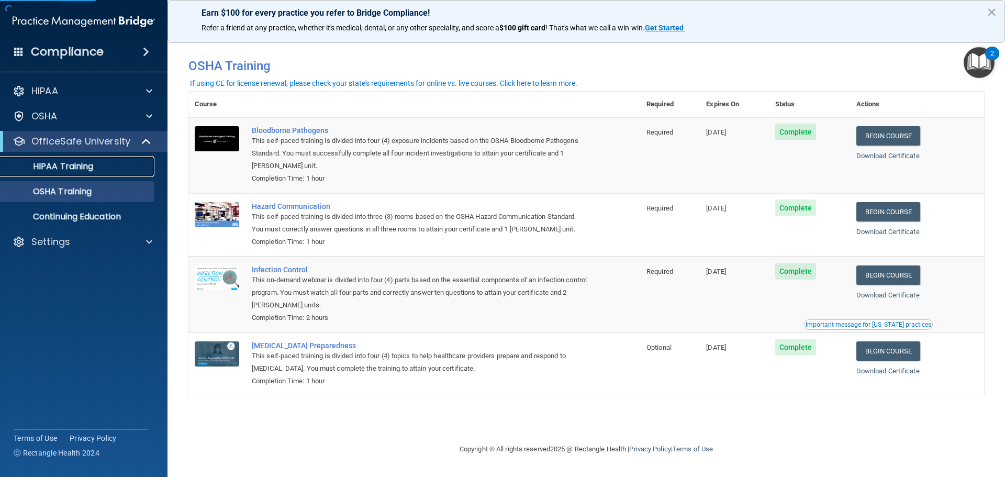
click at [96, 171] on div "HIPAA Training" at bounding box center [78, 166] width 143 height 10
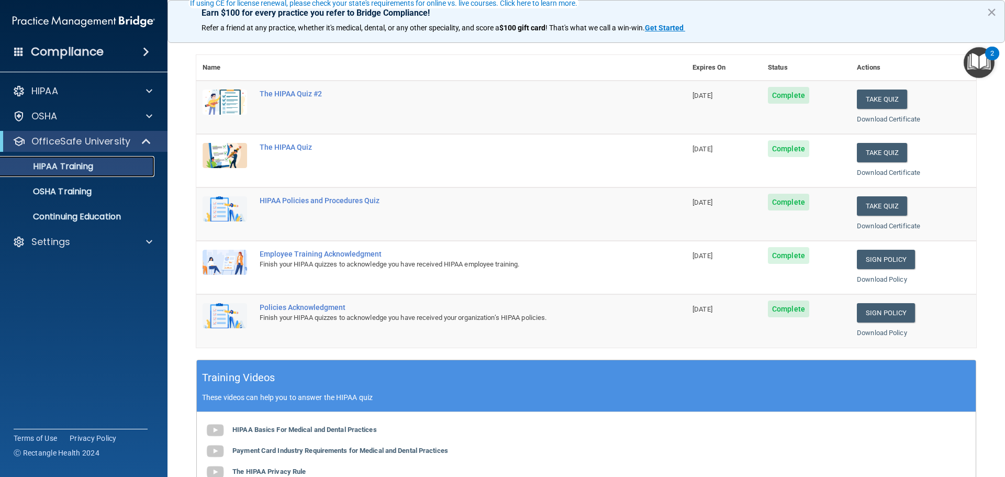
scroll to position [105, 0]
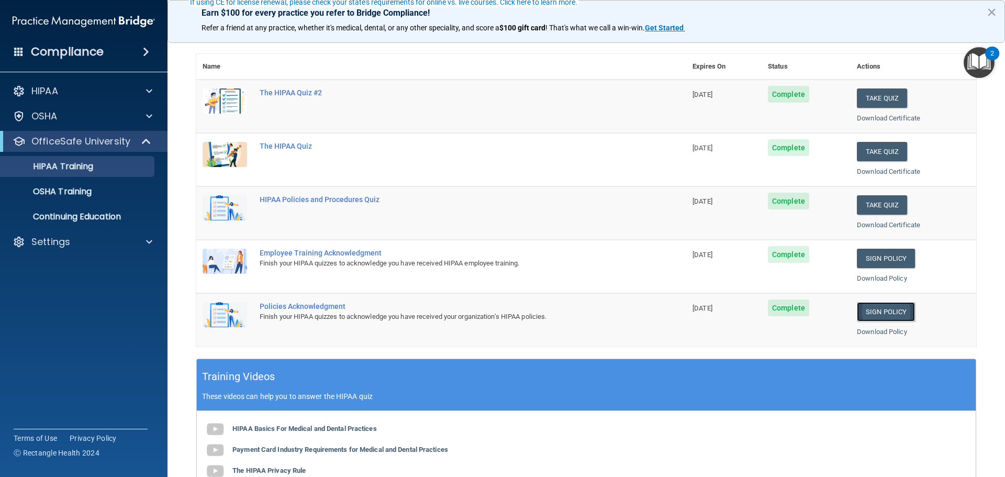
click at [874, 311] on link "Sign Policy" at bounding box center [886, 311] width 58 height 19
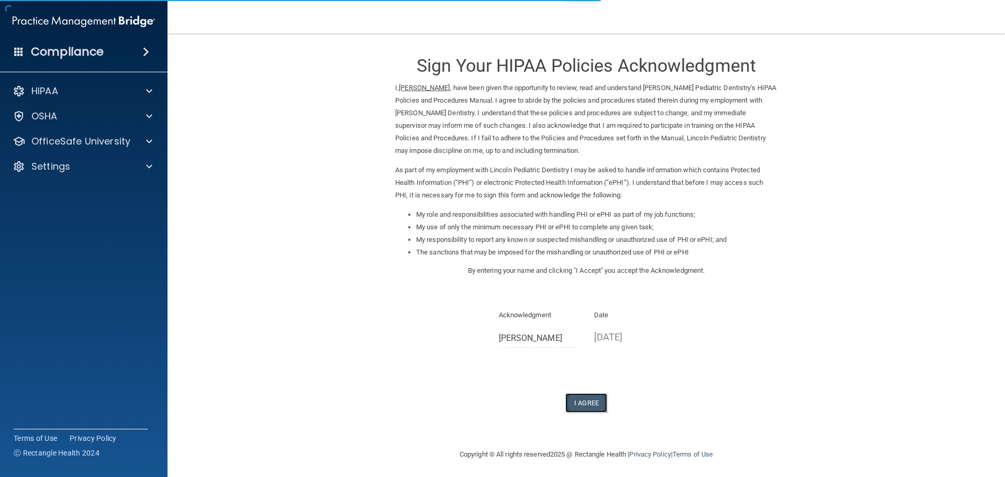
click at [581, 401] on button "I Agree" at bounding box center [586, 402] width 42 height 19
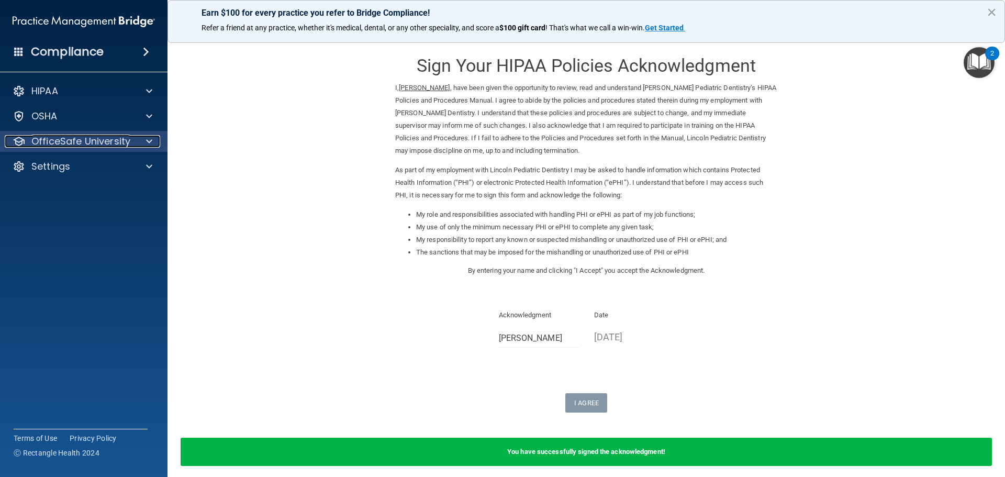
click at [142, 144] on div at bounding box center [147, 141] width 26 height 13
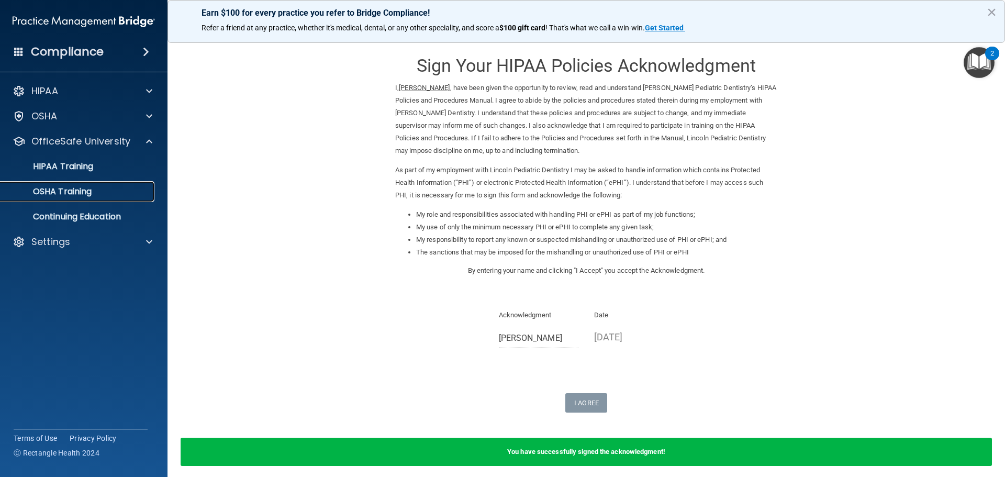
click at [75, 199] on link "OSHA Training" at bounding box center [72, 191] width 165 height 21
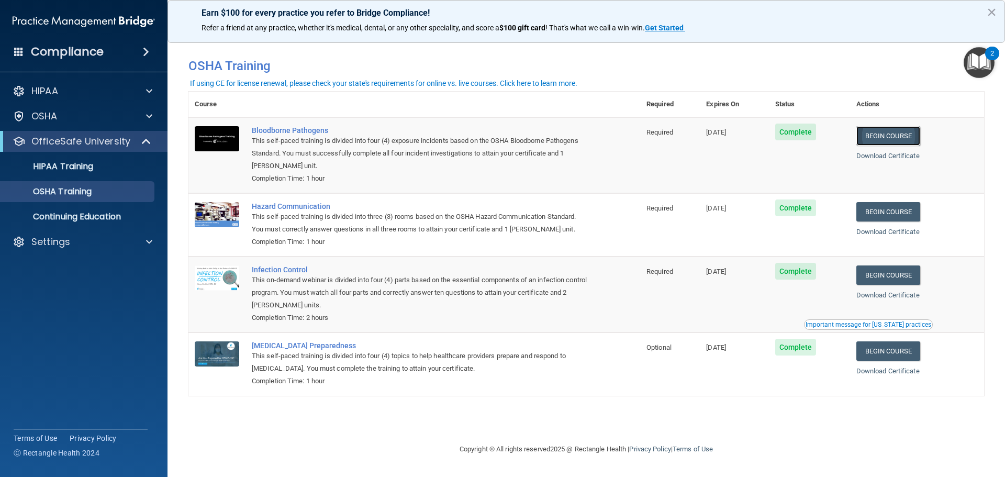
click at [892, 134] on link "Begin Course" at bounding box center [888, 135] width 64 height 19
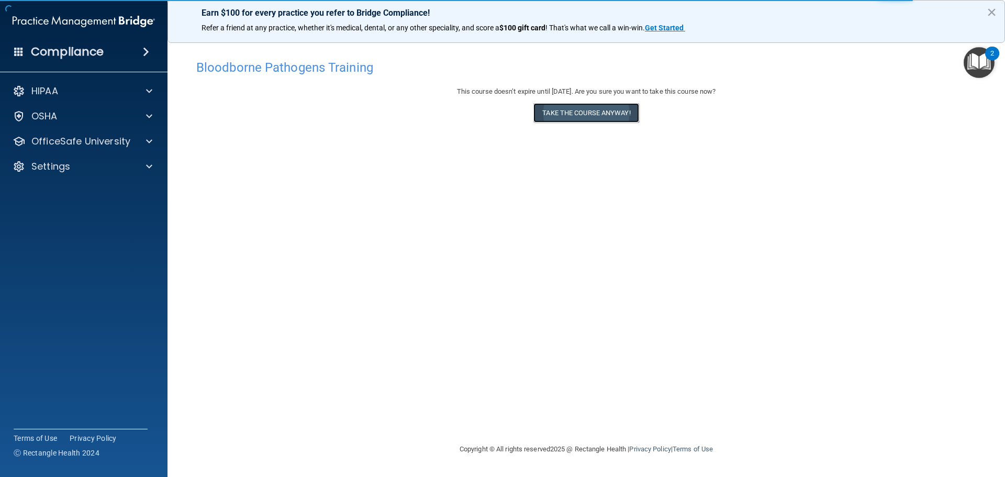
click at [607, 117] on button "Take the course anyway!" at bounding box center [585, 112] width 105 height 19
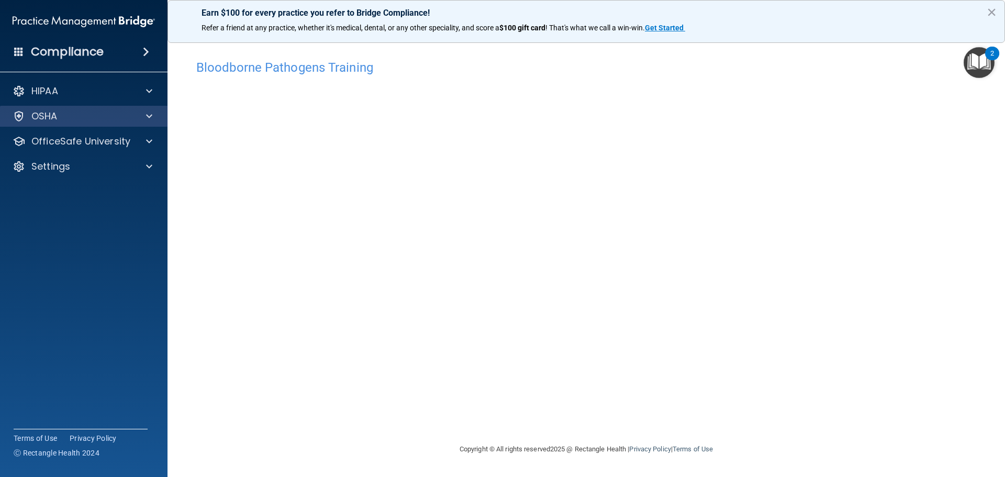
click at [145, 109] on div "OSHA" at bounding box center [84, 116] width 168 height 21
click at [147, 112] on span at bounding box center [149, 116] width 6 height 13
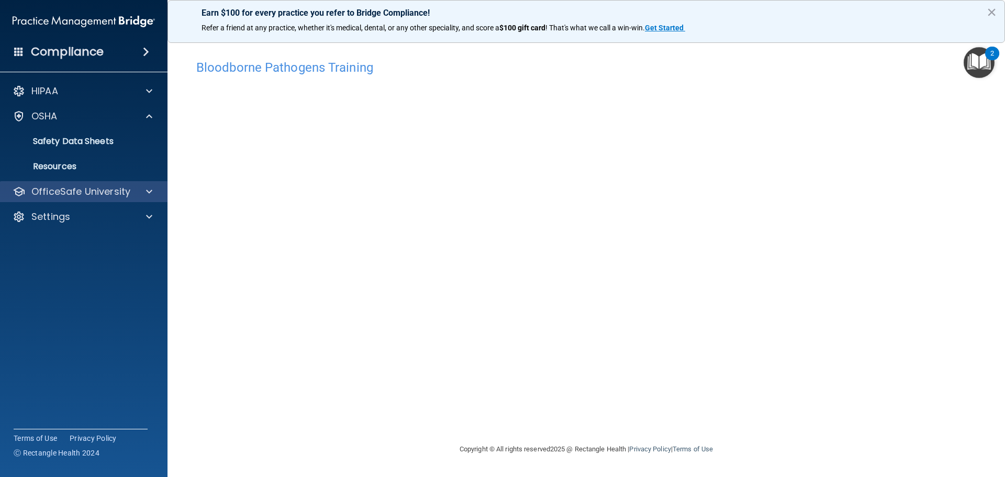
click at [145, 198] on div "OfficeSafe University" at bounding box center [84, 191] width 168 height 21
click at [144, 192] on div at bounding box center [147, 191] width 26 height 13
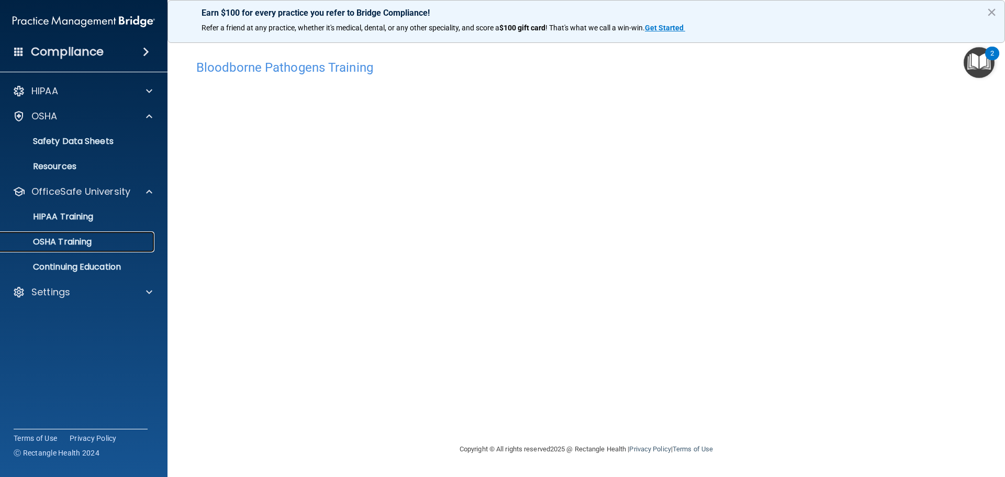
click at [66, 245] on p "OSHA Training" at bounding box center [49, 242] width 85 height 10
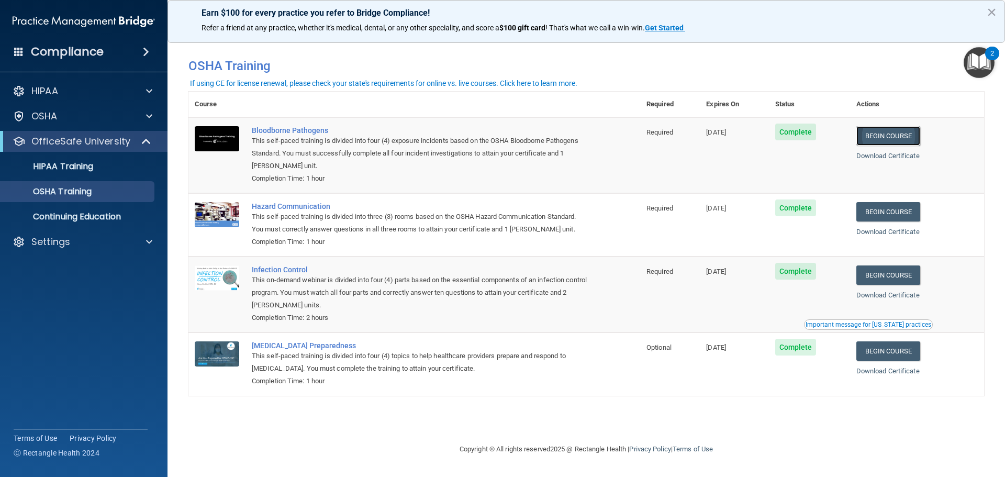
click at [889, 138] on link "Begin Course" at bounding box center [888, 135] width 64 height 19
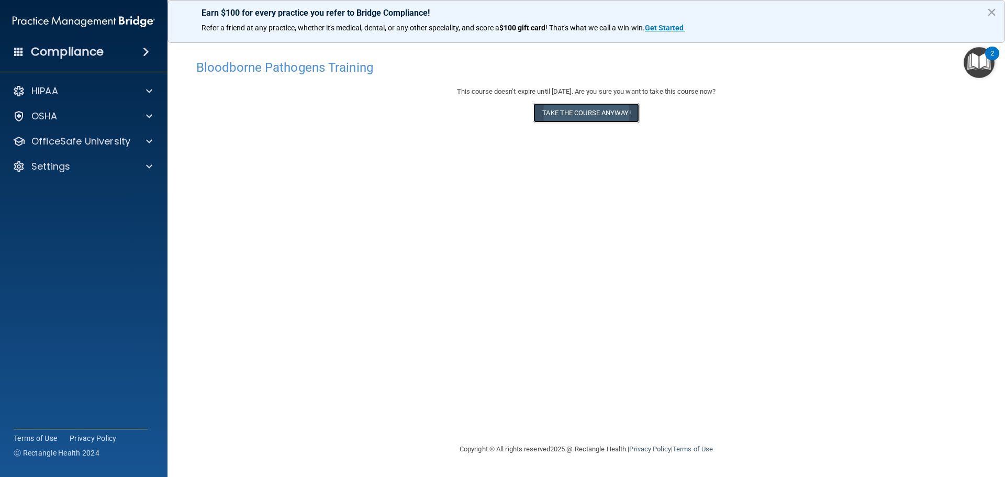
click at [598, 115] on button "Take the course anyway!" at bounding box center [585, 112] width 105 height 19
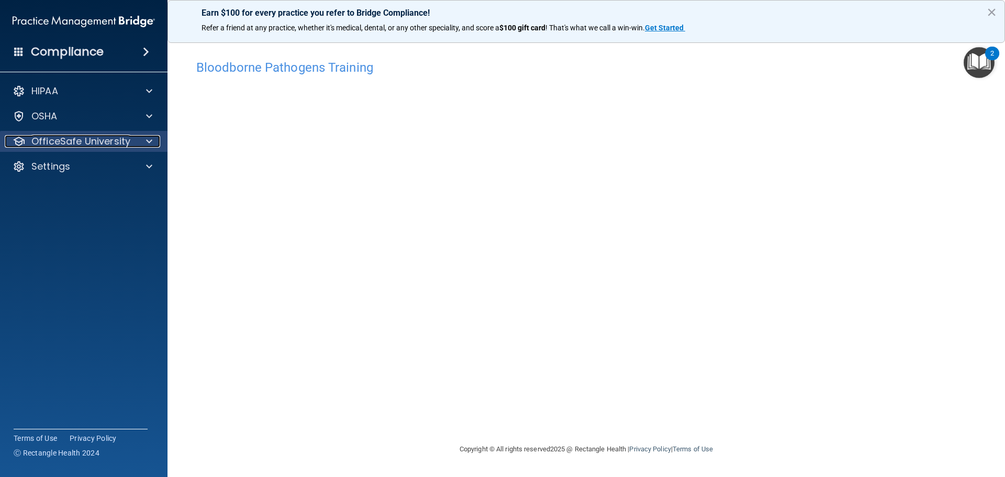
click at [113, 137] on p "OfficeSafe University" at bounding box center [80, 141] width 99 height 13
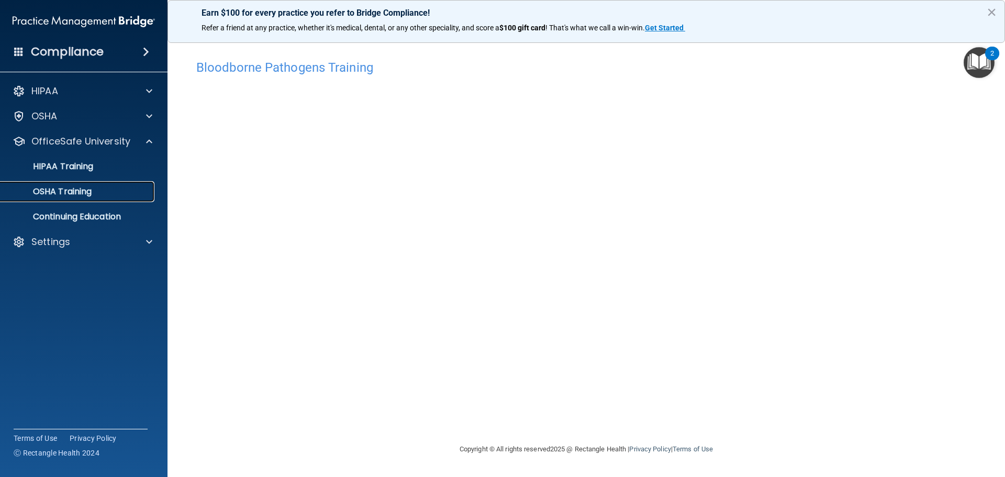
click at [96, 189] on div "OSHA Training" at bounding box center [78, 191] width 143 height 10
